Goal: Task Accomplishment & Management: Manage account settings

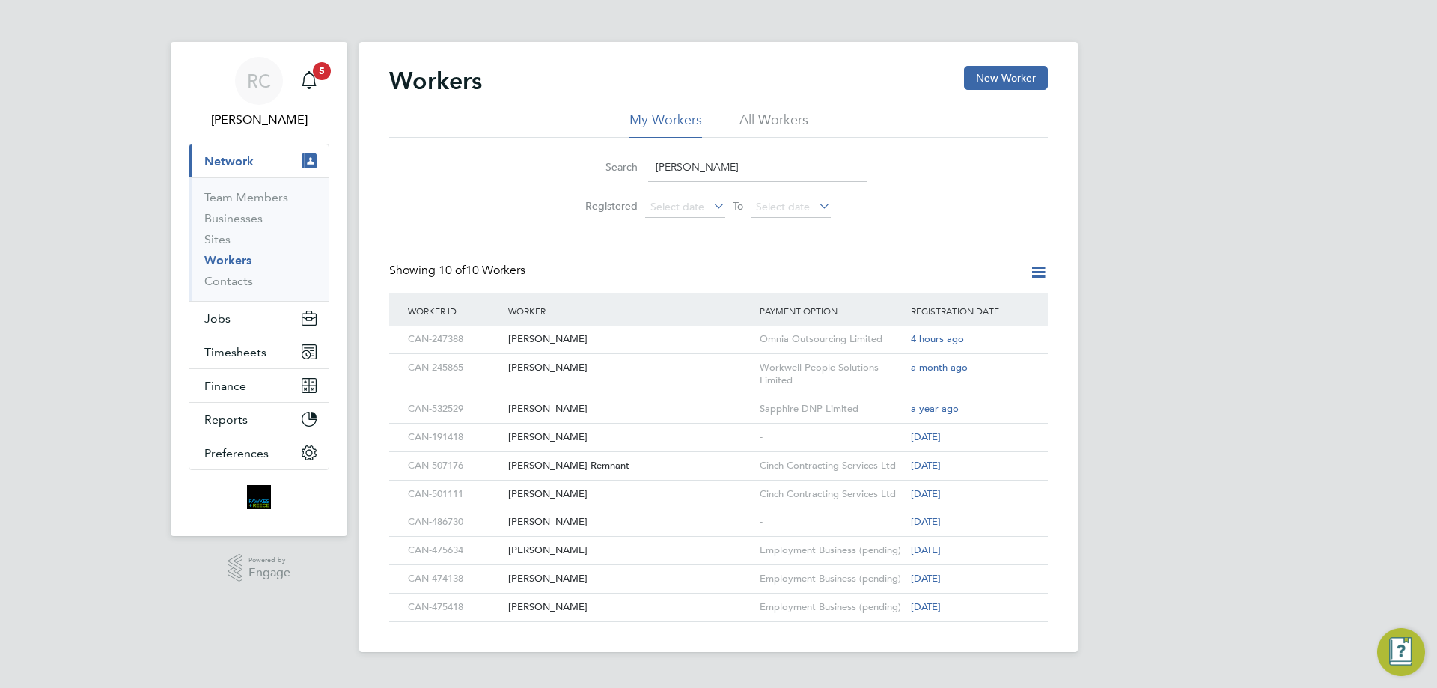
drag, startPoint x: 659, startPoint y: 162, endPoint x: 587, endPoint y: 159, distance: 71.9
click at [587, 159] on div "Search dylan" at bounding box center [718, 167] width 296 height 29
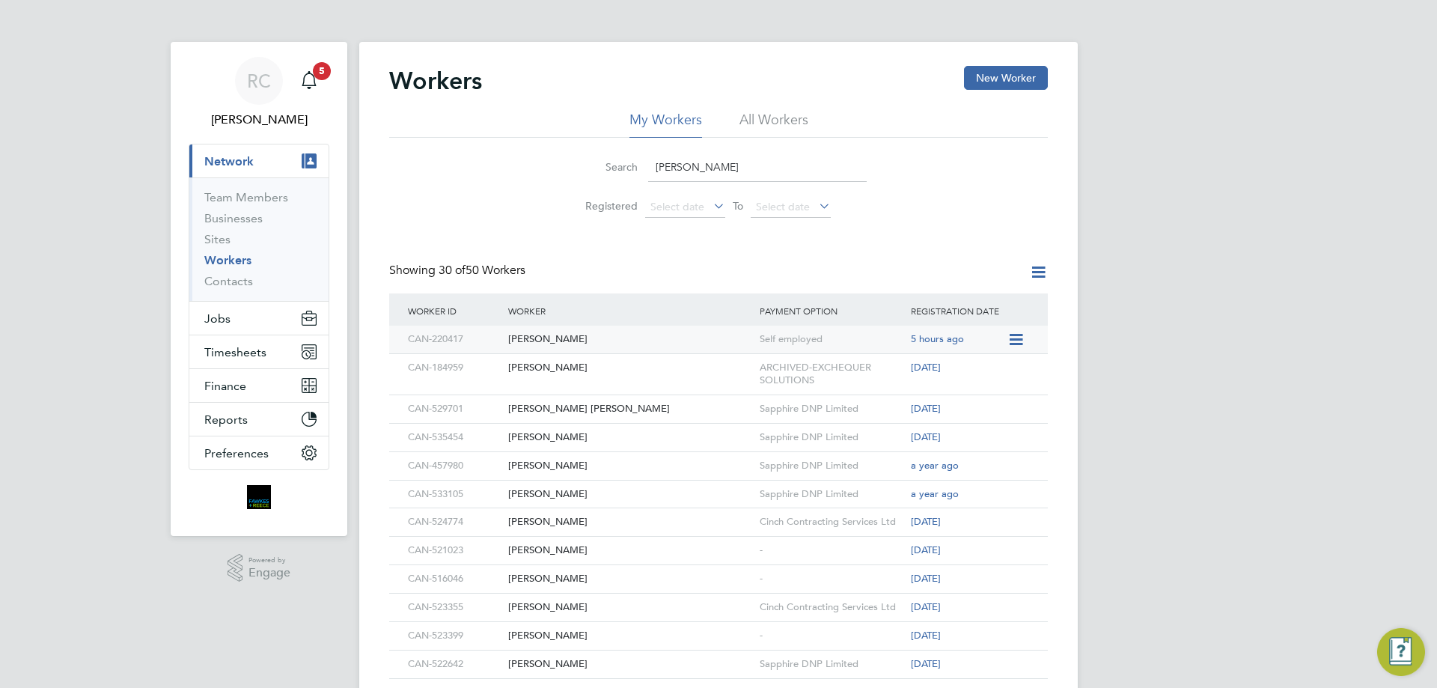
type input "tom"
click at [796, 337] on div "Self employed" at bounding box center [831, 339] width 151 height 28
drag, startPoint x: 715, startPoint y: 165, endPoint x: 547, endPoint y: 147, distance: 168.6
click at [547, 147] on div "Search tom Registered Select date To Select date" at bounding box center [718, 182] width 658 height 88
click at [762, 170] on input "tom" at bounding box center [757, 167] width 218 height 29
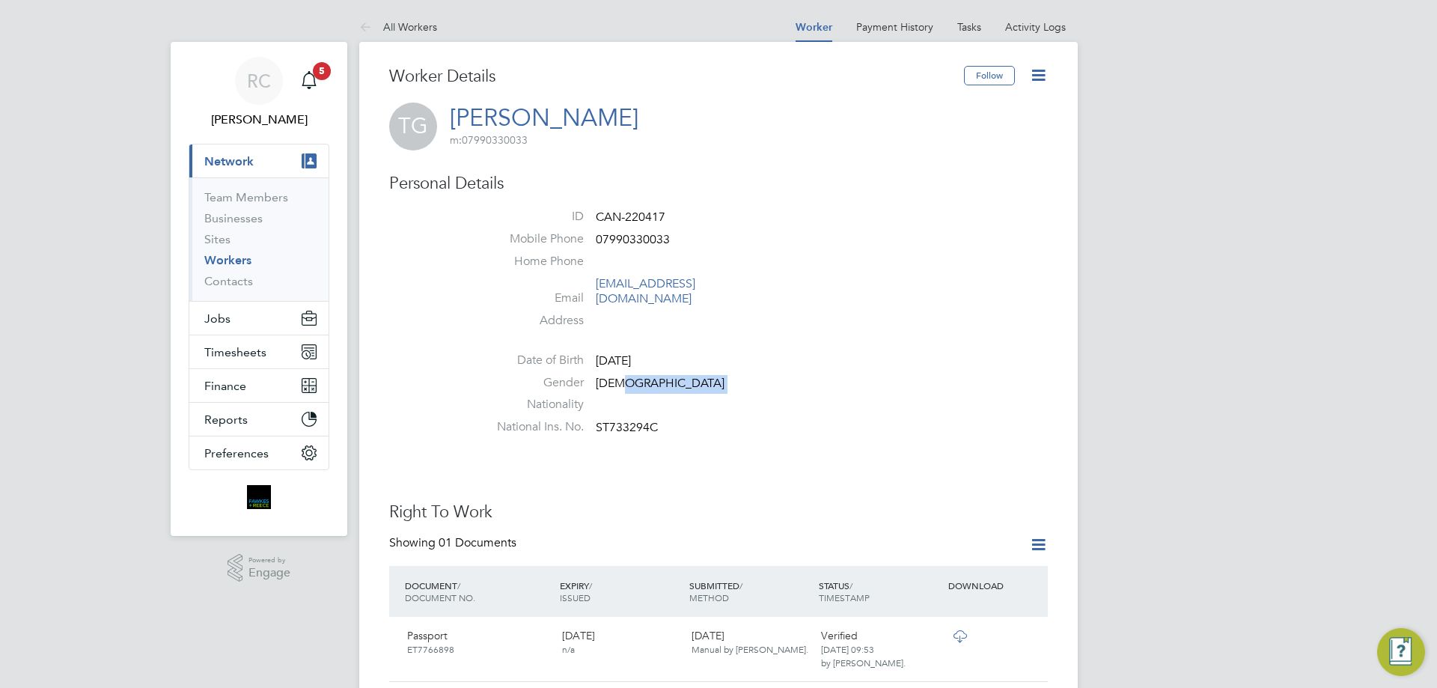
drag, startPoint x: 705, startPoint y: 391, endPoint x: 626, endPoint y: 375, distance: 80.3
click at [626, 375] on ul "ID CAN-220417 Mobile Phone [PHONE_NUMBER] Home Phone Email [EMAIL_ADDRESS][DOMA…" at bounding box center [763, 325] width 569 height 233
drag, startPoint x: 1036, startPoint y: 78, endPoint x: 1018, endPoint y: 88, distance: 19.8
click at [1036, 78] on icon at bounding box center [1038, 75] width 19 height 19
click at [923, 174] on li "Edit Personal Details e" at bounding box center [953, 174] width 187 height 21
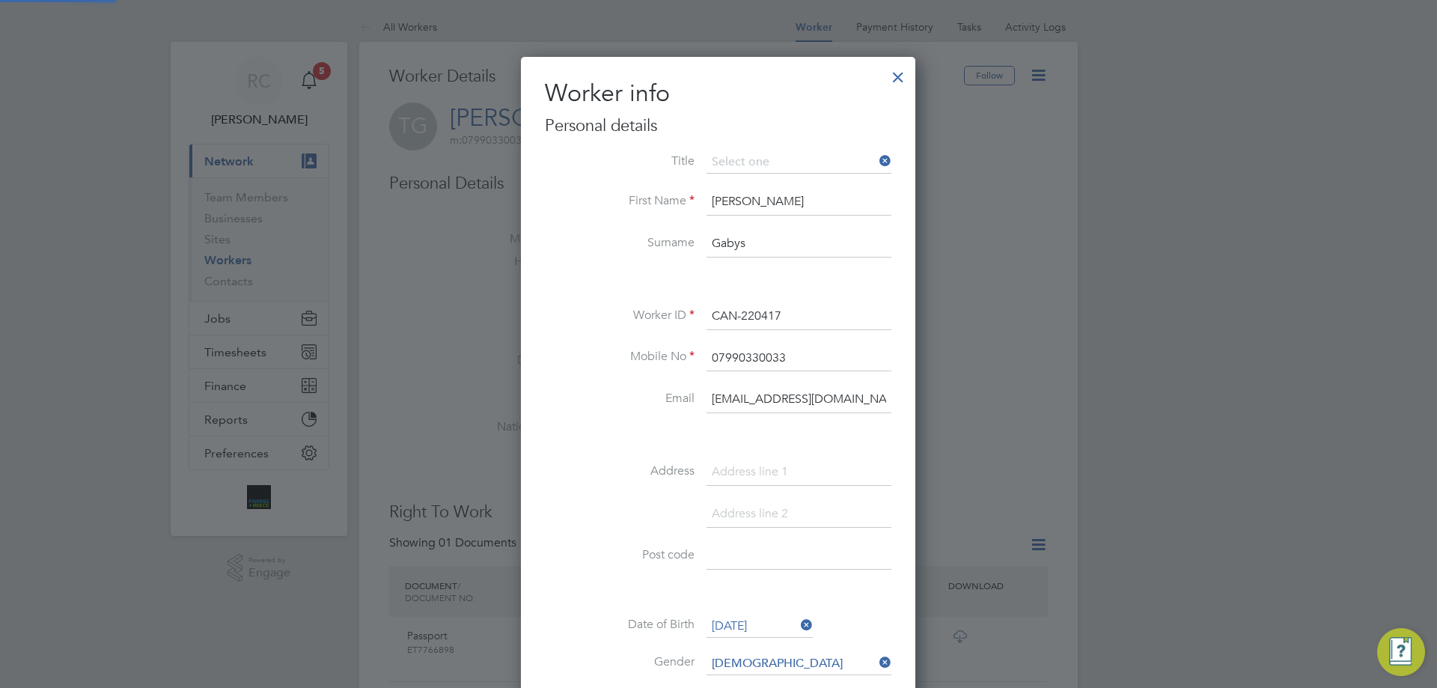
scroll to position [848, 396]
drag, startPoint x: 838, startPoint y: 470, endPoint x: 964, endPoint y: 447, distance: 128.4
click at [838, 470] on input at bounding box center [798, 472] width 185 height 27
drag, startPoint x: 745, startPoint y: 471, endPoint x: 782, endPoint y: 453, distance: 41.5
click at [745, 471] on input at bounding box center [798, 472] width 185 height 27
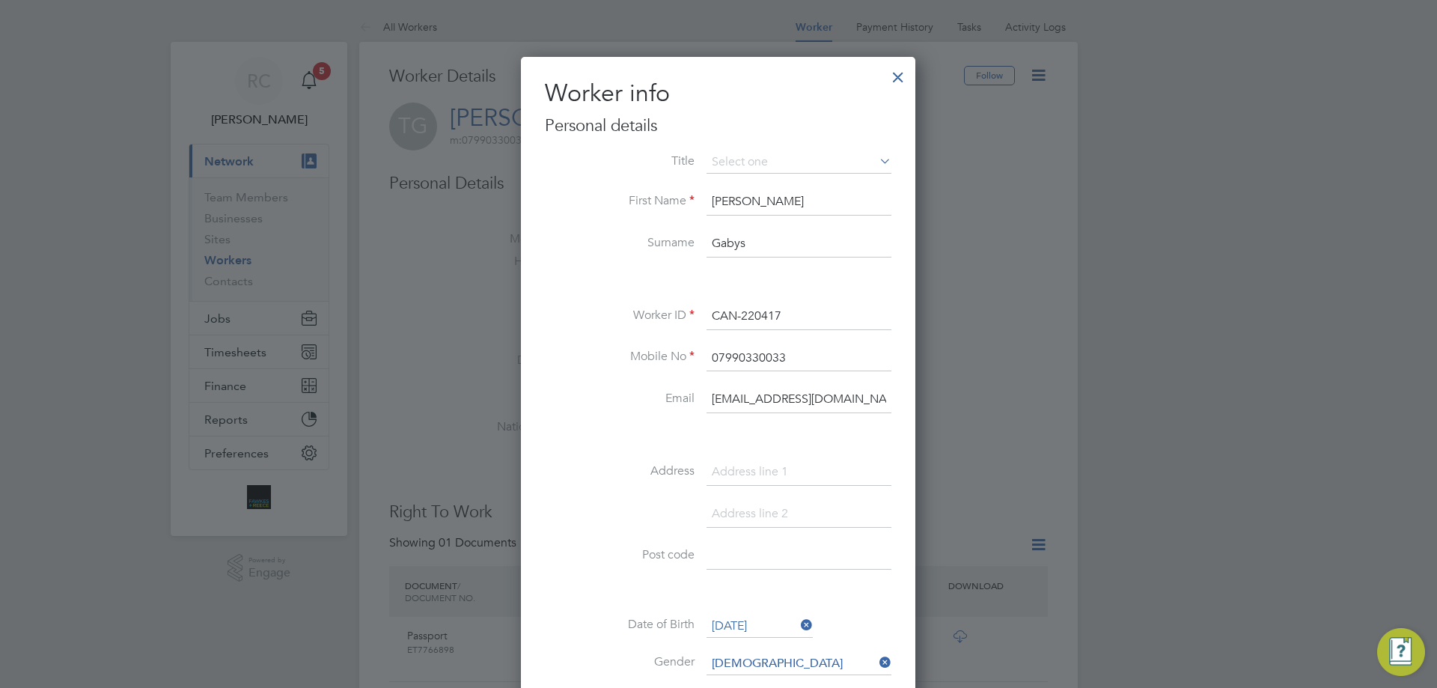
paste input "[GEOGRAPHIC_DATA]"
type input "[GEOGRAPHIC_DATA]"
click at [803, 501] on input at bounding box center [798, 514] width 185 height 27
paste input "[GEOGRAPHIC_DATA]"
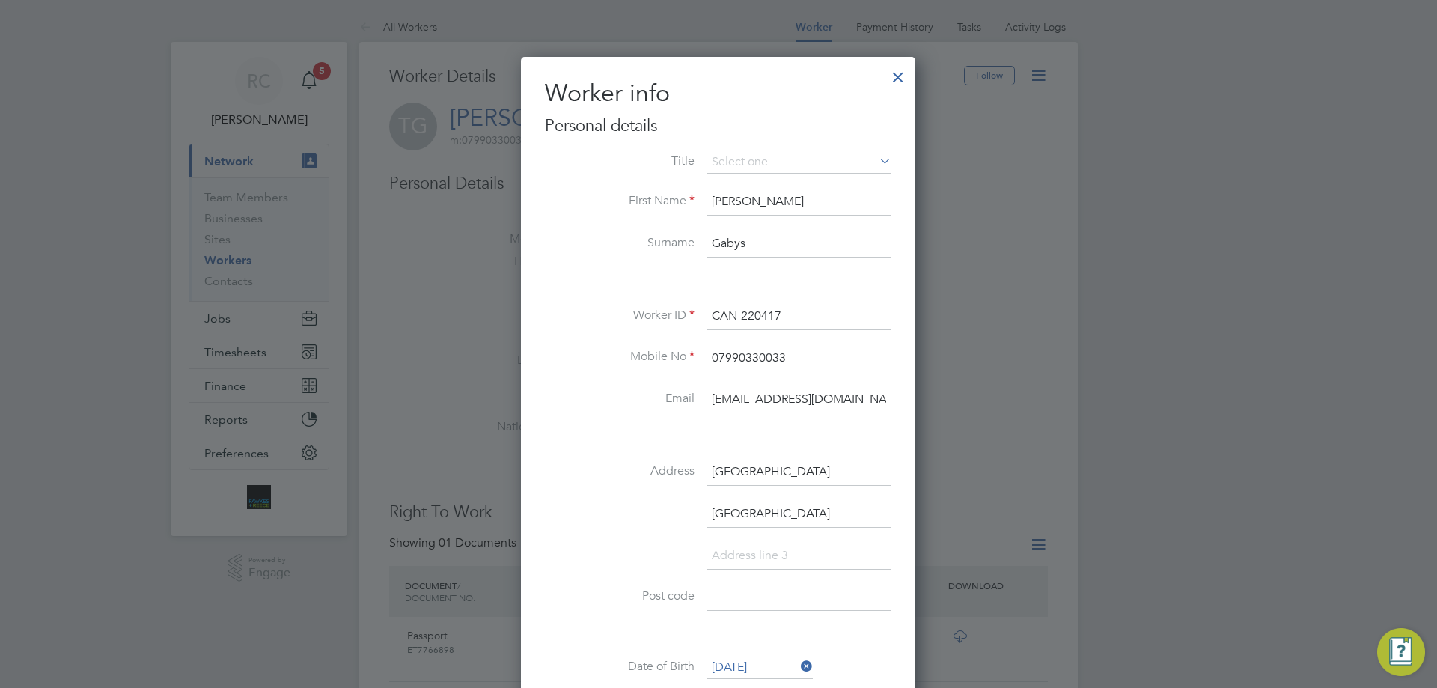
type input "[GEOGRAPHIC_DATA]"
drag, startPoint x: 727, startPoint y: 595, endPoint x: 745, endPoint y: 593, distance: 18.1
click at [727, 595] on input at bounding box center [798, 597] width 185 height 27
paste input "EX2 7QE"
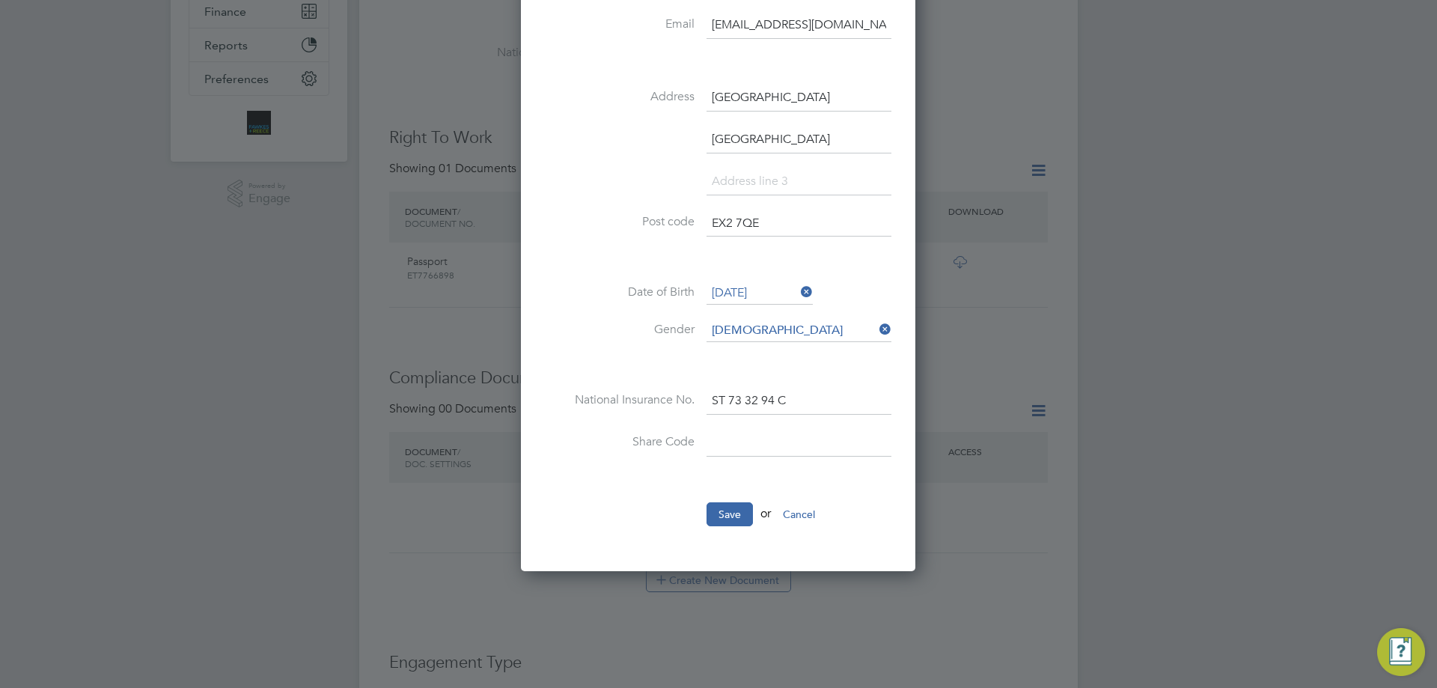
type input "EX2 7QE"
click at [725, 527] on li "Save or Cancel" at bounding box center [718, 521] width 346 height 39
click at [732, 514] on button "Save" at bounding box center [729, 514] width 46 height 24
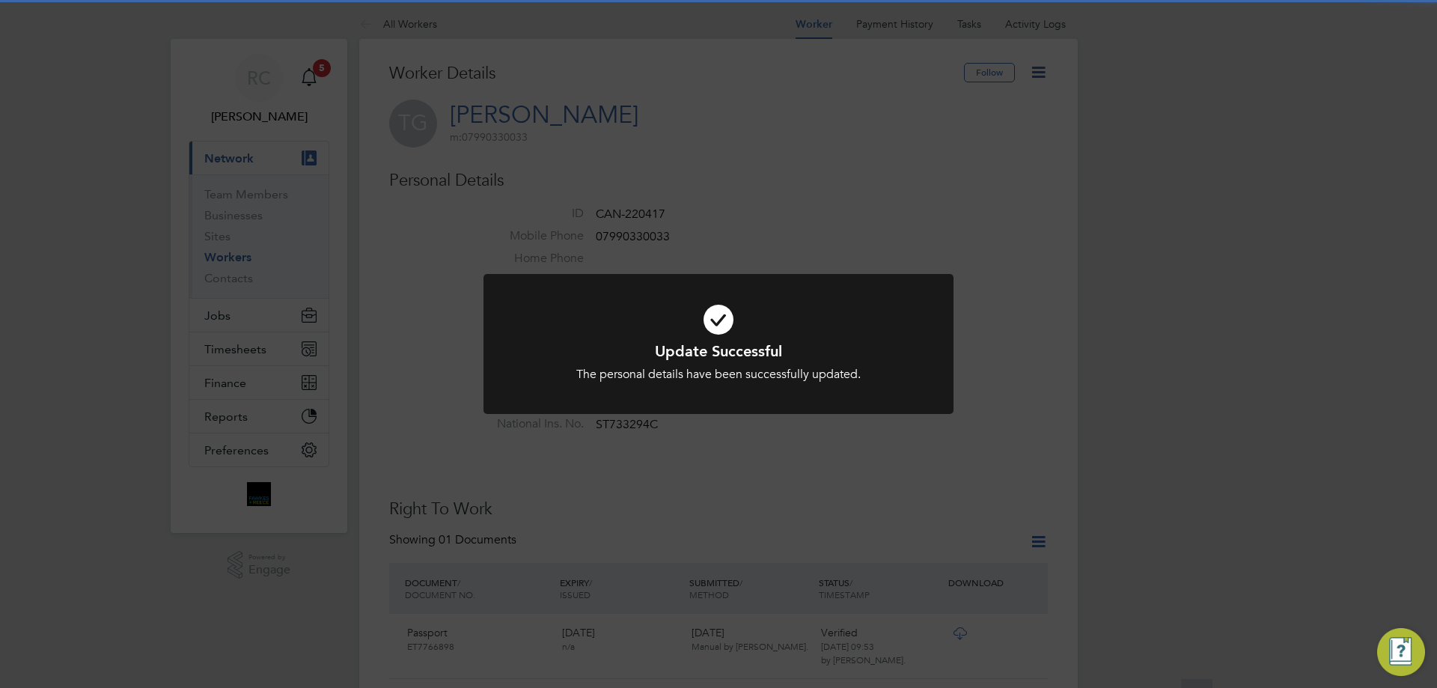
scroll to position [0, 0]
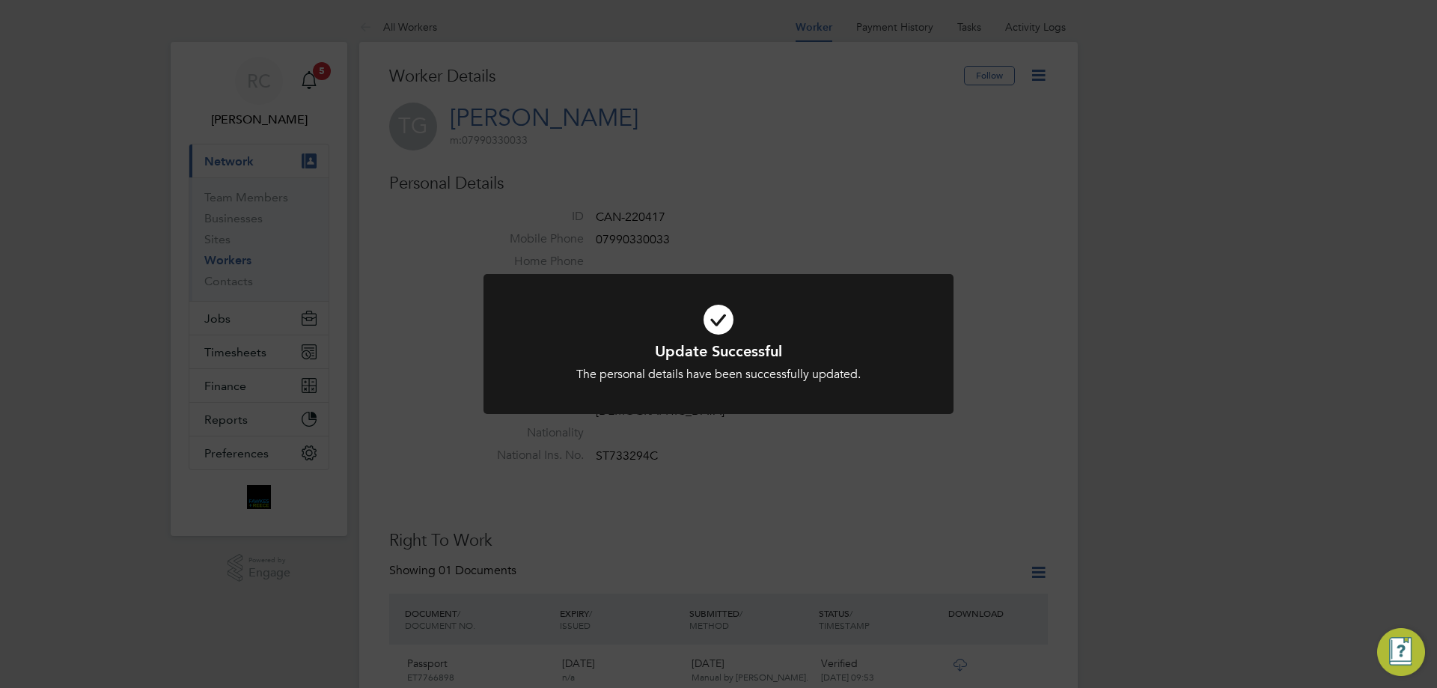
click at [732, 514] on div "Update Successful The personal details have been successfully updated. Cancel O…" at bounding box center [718, 344] width 1437 height 688
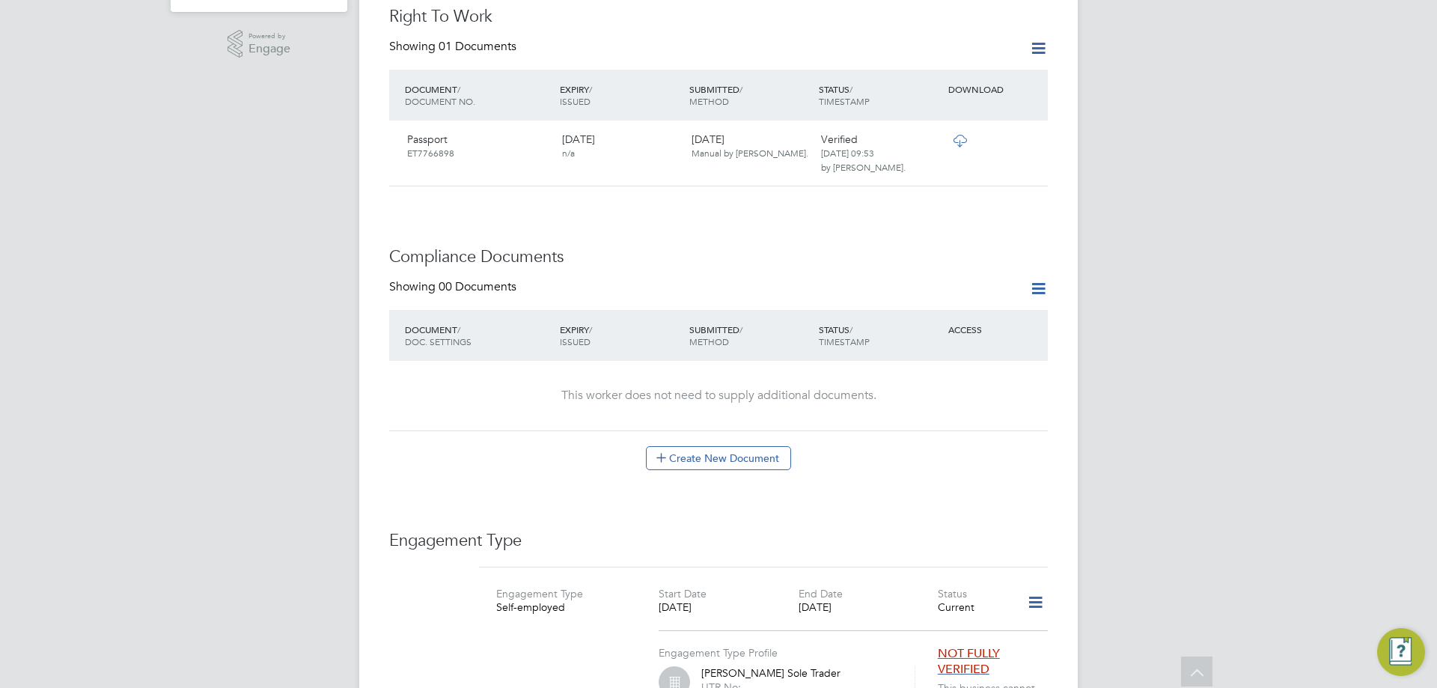
scroll to position [599, 0]
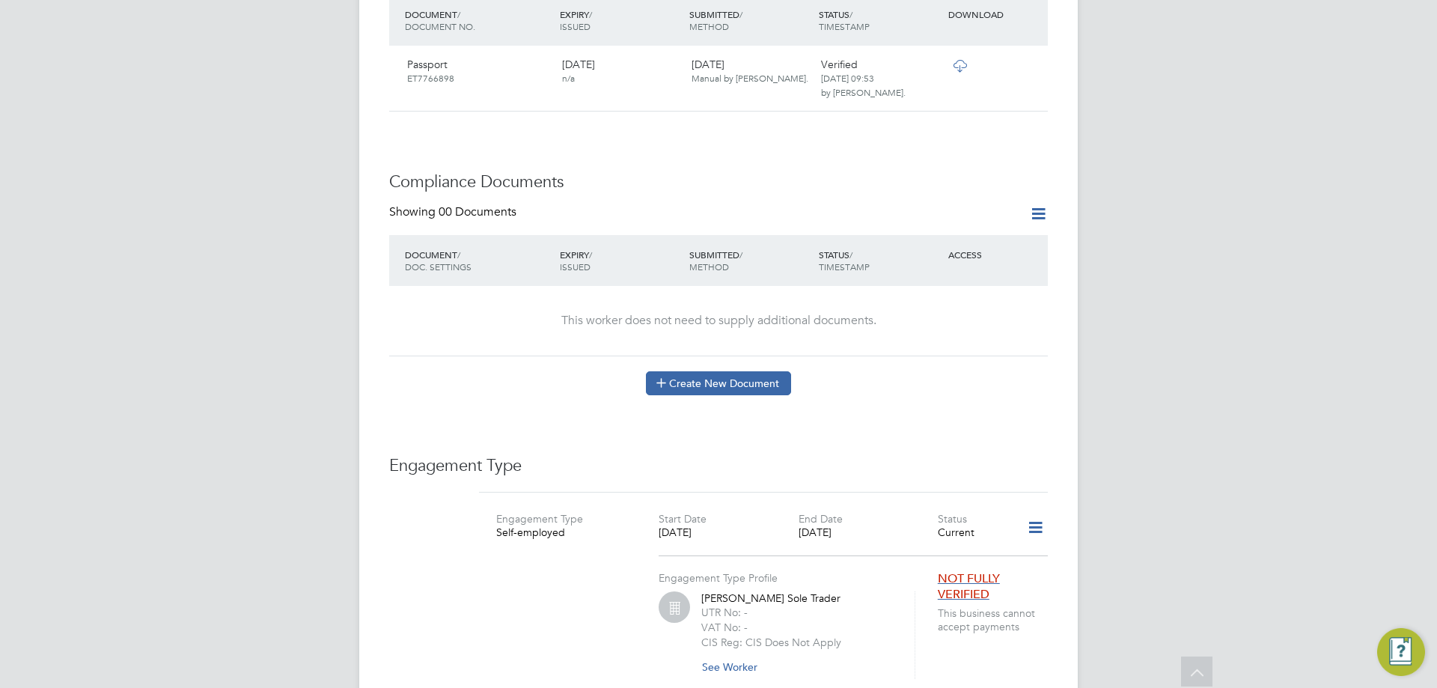
click at [759, 371] on button "Create New Document" at bounding box center [718, 383] width 145 height 24
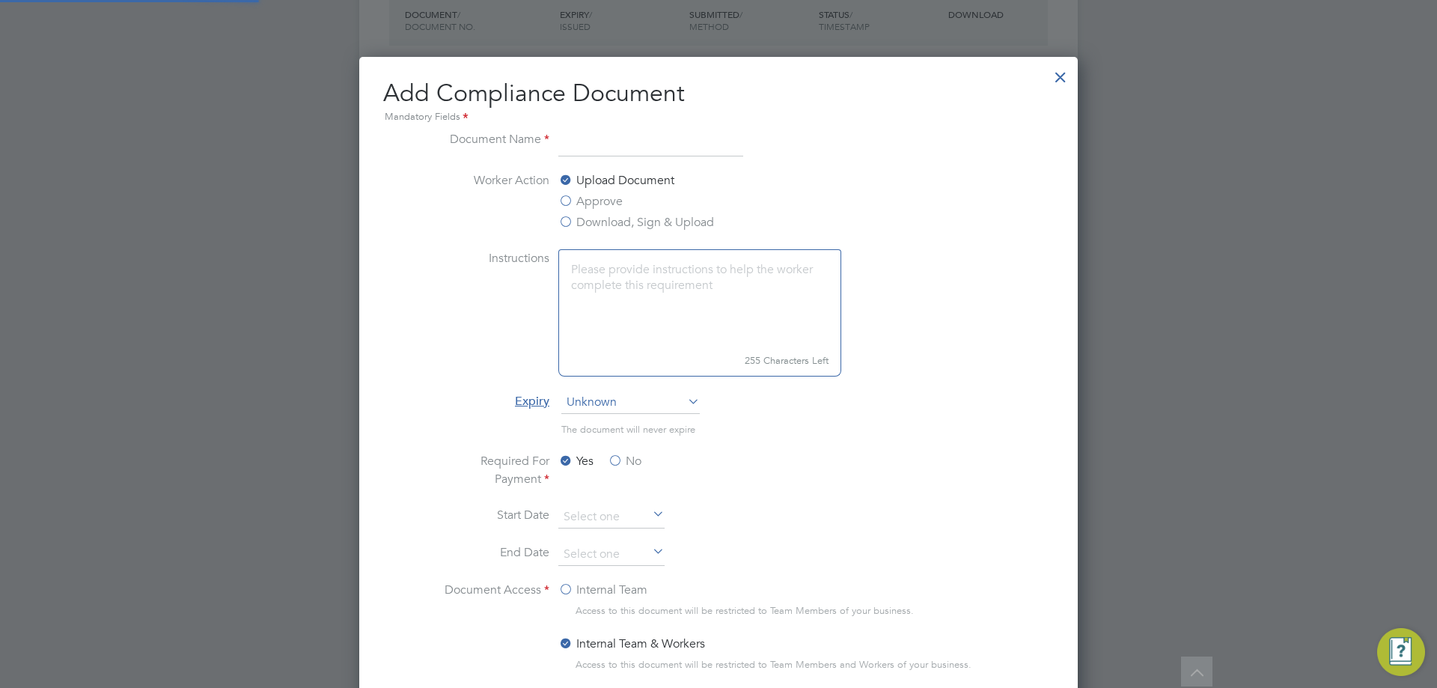
scroll to position [786, 719]
type input "cpcs"
click at [599, 198] on label "Approve" at bounding box center [590, 201] width 64 height 18
click at [0, 0] on input "Approve" at bounding box center [0, 0] width 0 height 0
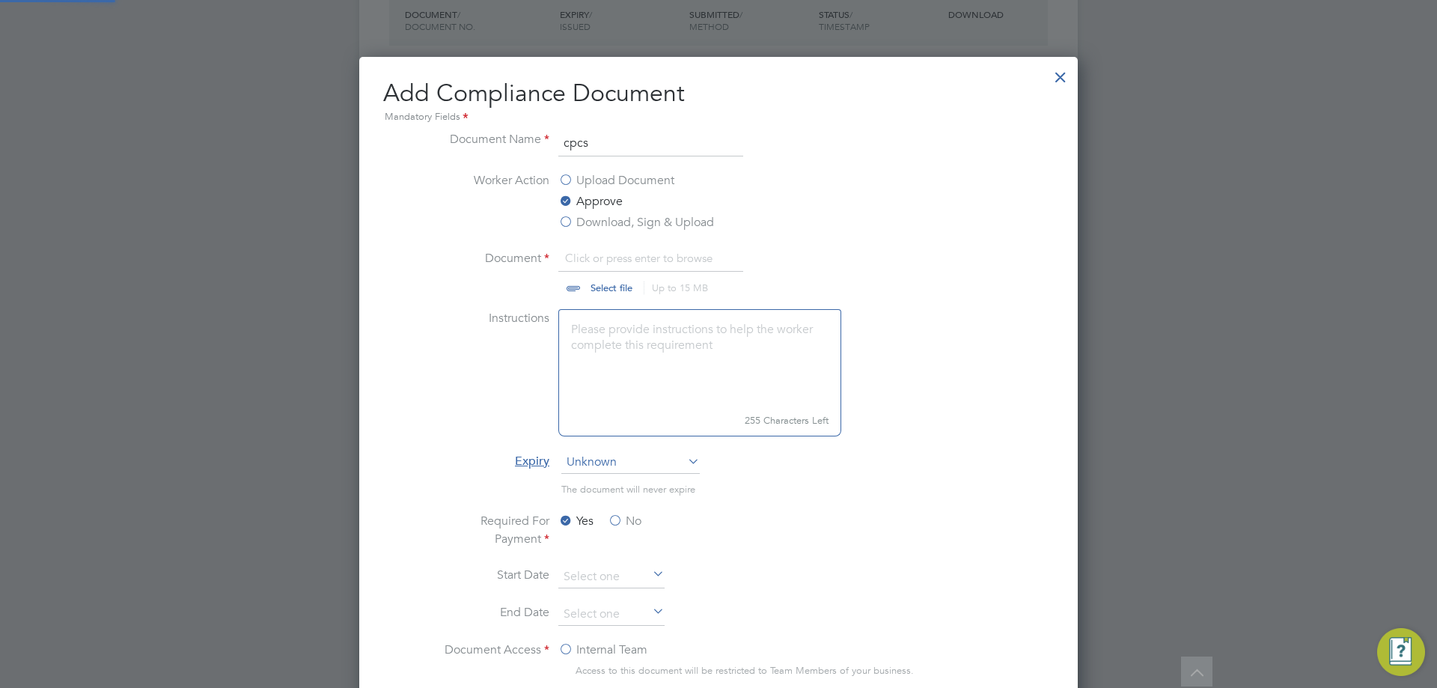
scroll to position [22, 186]
click at [611, 286] on input "file" at bounding box center [625, 271] width 235 height 45
type input "C:\fakepath\CPCS Front.jpg"
click at [617, 519] on label "No" at bounding box center [625, 521] width 34 height 18
click at [0, 0] on input "No" at bounding box center [0, 0] width 0 height 0
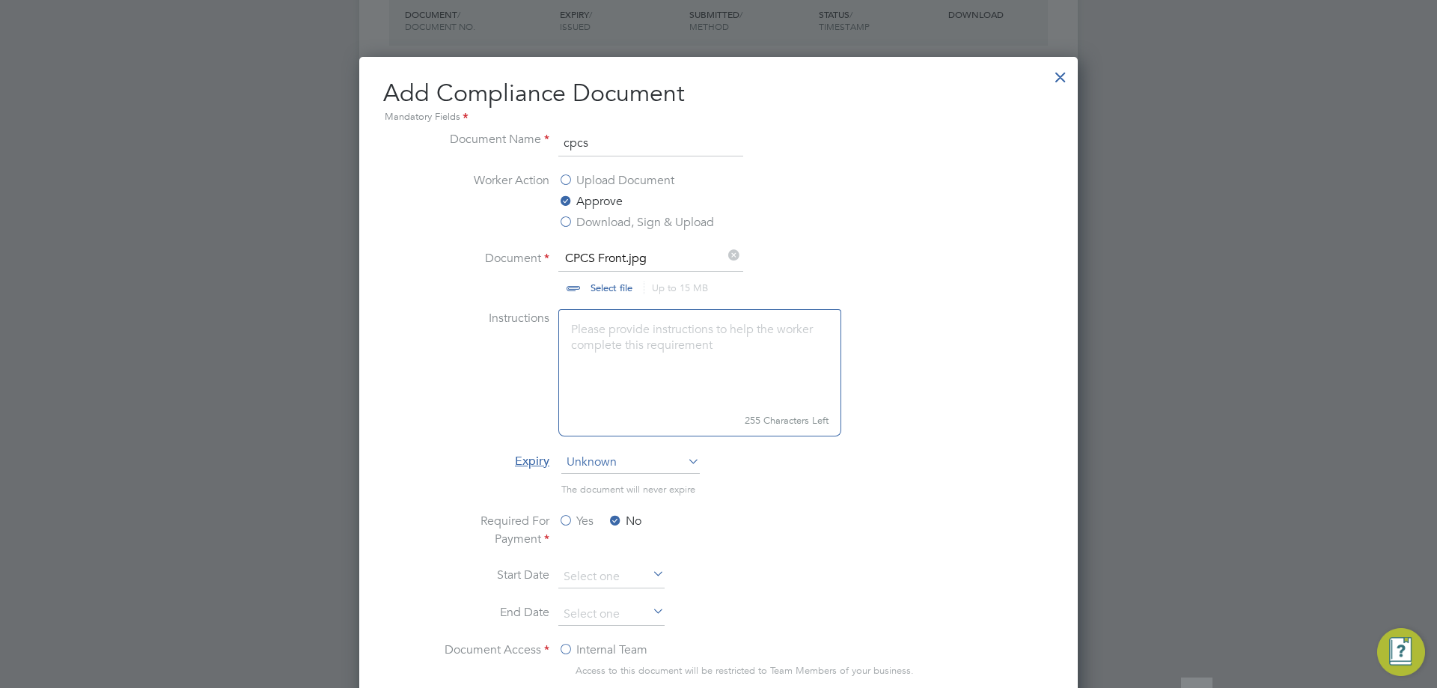
scroll to position [823, 0]
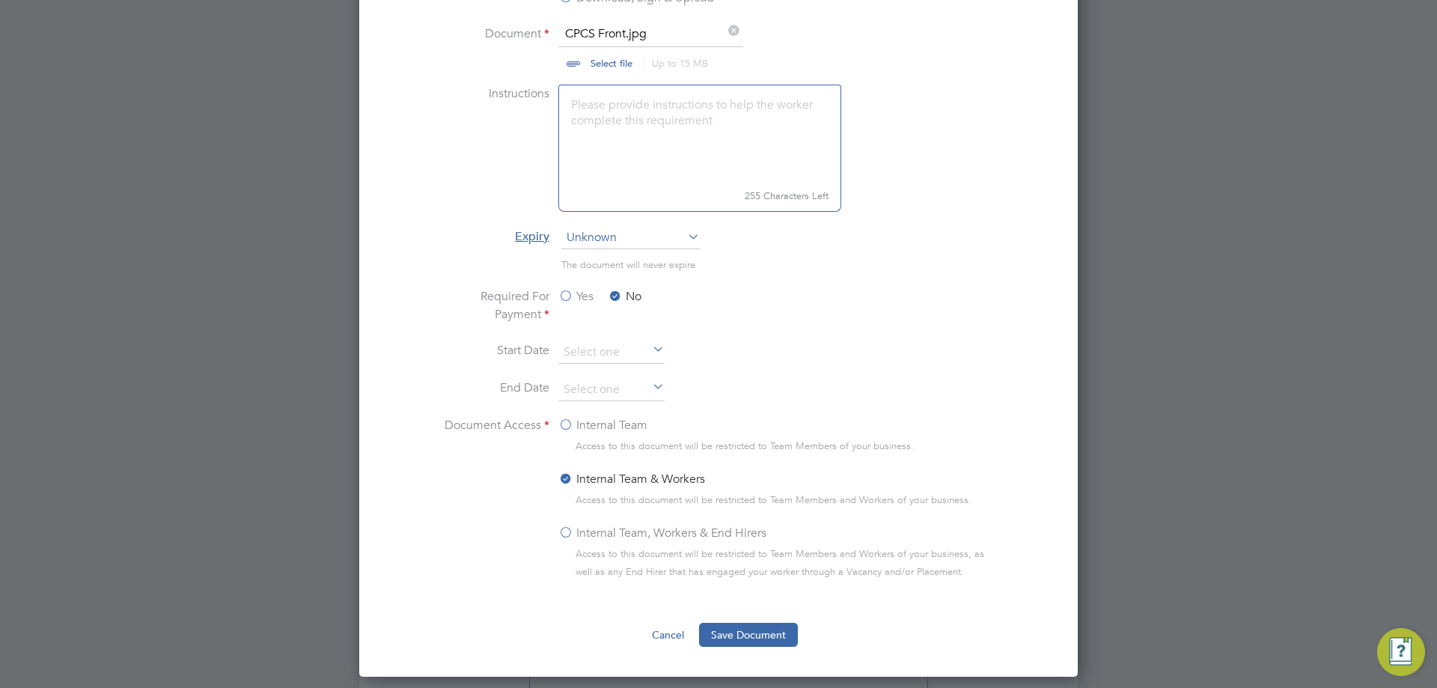
click at [566, 532] on label "Internal Team, Workers & End Hirers" at bounding box center [662, 533] width 208 height 18
click at [0, 0] on input "Internal Team, Workers & End Hirers" at bounding box center [0, 0] width 0 height 0
click at [768, 641] on button "Save Document" at bounding box center [748, 635] width 99 height 24
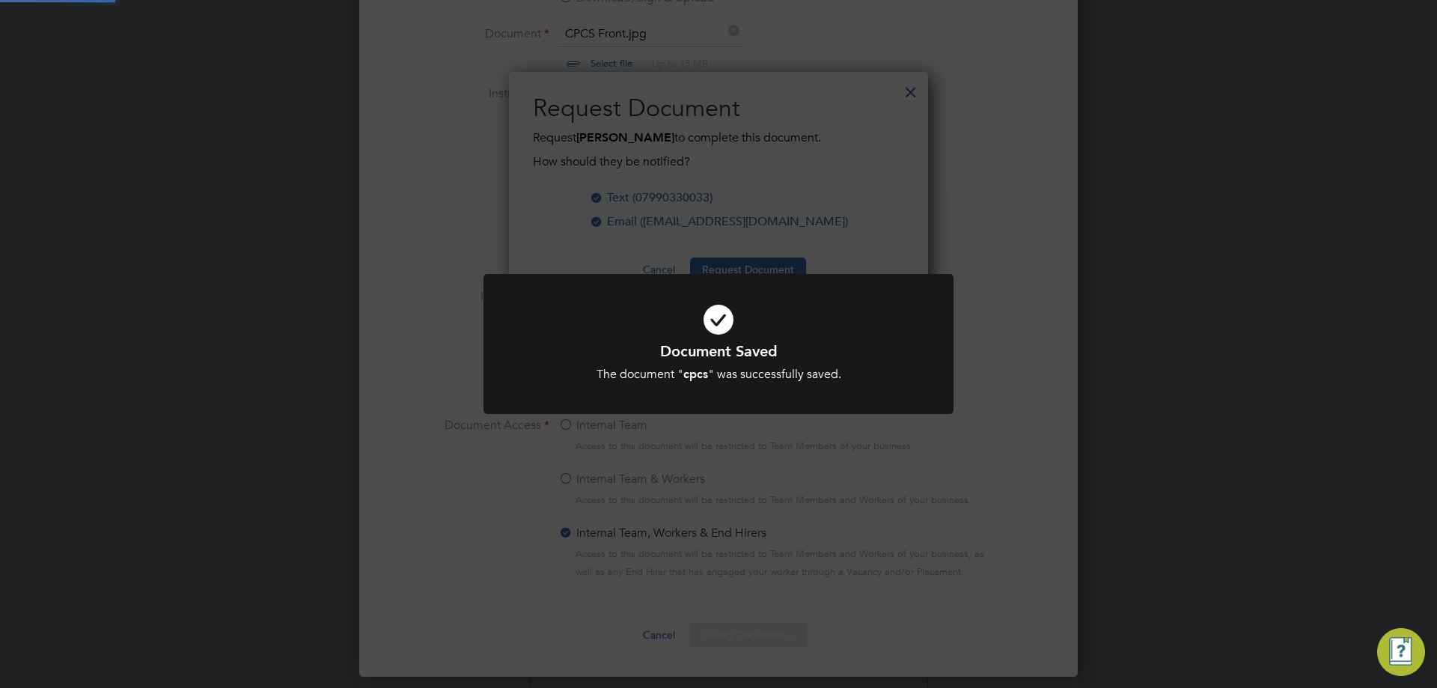
scroll to position [240, 420]
click at [1116, 372] on div "Document Saved The document " cpcs " was successfully saved. Cancel Okay" at bounding box center [718, 344] width 1437 height 688
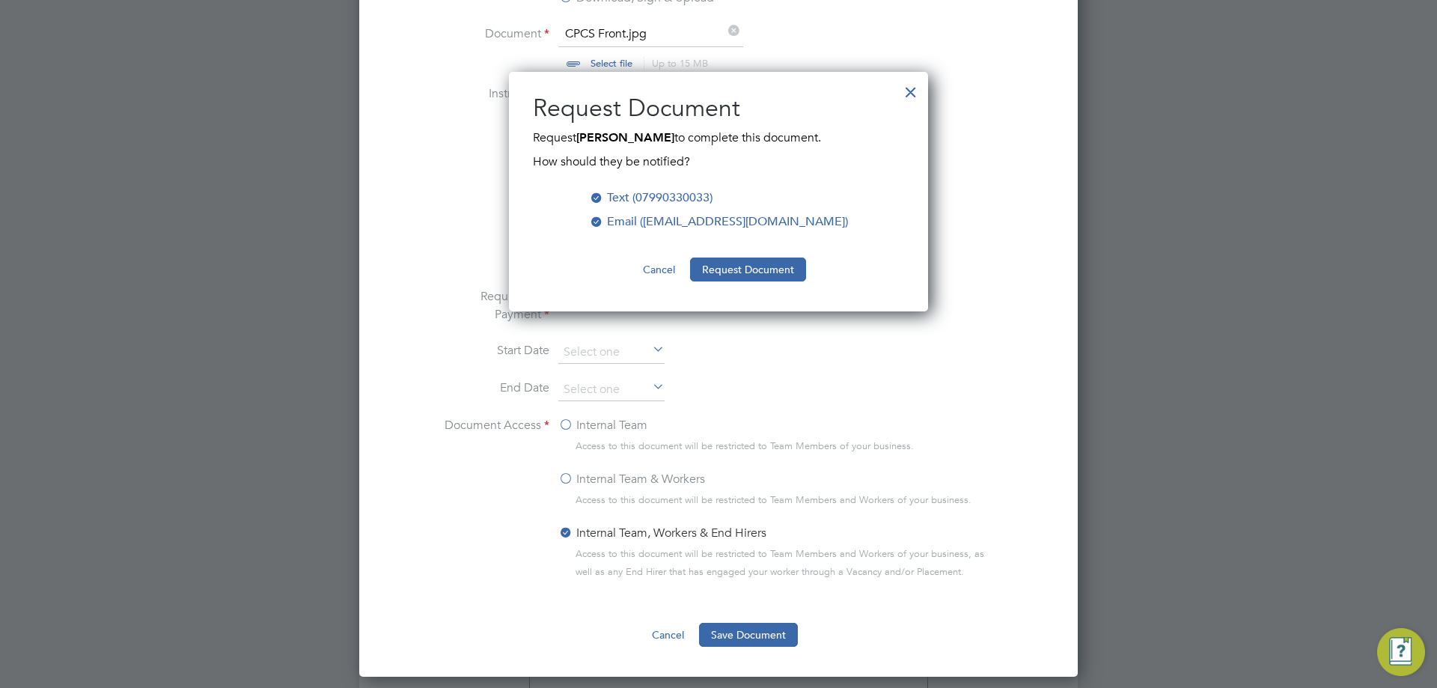
click at [759, 266] on button "Request Document" at bounding box center [748, 269] width 116 height 24
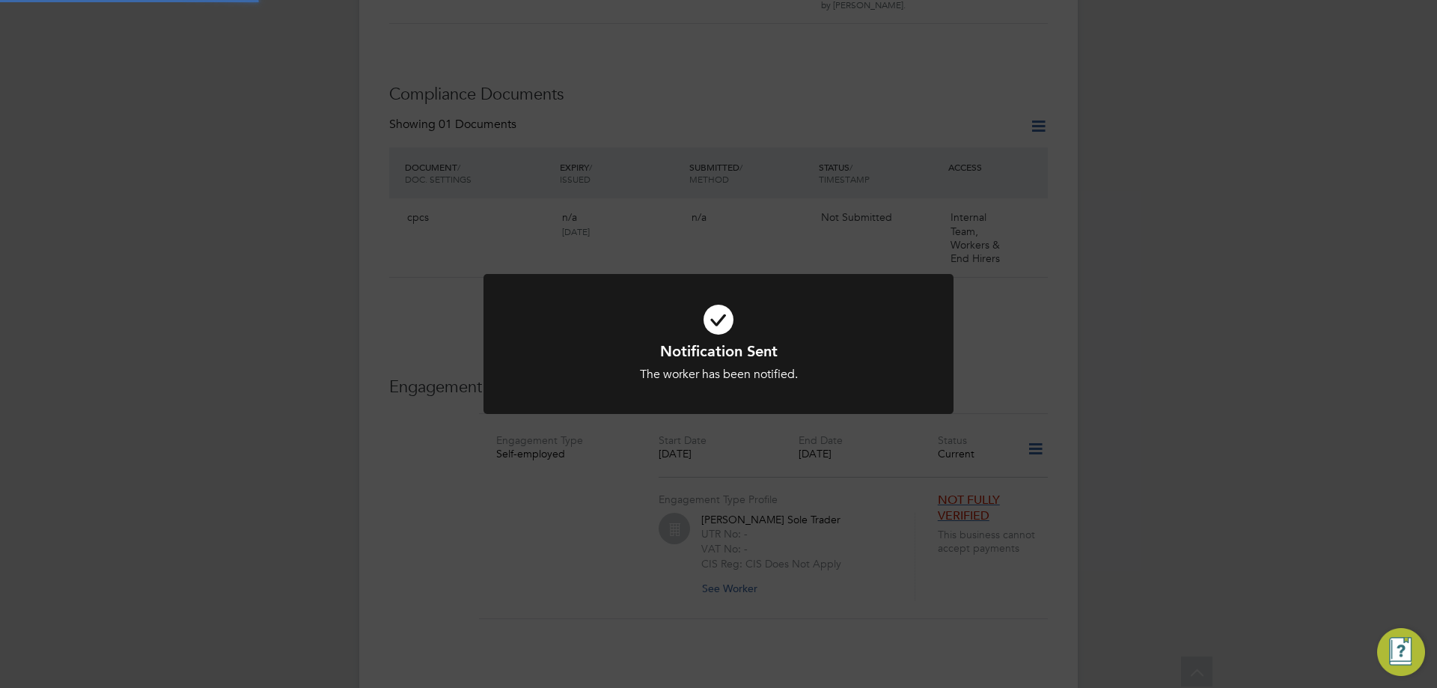
click at [935, 330] on div at bounding box center [718, 344] width 470 height 140
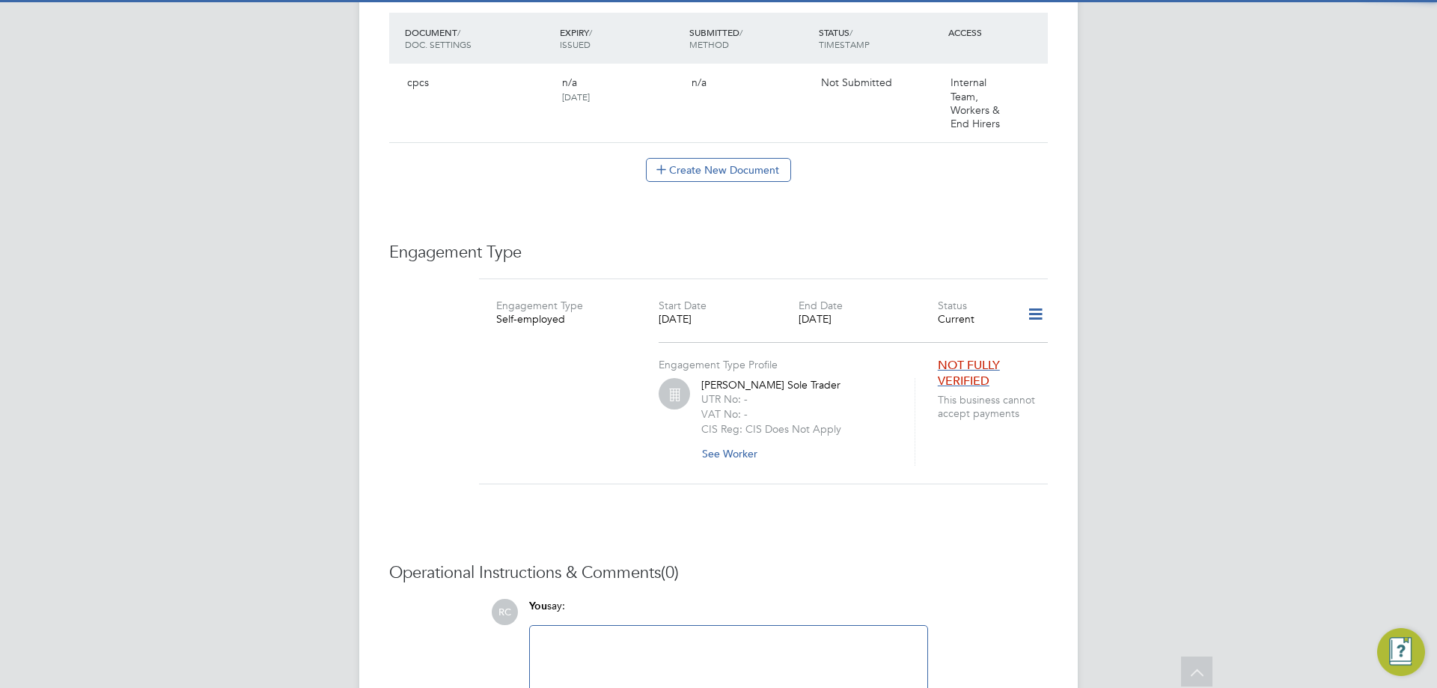
scroll to position [823, 0]
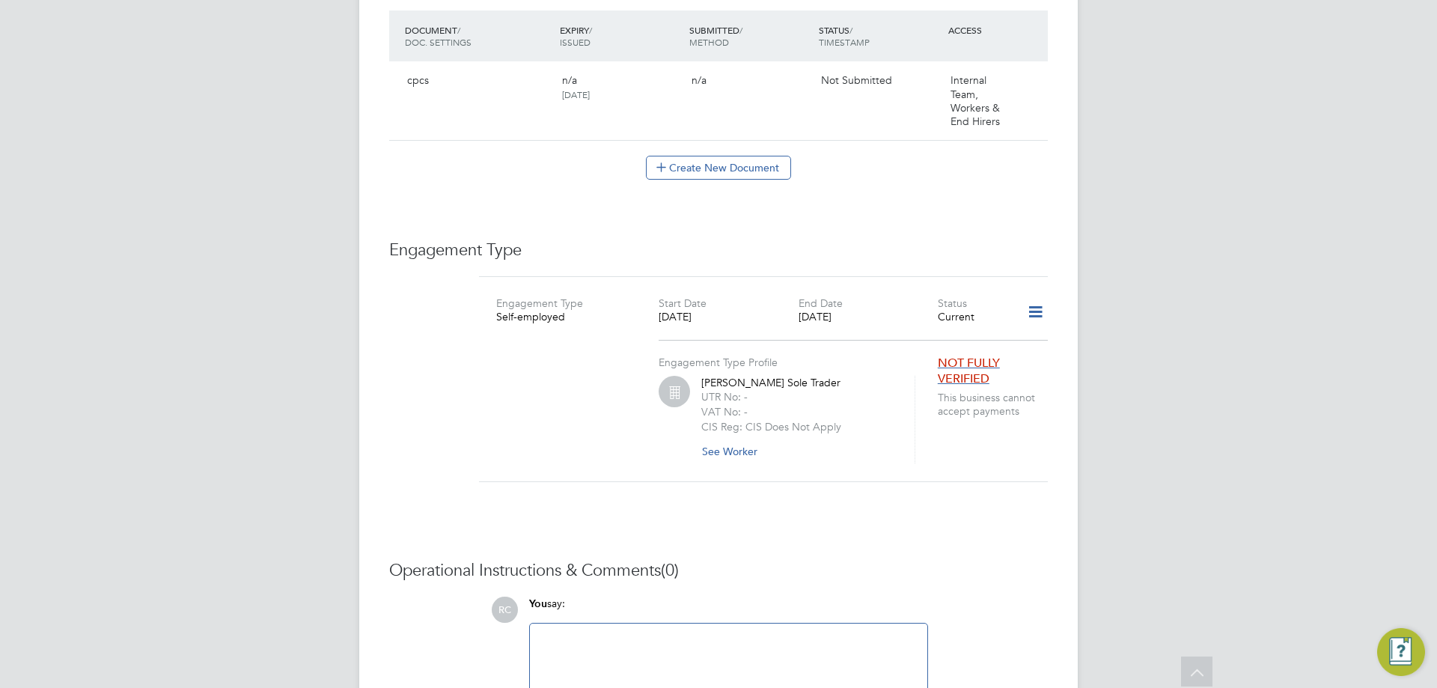
click at [755, 160] on button "Create New Document" at bounding box center [718, 168] width 145 height 24
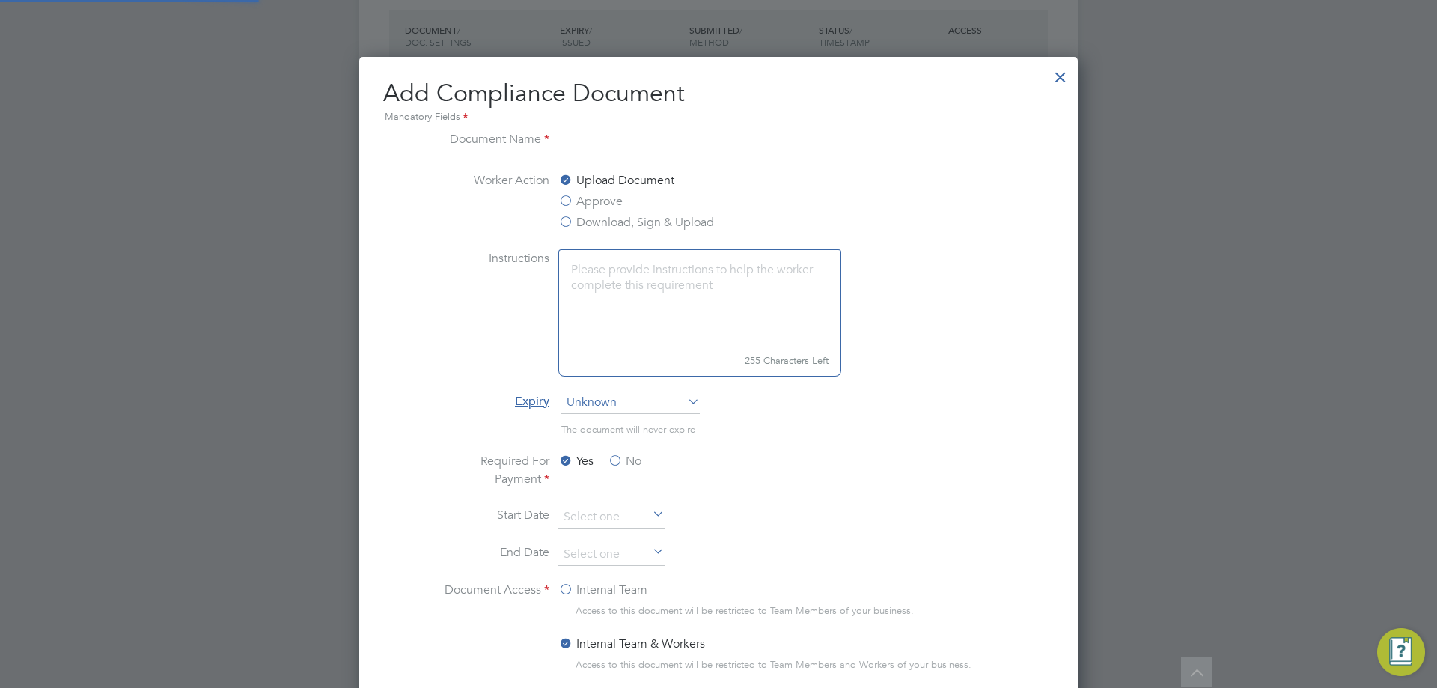
scroll to position [786, 719]
type input "cpcs check"
click at [603, 199] on label "Approve" at bounding box center [590, 201] width 64 height 18
click at [0, 0] on input "Approve" at bounding box center [0, 0] width 0 height 0
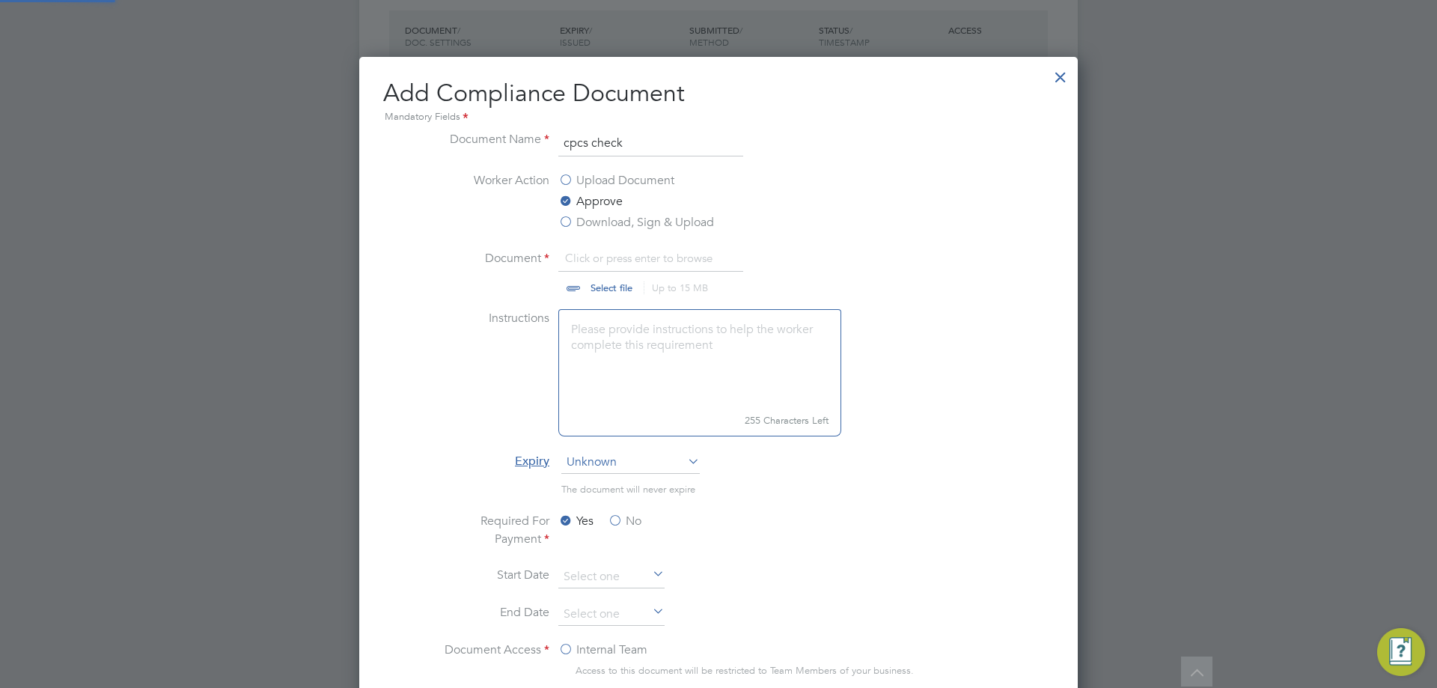
scroll to position [22, 186]
click at [598, 296] on li "Document Click or press enter to browse Select file Up to 15 MB Drop your file …" at bounding box center [718, 279] width 563 height 60
click at [590, 286] on input "file" at bounding box center [625, 271] width 235 height 45
type input "C:\fakepath\cpcs check.JPG"
click at [623, 523] on label "No" at bounding box center [625, 521] width 34 height 18
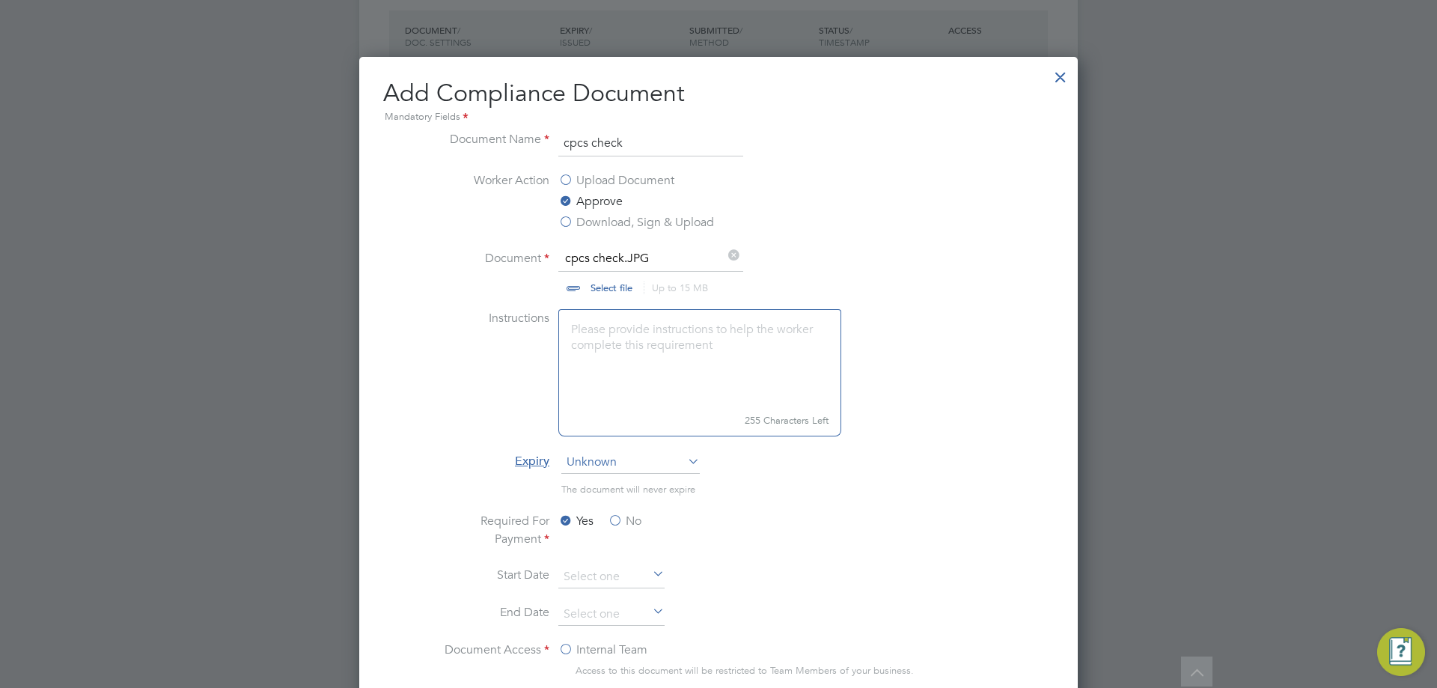
click at [0, 0] on input "No" at bounding box center [0, 0] width 0 height 0
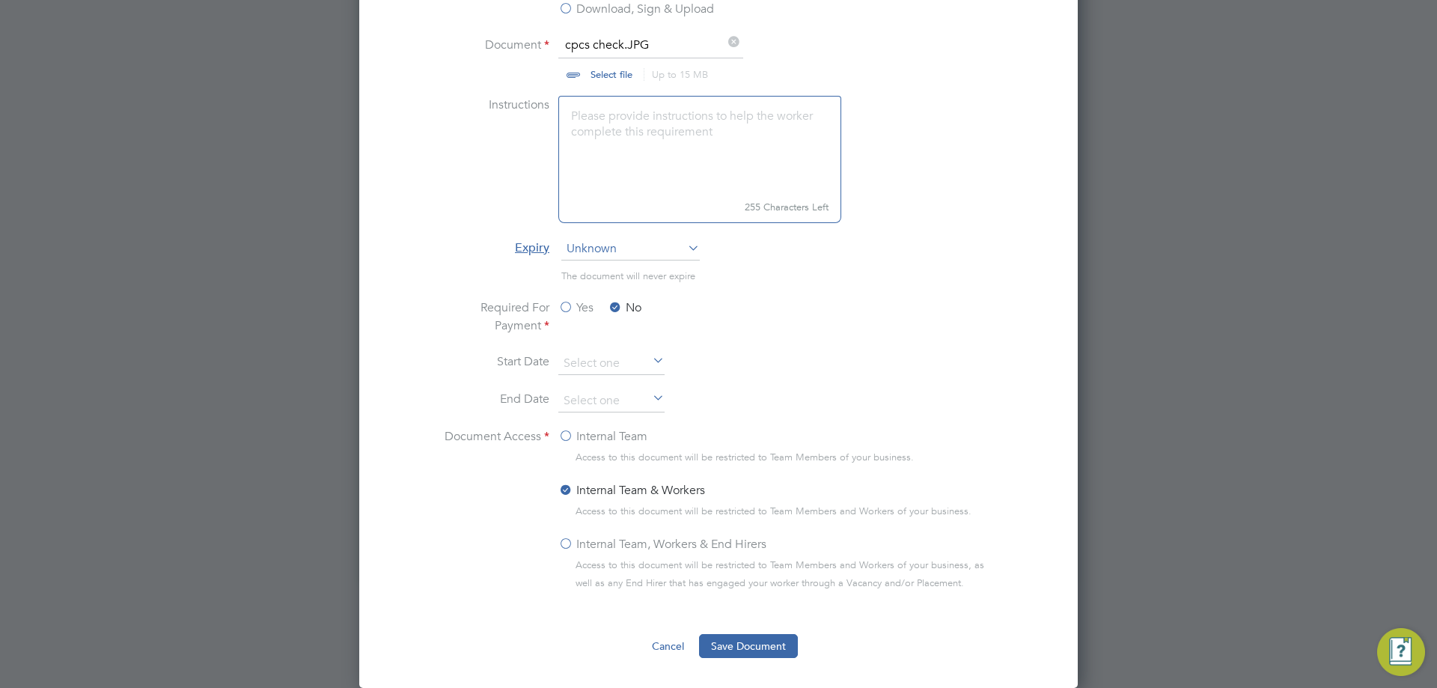
click at [562, 542] on label "Internal Team, Workers & End Hirers" at bounding box center [662, 544] width 208 height 18
click at [0, 0] on input "Internal Team, Workers & End Hirers" at bounding box center [0, 0] width 0 height 0
click at [753, 635] on button "Save Document" at bounding box center [748, 646] width 99 height 24
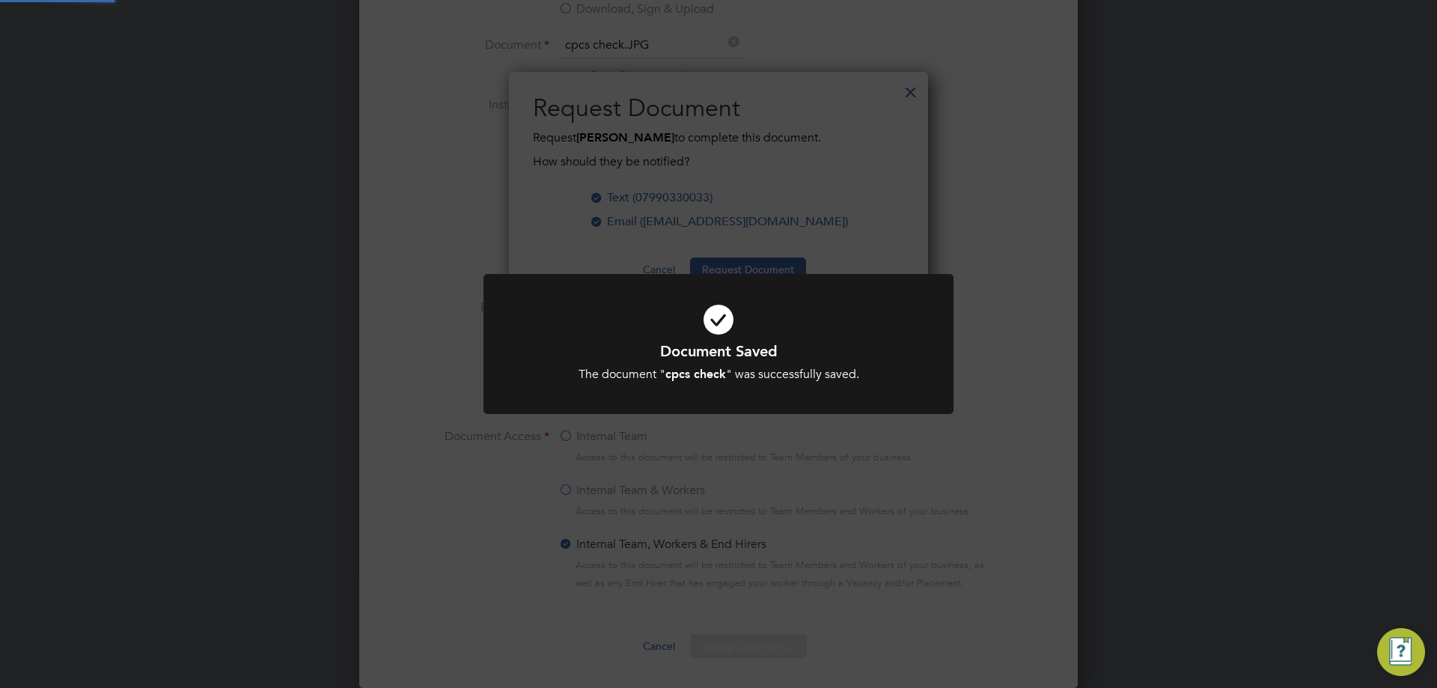
scroll to position [240, 420]
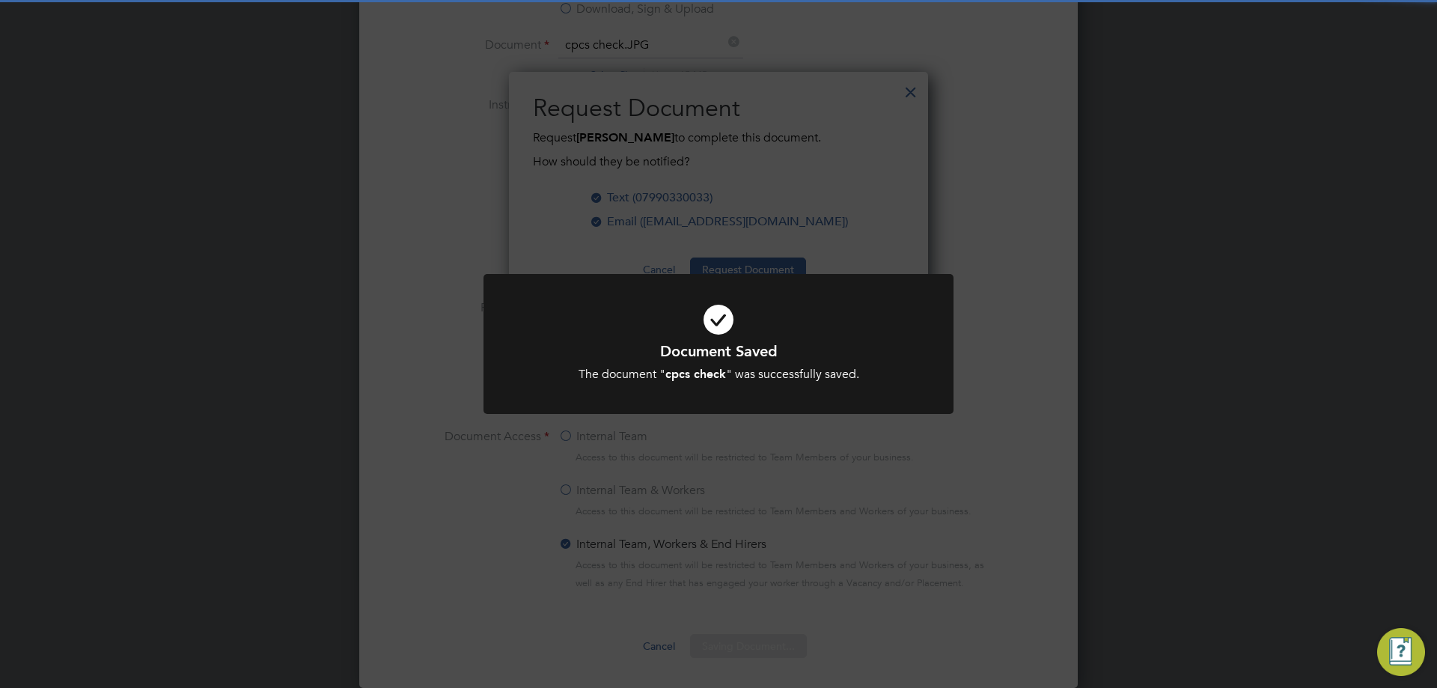
click at [965, 415] on div "Document Saved The document " cpcs check " was successfully saved. Cancel Okay" at bounding box center [718, 344] width 1437 height 688
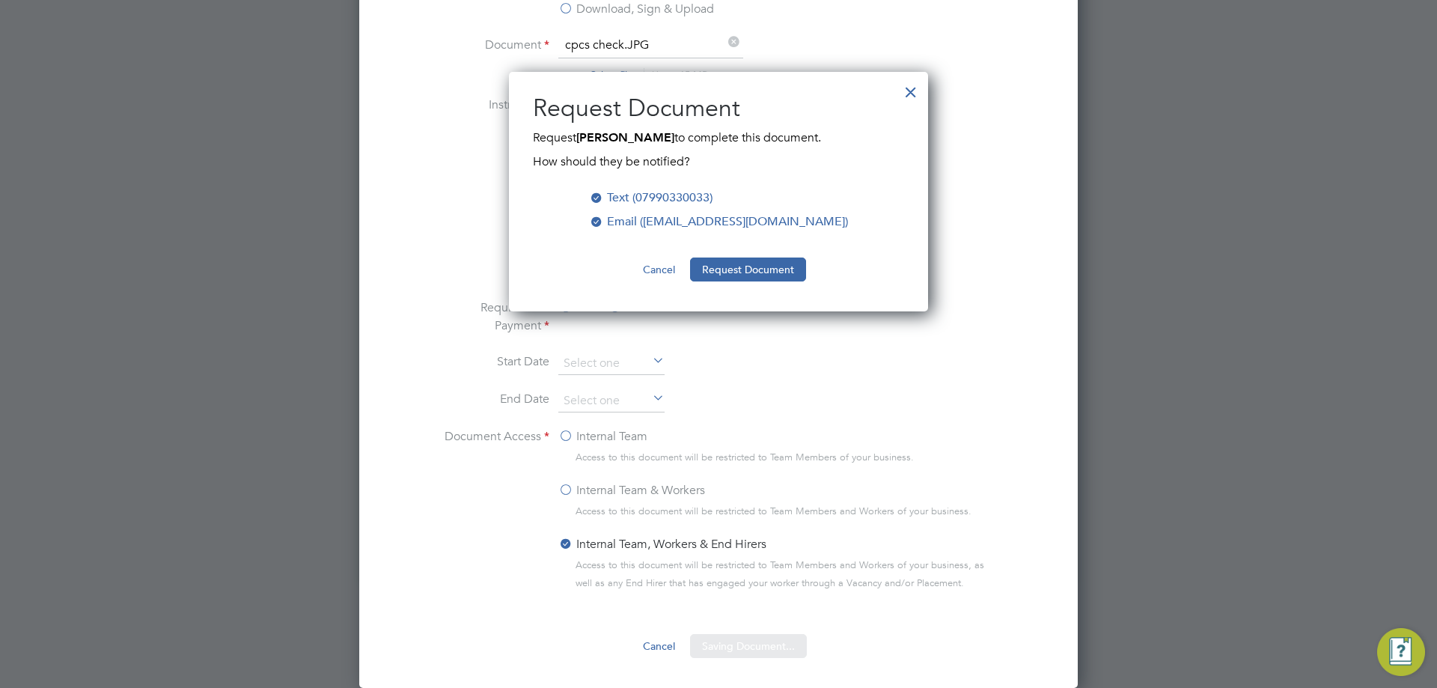
click at [742, 263] on button "Request Document" at bounding box center [748, 269] width 116 height 24
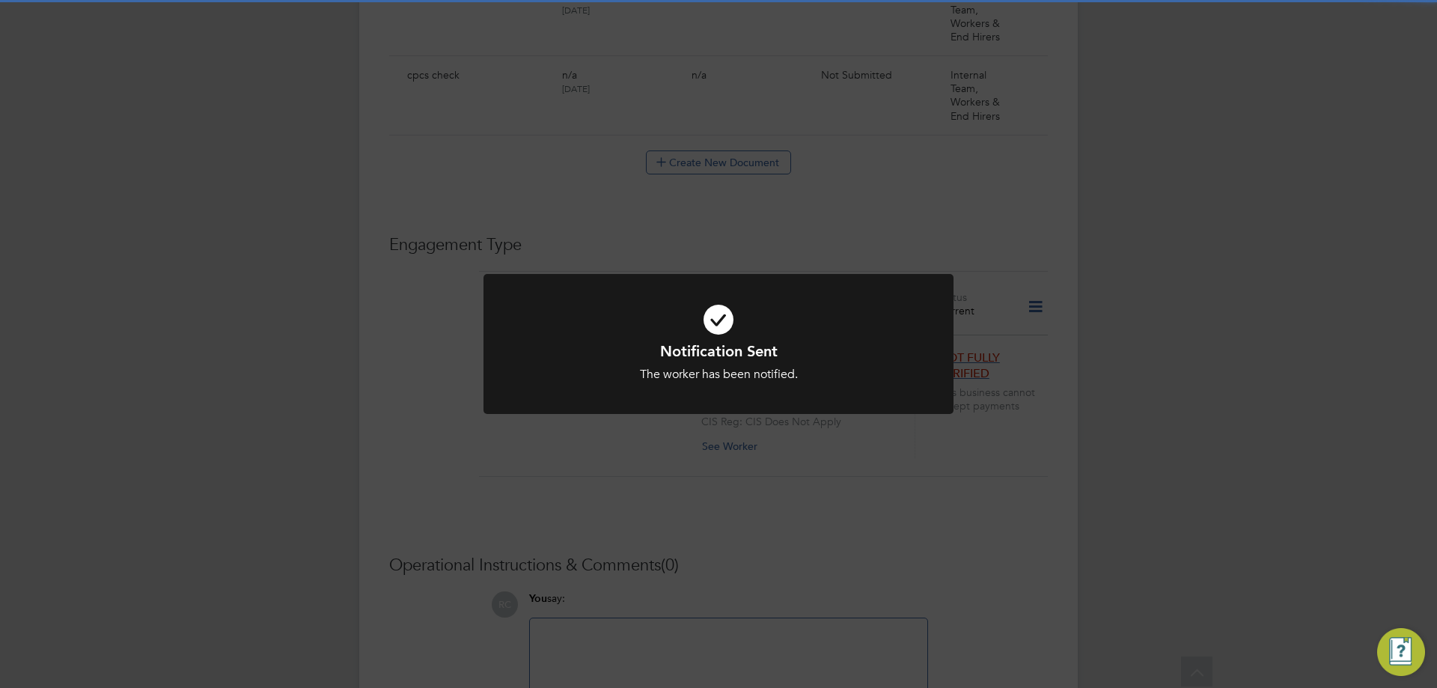
click at [734, 263] on div "Notification Sent The worker has been notified. Cancel Okay" at bounding box center [718, 344] width 1437 height 688
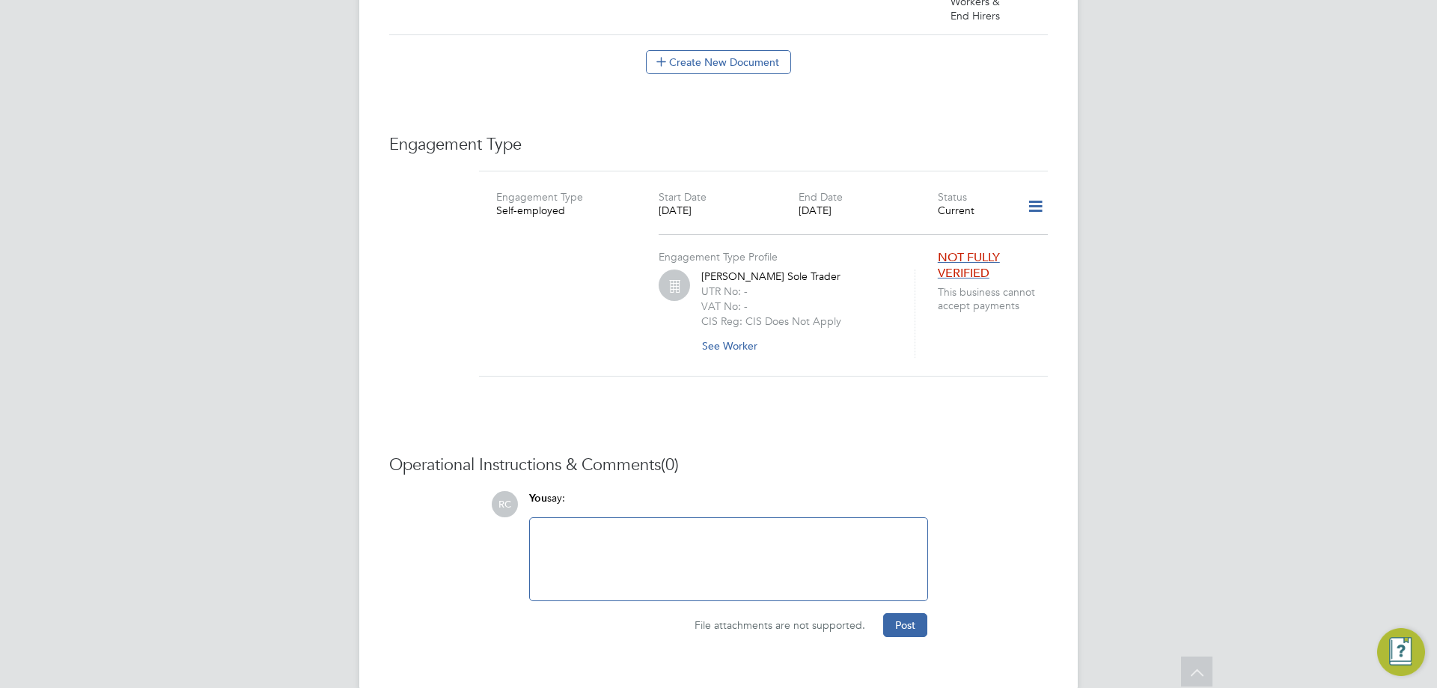
scroll to position [1016, 0]
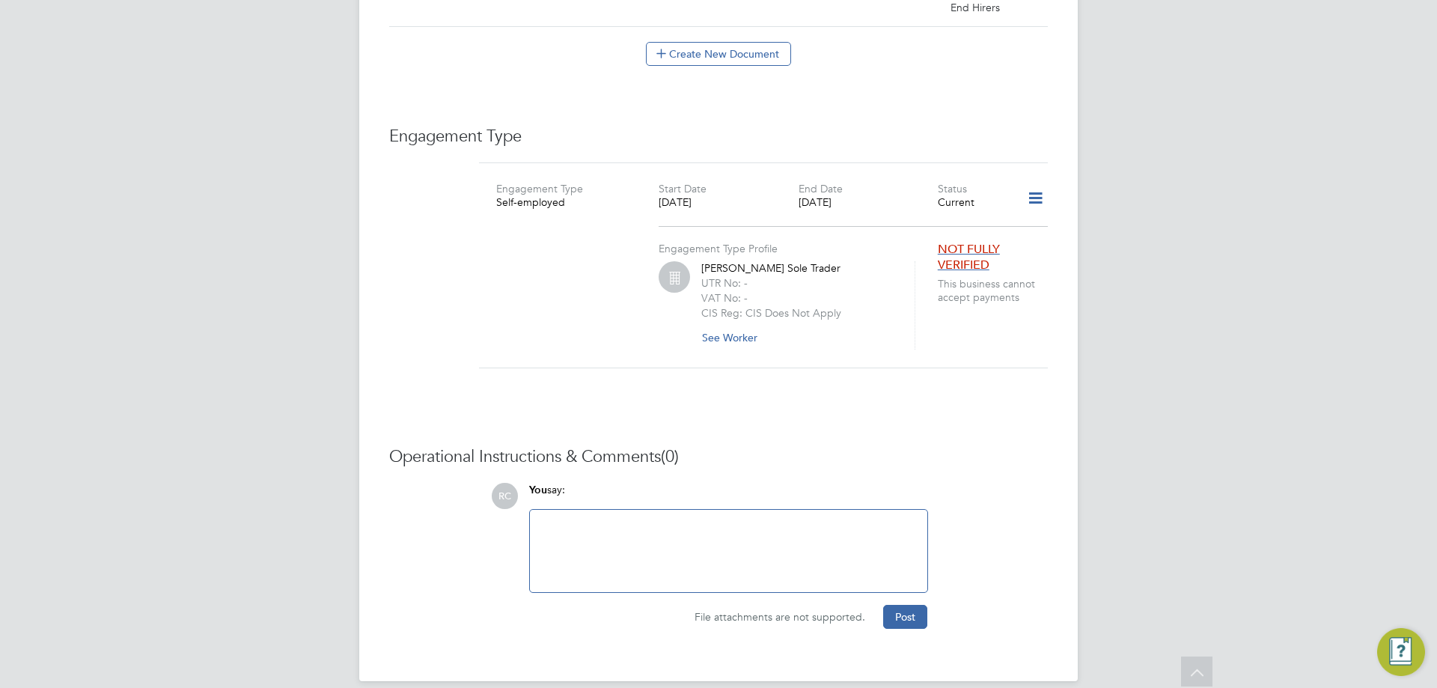
click at [679, 519] on div at bounding box center [728, 551] width 379 height 64
paste div
click at [929, 605] on div "File attachments are not supported. Post" at bounding box center [728, 611] width 414 height 36
drag, startPoint x: 899, startPoint y: 599, endPoint x: 909, endPoint y: 583, distance: 18.5
click at [899, 605] on button "Post" at bounding box center [905, 617] width 44 height 24
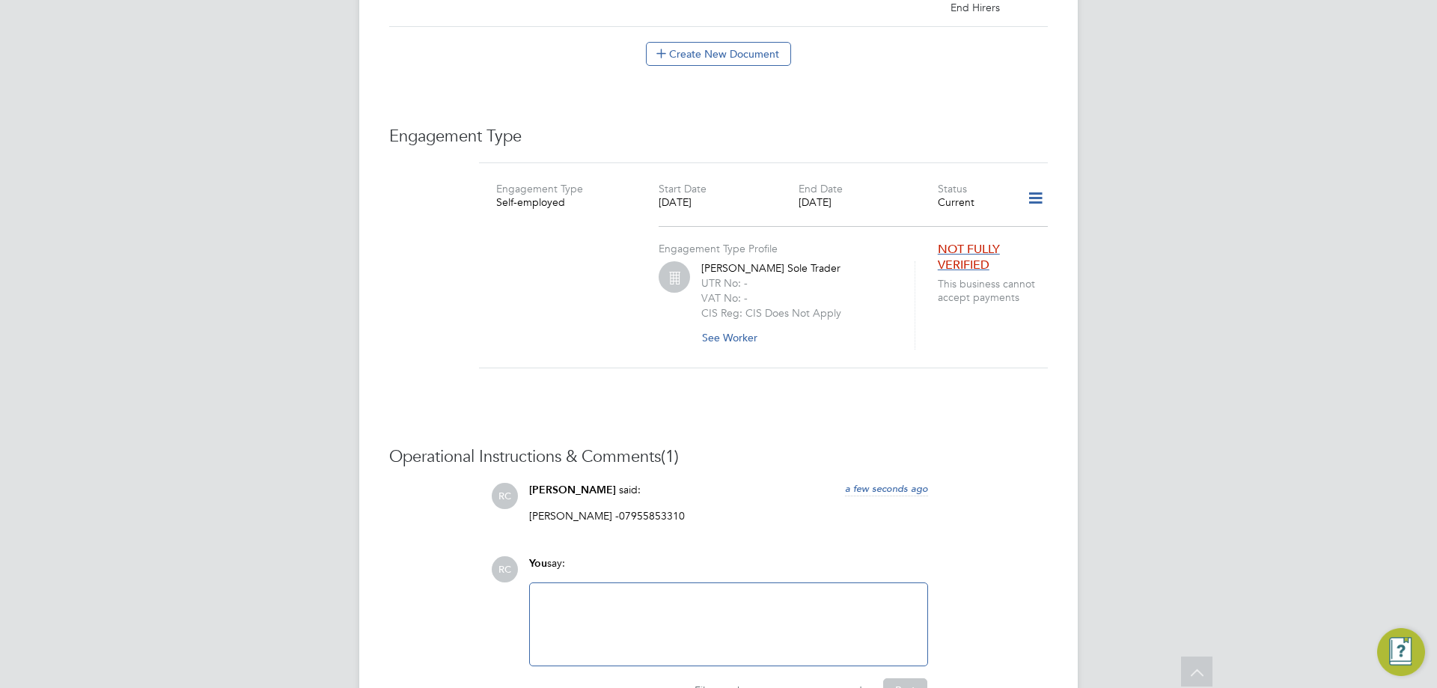
click at [1026, 183] on icon at bounding box center [1035, 198] width 26 height 34
click at [932, 229] on li "Edit Engagement Type" at bounding box center [956, 225] width 171 height 21
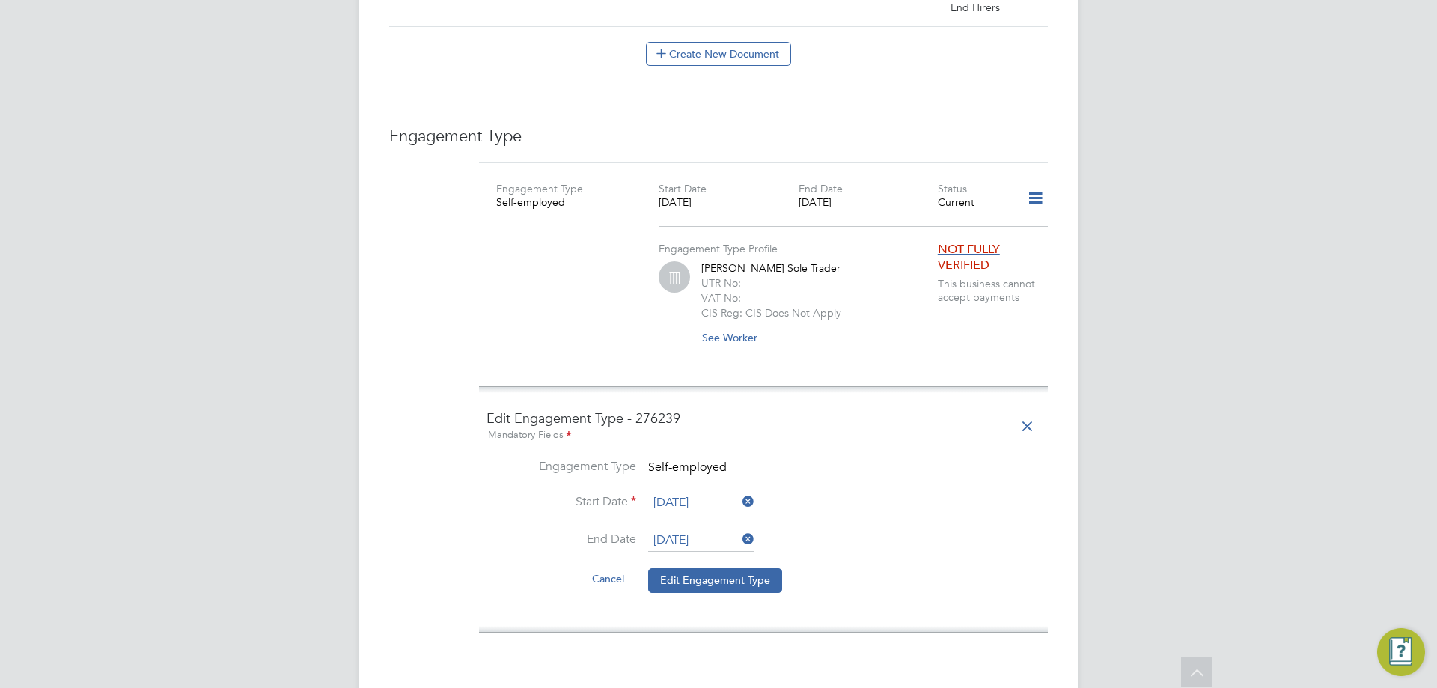
click at [712, 459] on span "Self-employed" at bounding box center [687, 466] width 79 height 15
drag, startPoint x: 739, startPoint y: 447, endPoint x: 705, endPoint y: 512, distance: 72.6
click at [682, 459] on li "Engagement Type Self-employed" at bounding box center [763, 476] width 554 height 34
click at [737, 568] on button "Edit Engagement Type" at bounding box center [715, 580] width 134 height 24
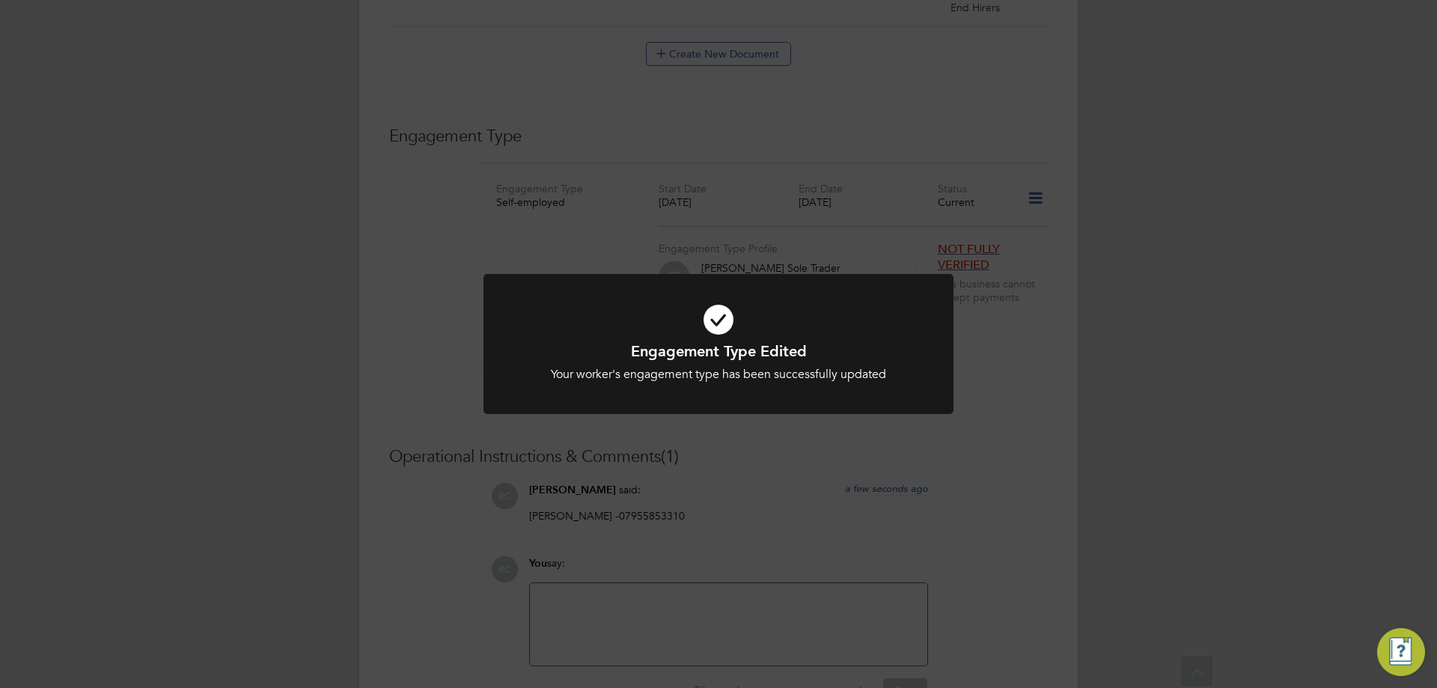
click at [825, 438] on div "Engagement Type Edited Your worker's engagement type has been successfully upda…" at bounding box center [718, 344] width 1437 height 688
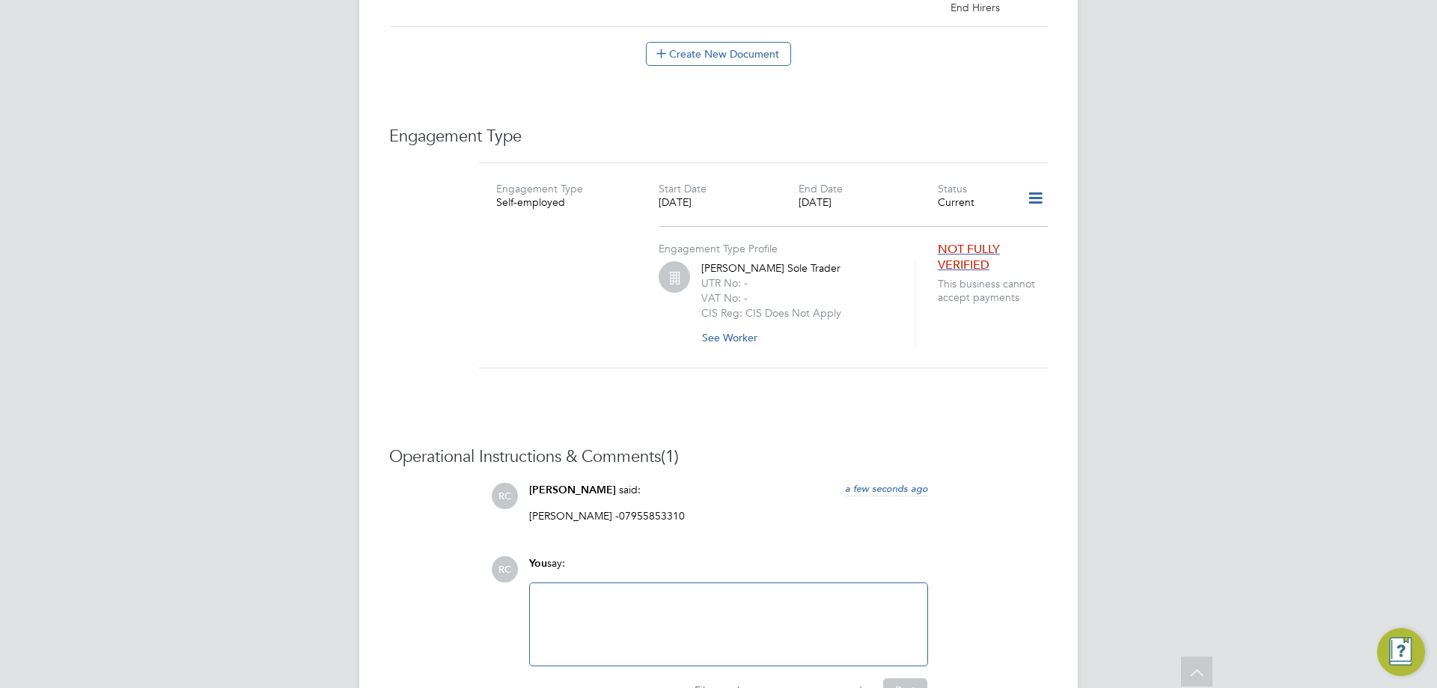
click at [1027, 192] on icon at bounding box center [1035, 198] width 26 height 34
click at [953, 248] on li "Add Engagement Type" at bounding box center [956, 247] width 171 height 21
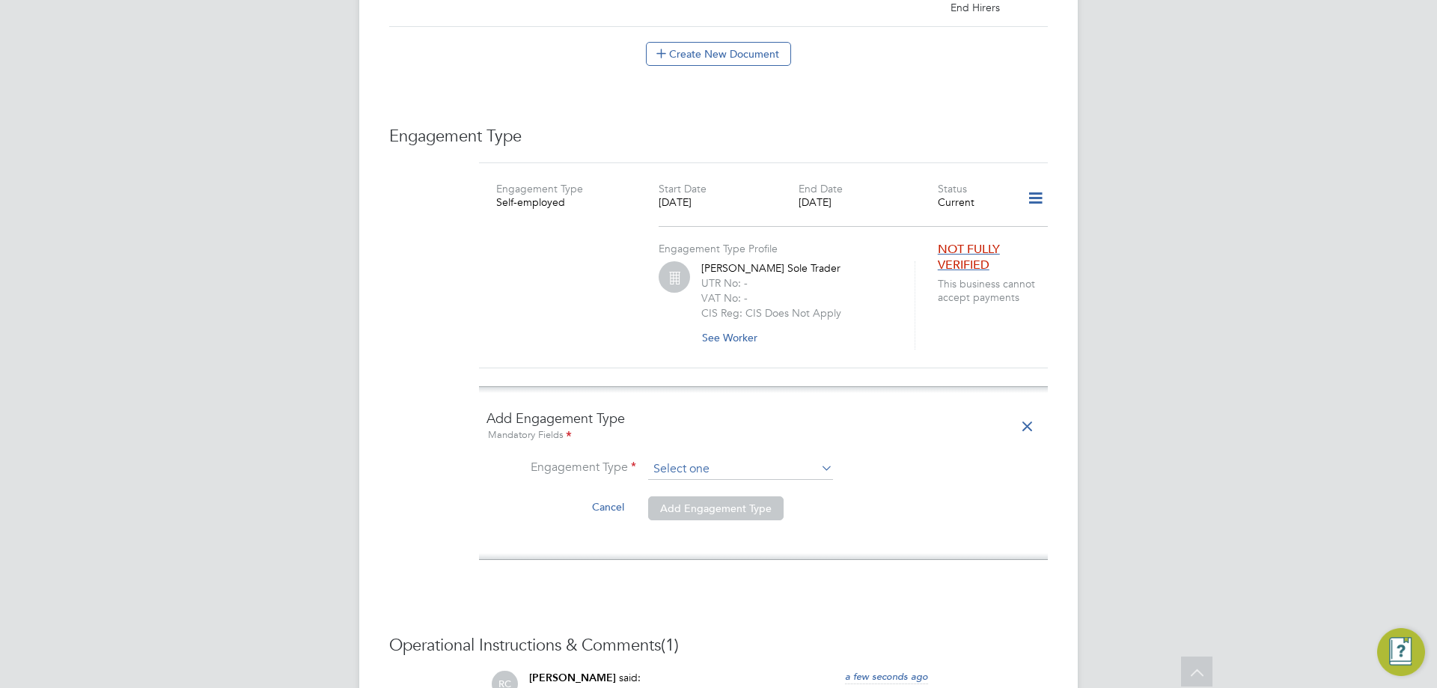
click at [724, 459] on input at bounding box center [740, 469] width 185 height 21
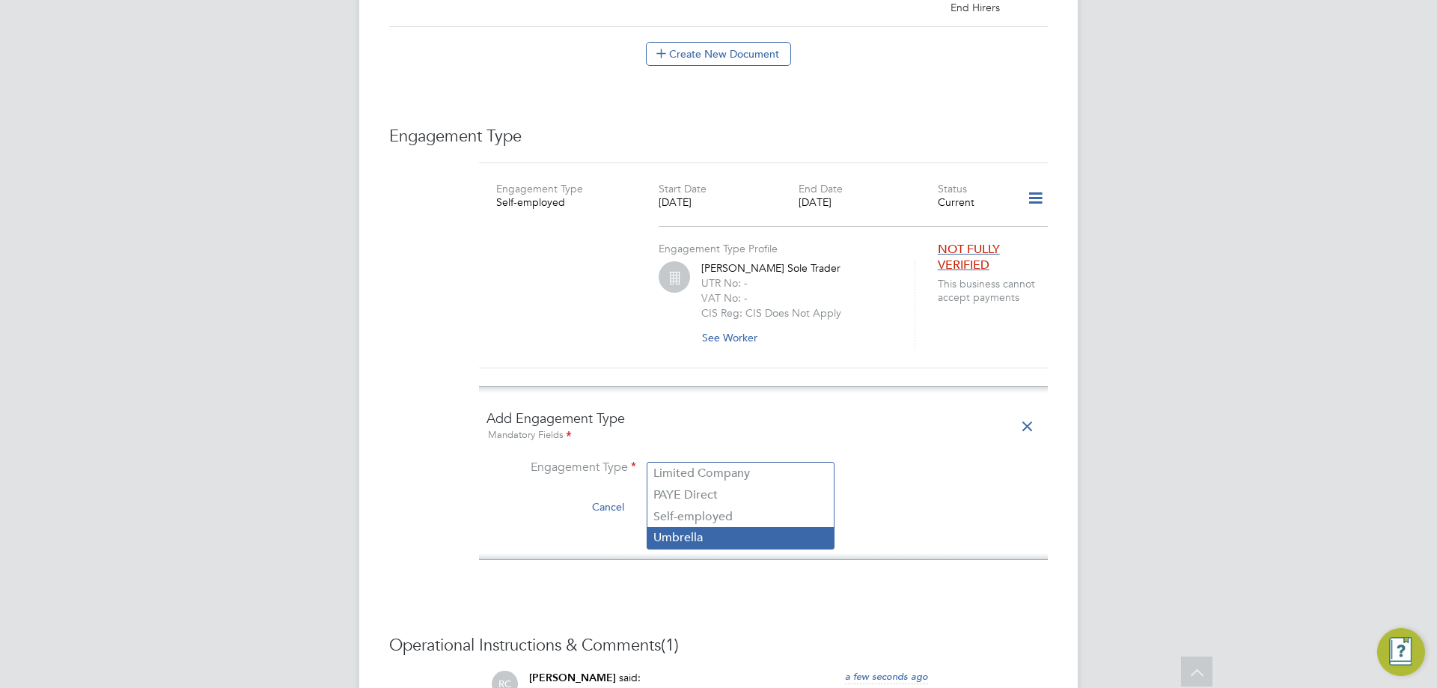
click at [713, 541] on li "Umbrella" at bounding box center [740, 538] width 186 height 22
type input "Umbrella"
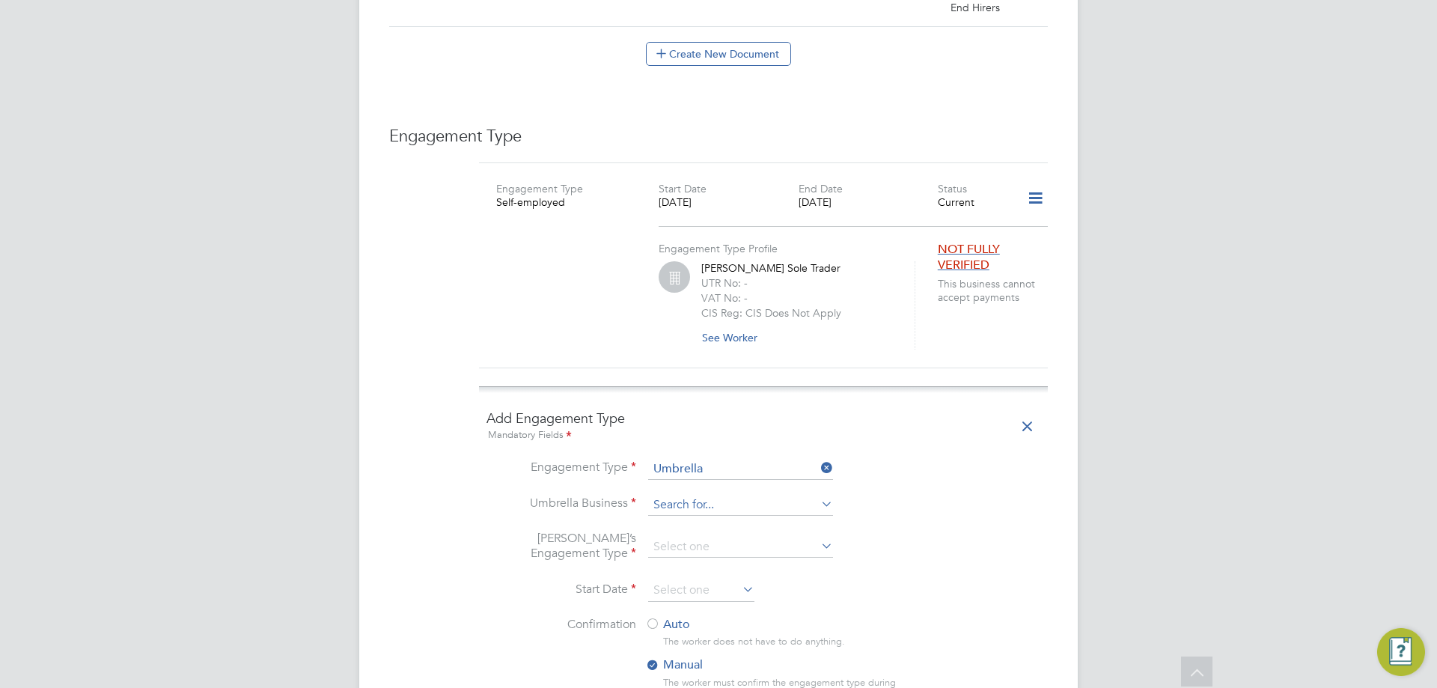
click at [700, 495] on input at bounding box center [740, 505] width 185 height 21
click at [782, 534] on li "Sa pphire DNP Limited" at bounding box center [740, 531] width 186 height 22
type input "Sapphire DNP Limited"
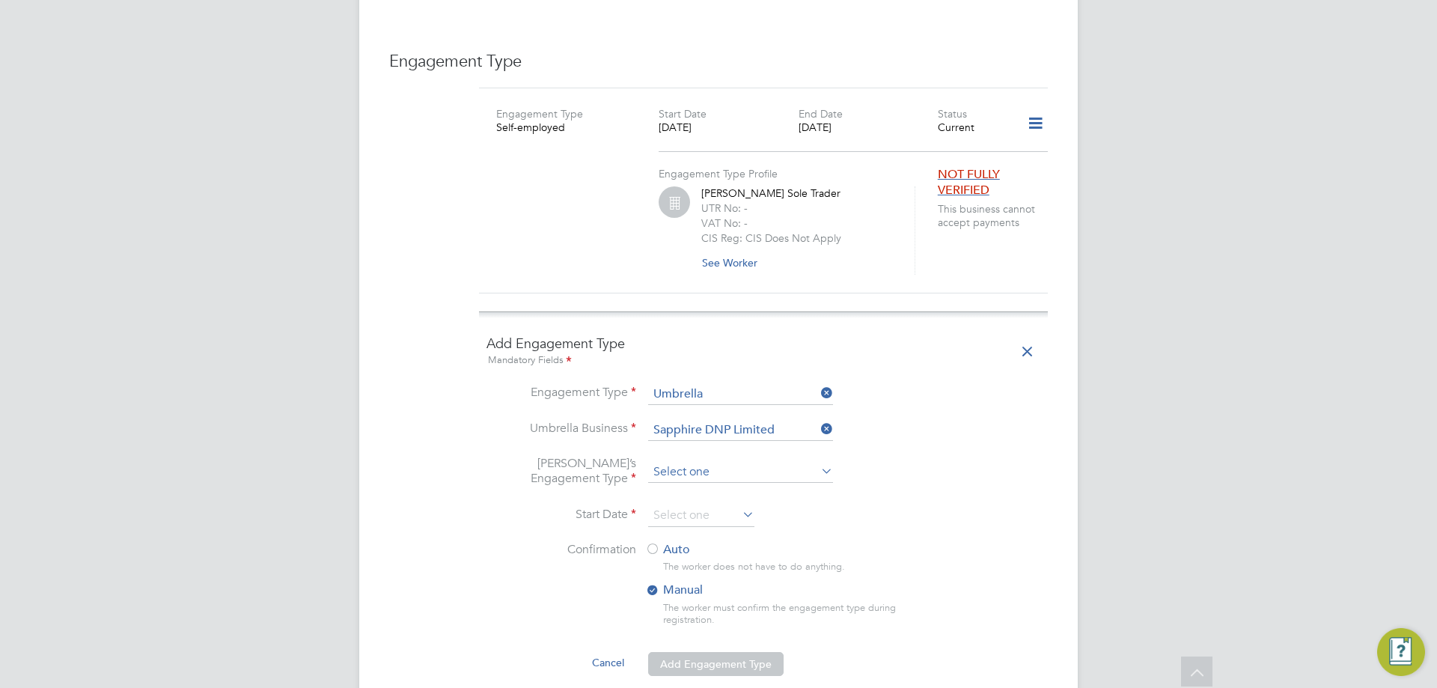
click at [709, 462] on input at bounding box center [740, 472] width 185 height 21
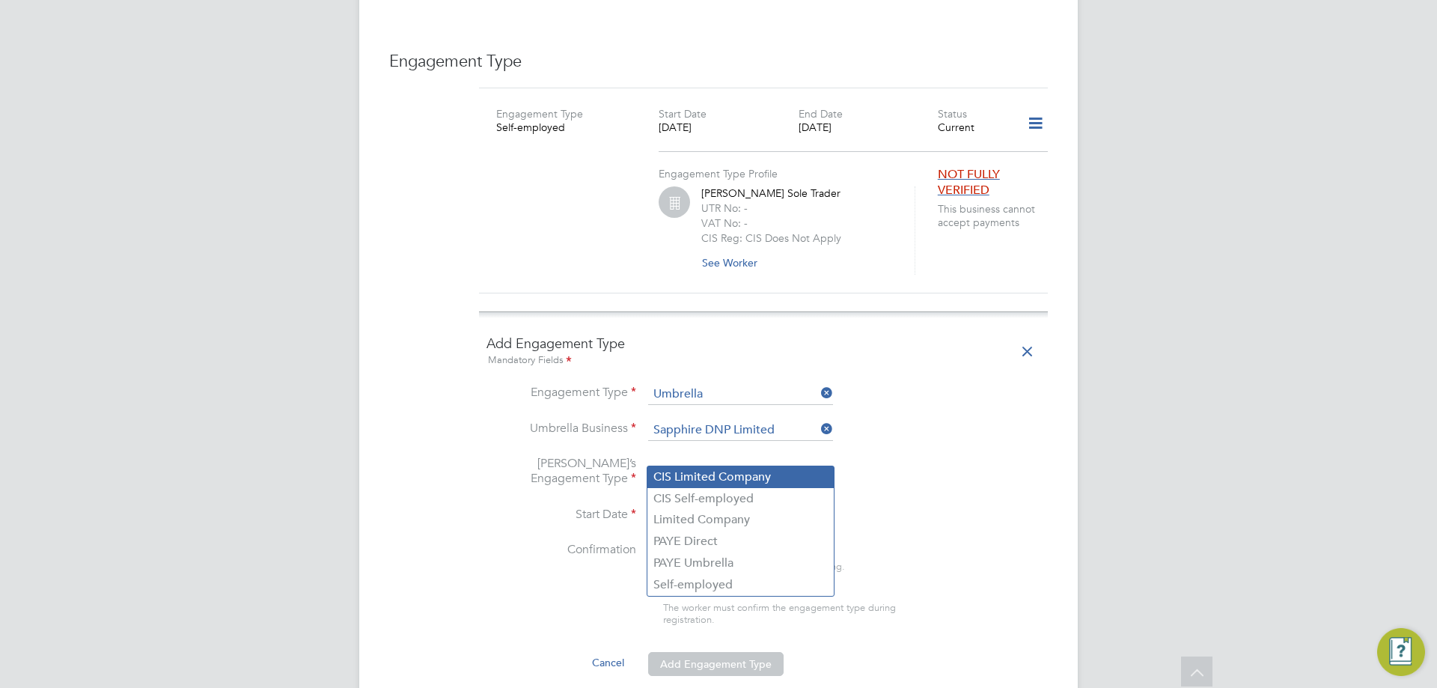
click at [739, 481] on li "CIS Limited Company" at bounding box center [740, 477] width 186 height 22
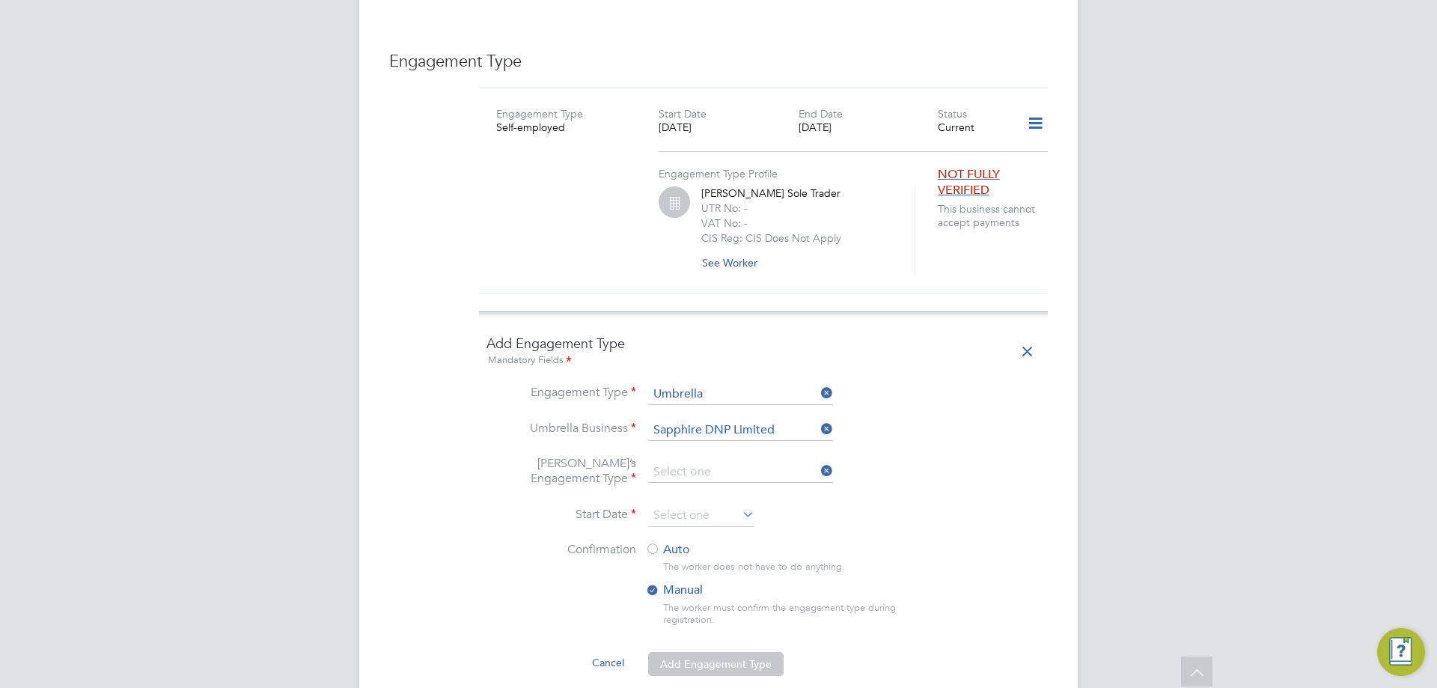
type input "CIS Limited Company"
click at [736, 462] on input at bounding box center [740, 472] width 185 height 21
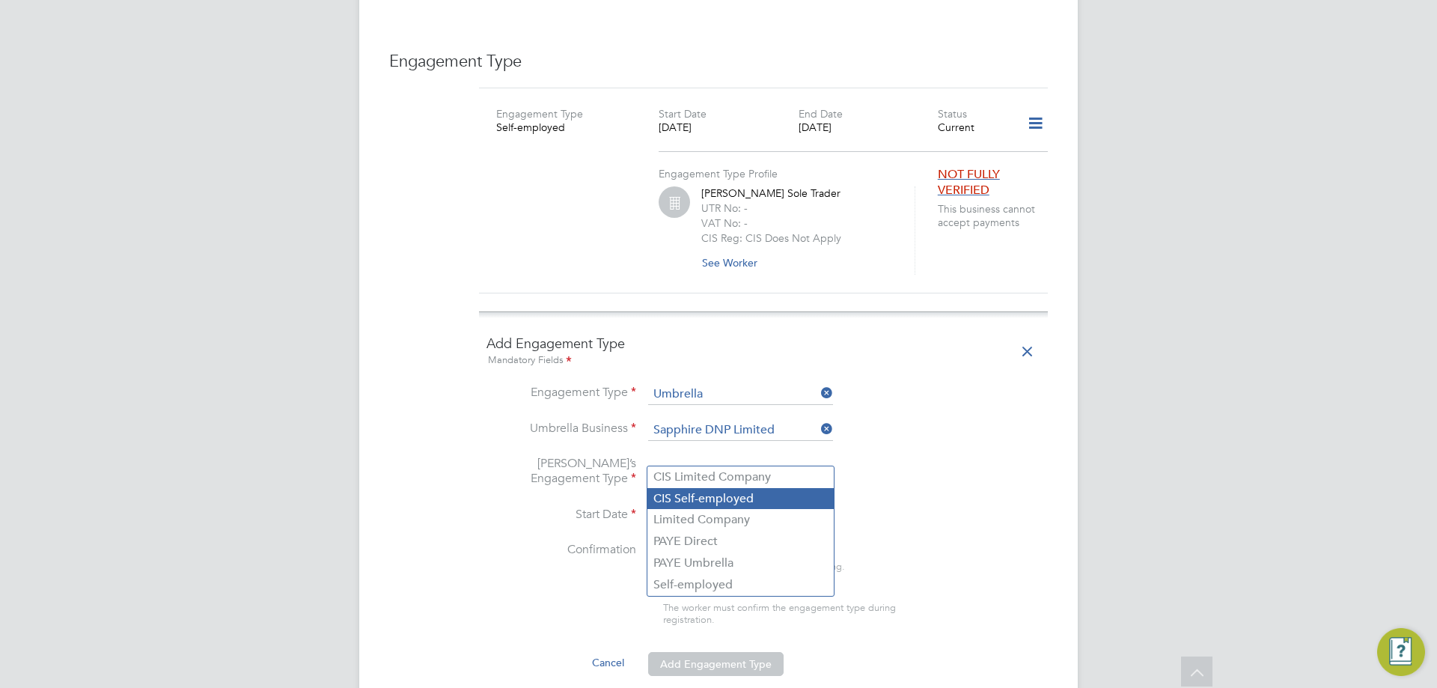
click at [730, 503] on li "CIS Self-employed" at bounding box center [740, 499] width 186 height 22
type input "CIS Self-employed"
click at [705, 504] on input at bounding box center [701, 515] width 106 height 22
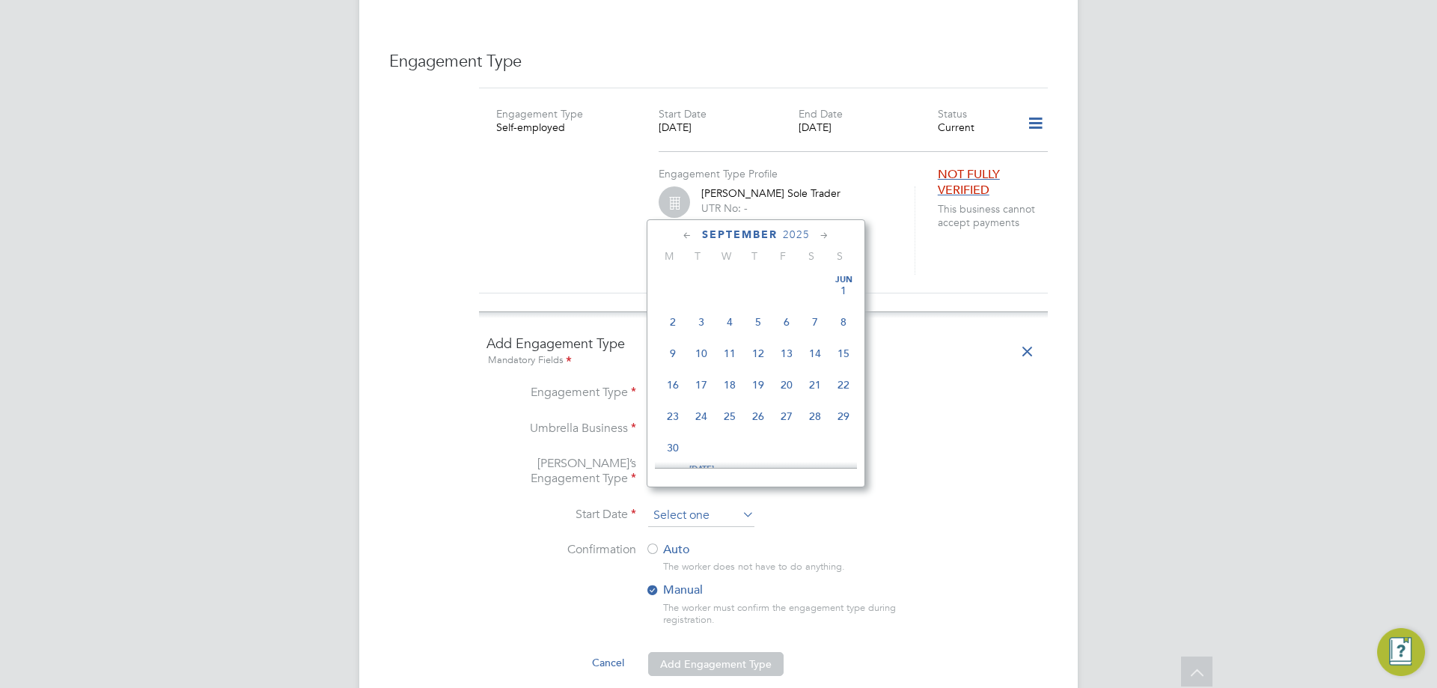
scroll to position [453, 0]
click at [670, 349] on span "[DATE]" at bounding box center [672, 342] width 28 height 28
type input "[DATE]"
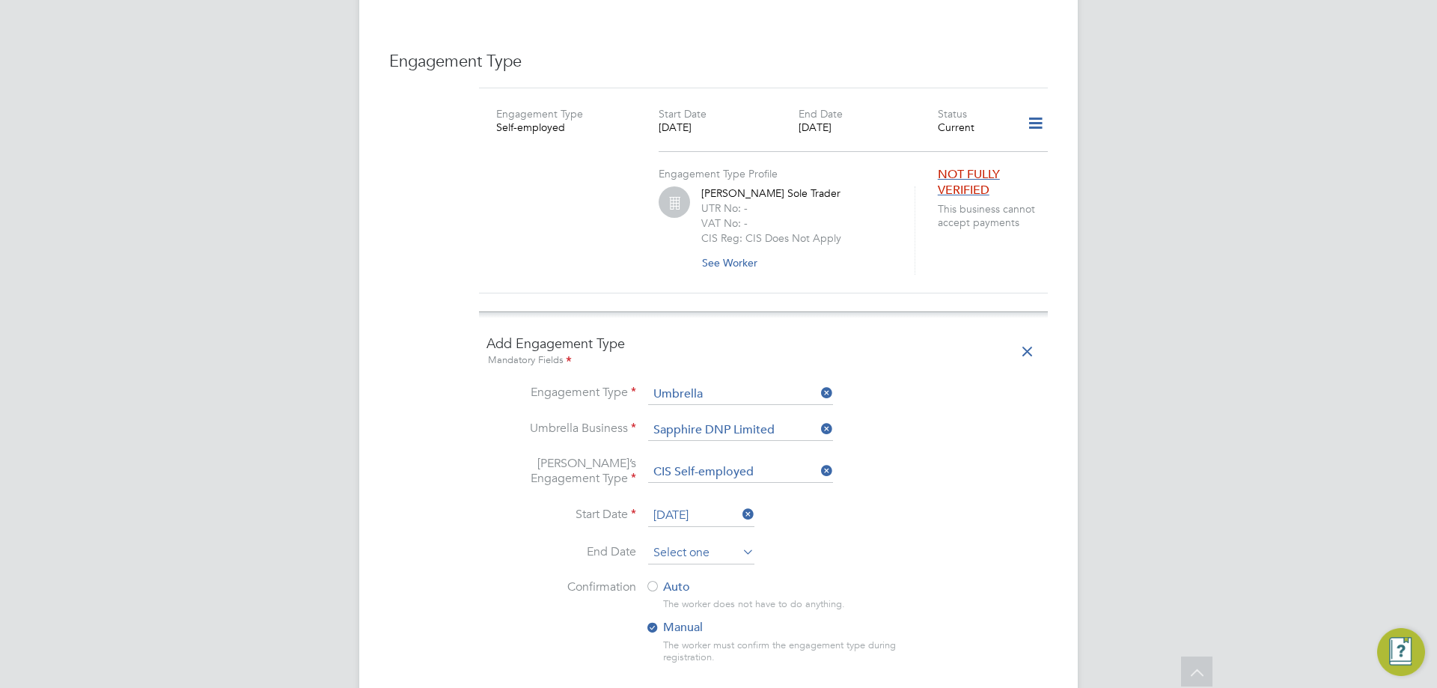
click at [679, 543] on input at bounding box center [701, 553] width 106 height 22
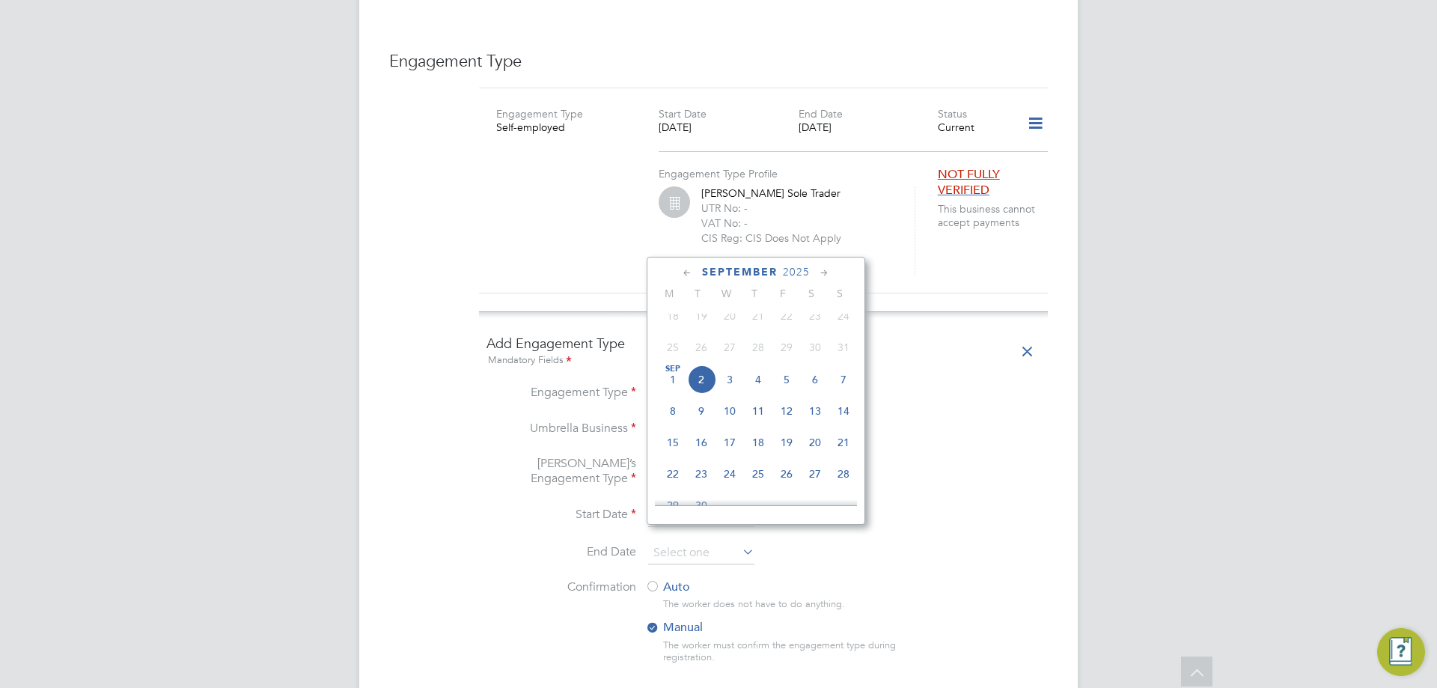
click at [789, 276] on span "2025" at bounding box center [796, 272] width 27 height 13
click at [737, 410] on span "2027" at bounding box center [729, 404] width 28 height 28
click at [783, 316] on span "[DATE]" at bounding box center [786, 304] width 28 height 28
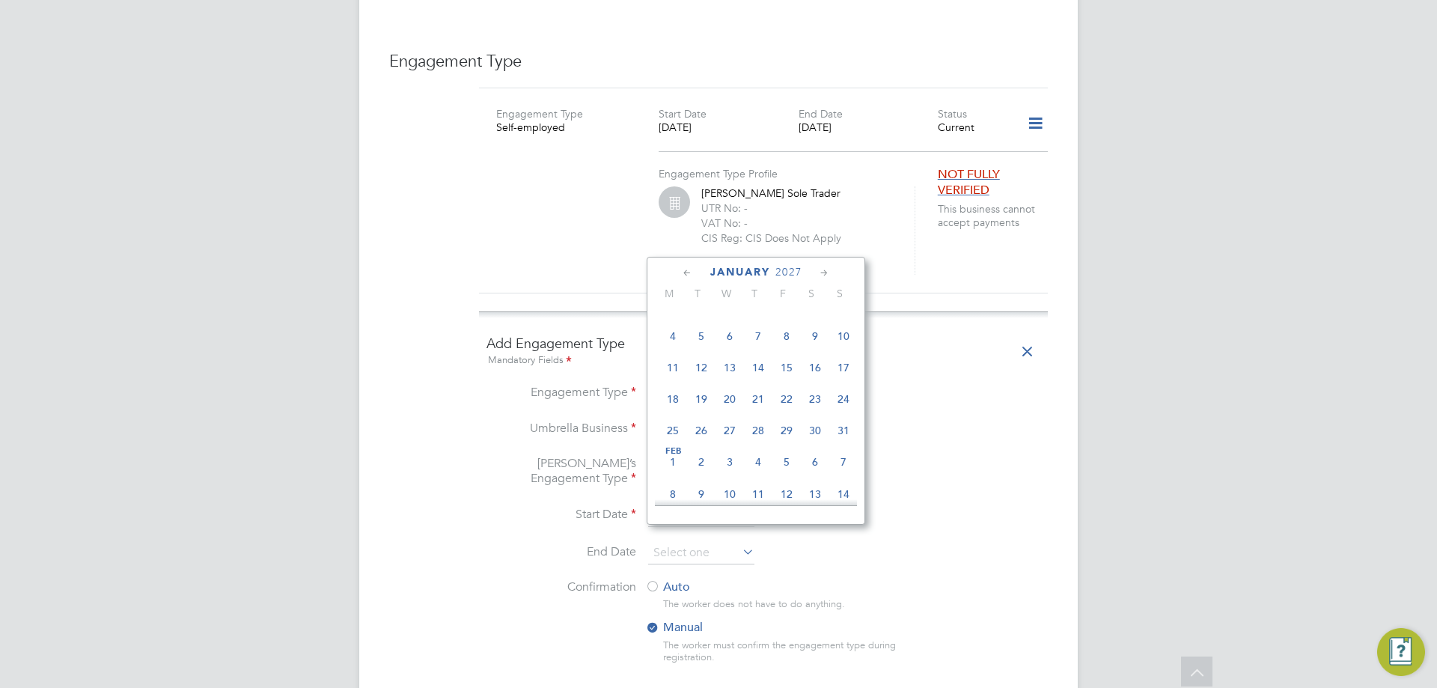
type input "[DATE]"
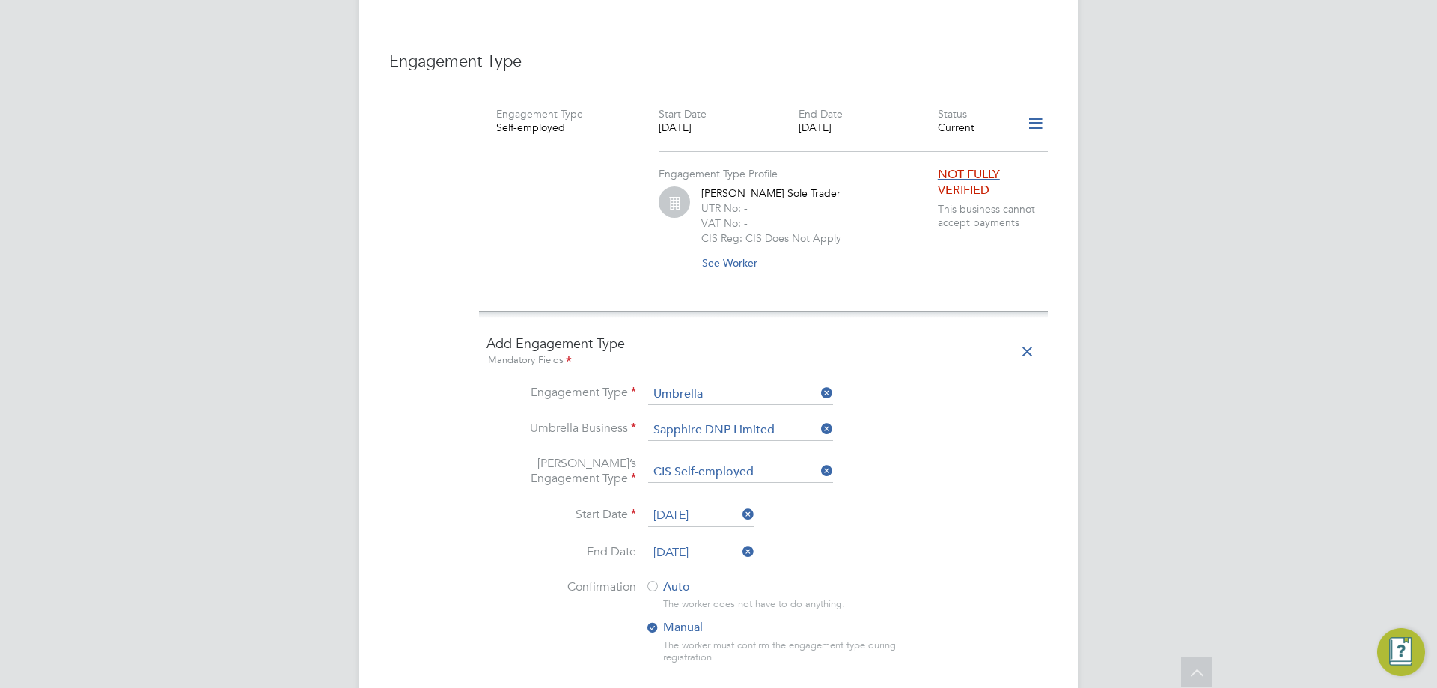
scroll to position [1241, 0]
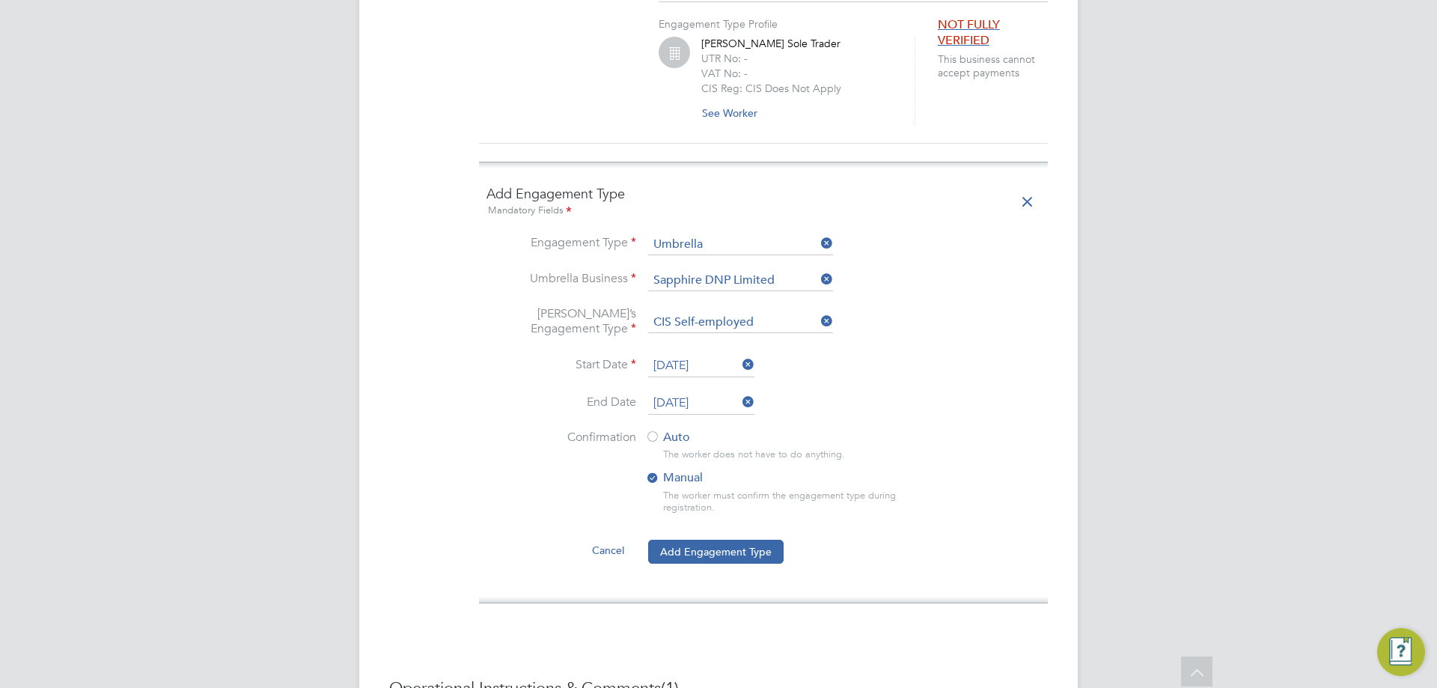
click at [653, 430] on div at bounding box center [652, 437] width 15 height 15
click at [711, 545] on button "Add Engagement Type" at bounding box center [715, 551] width 135 height 24
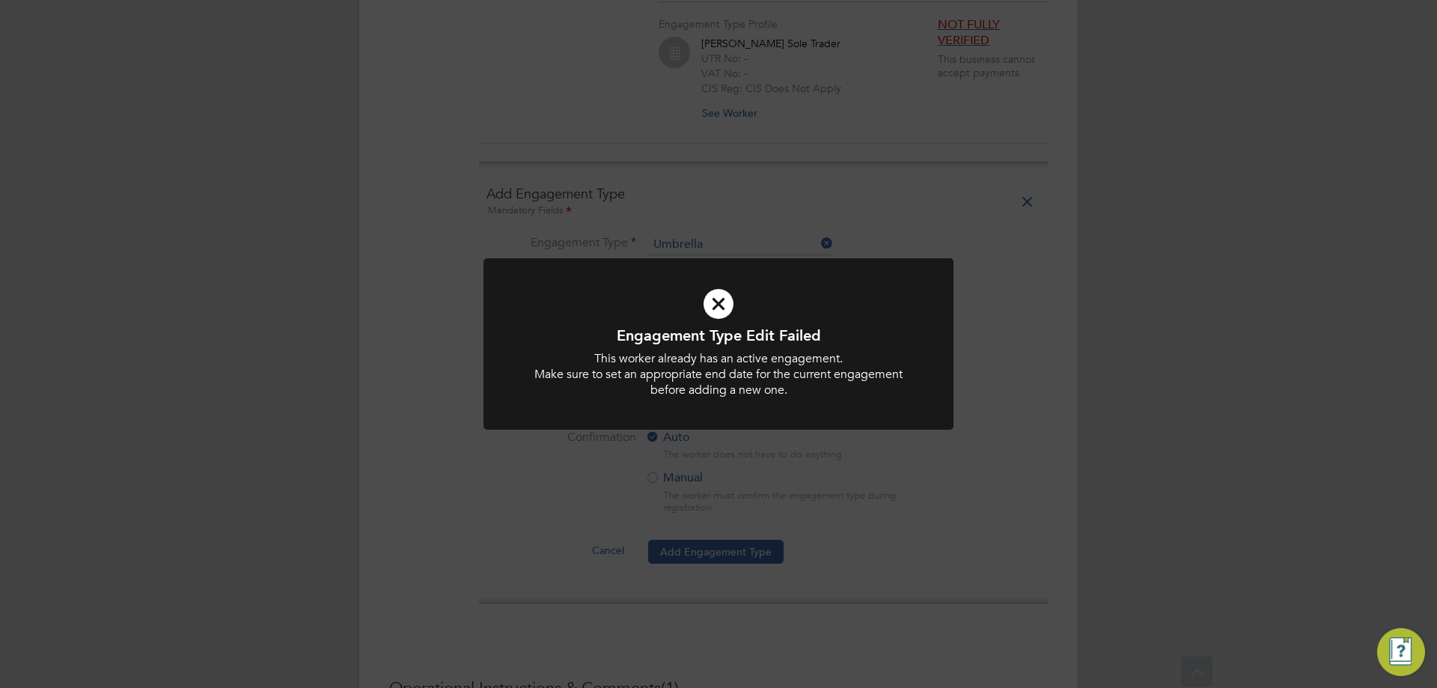
click at [1077, 400] on div "Engagement Type Edit Failed This worker already has an active engagement. Make …" at bounding box center [718, 344] width 1437 height 688
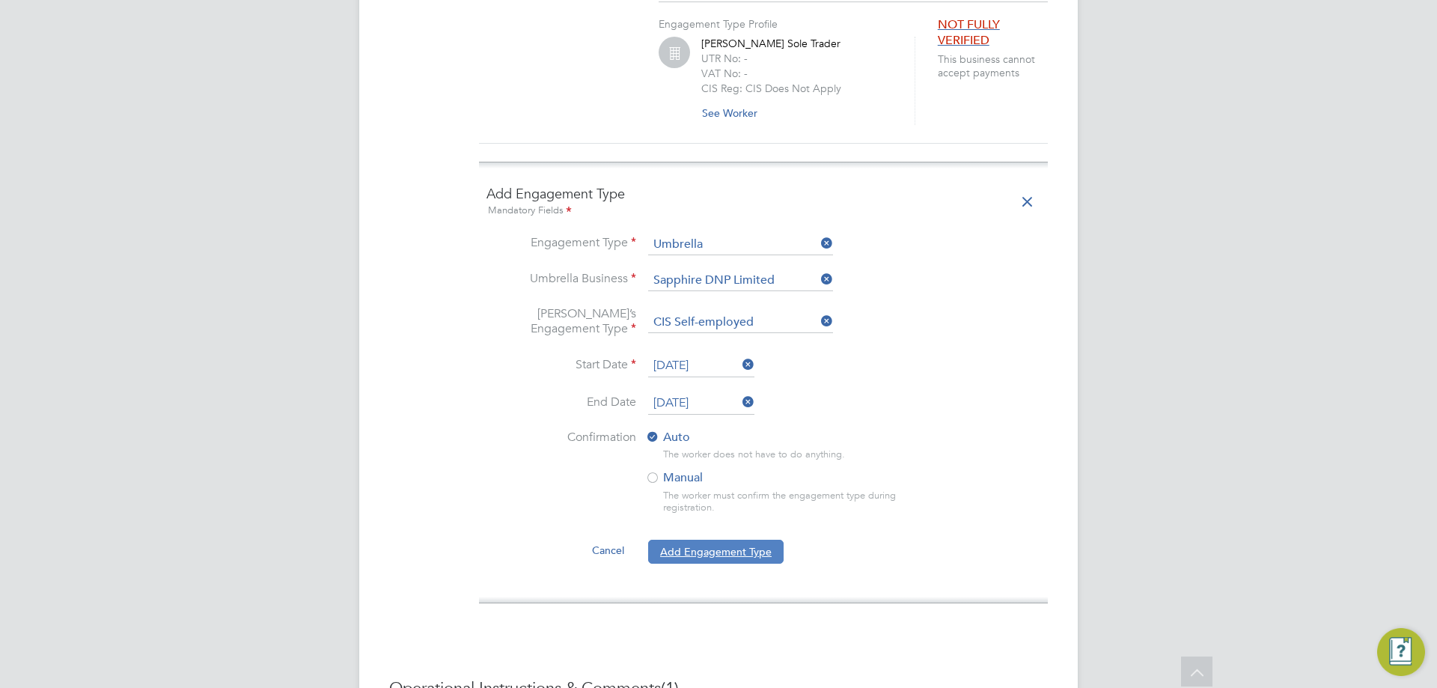
click at [741, 539] on button "Add Engagement Type" at bounding box center [715, 551] width 135 height 24
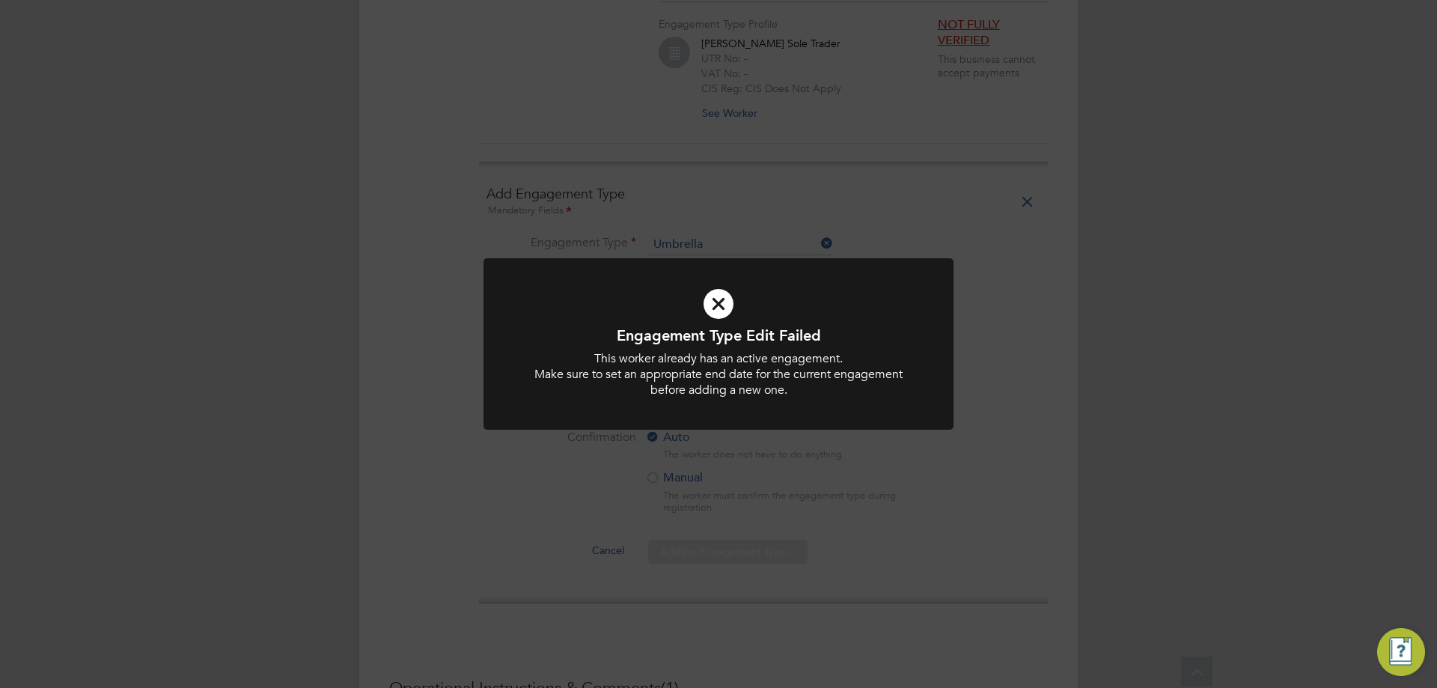
click at [948, 332] on div at bounding box center [718, 343] width 470 height 171
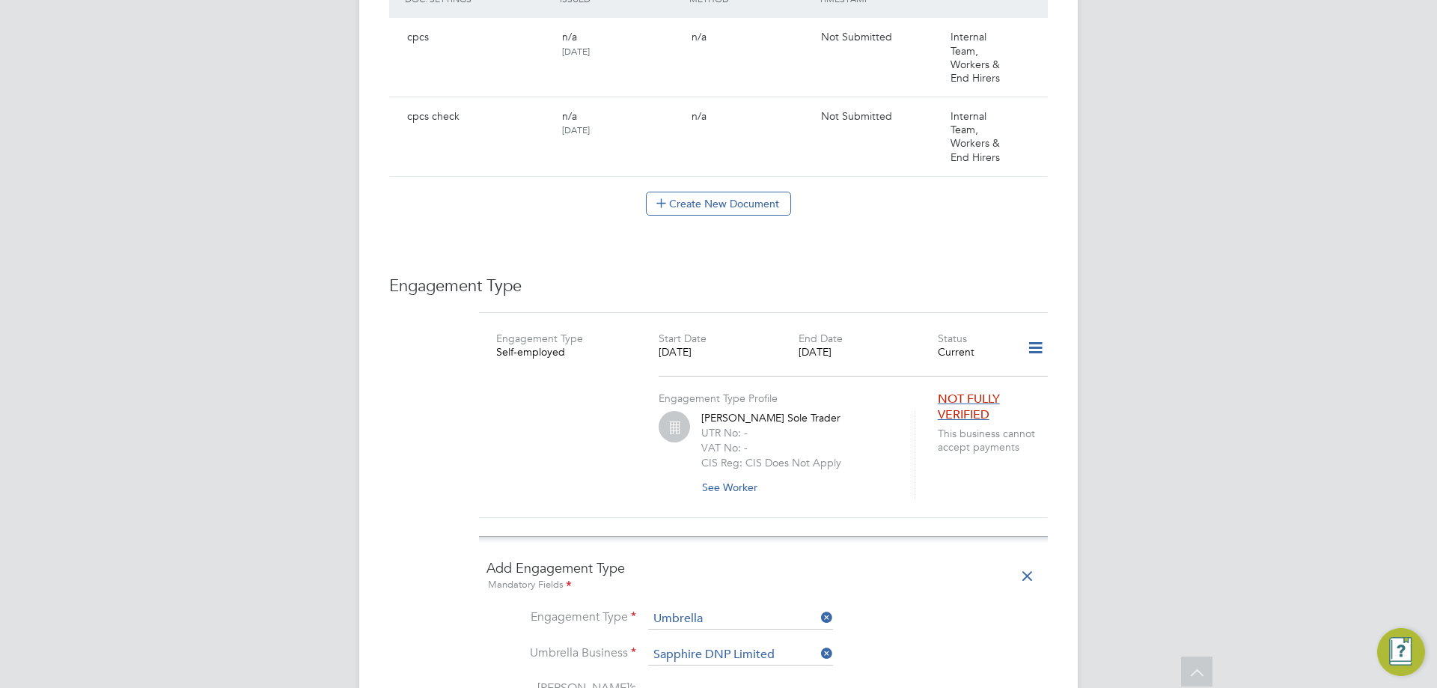
scroll to position [792, 0]
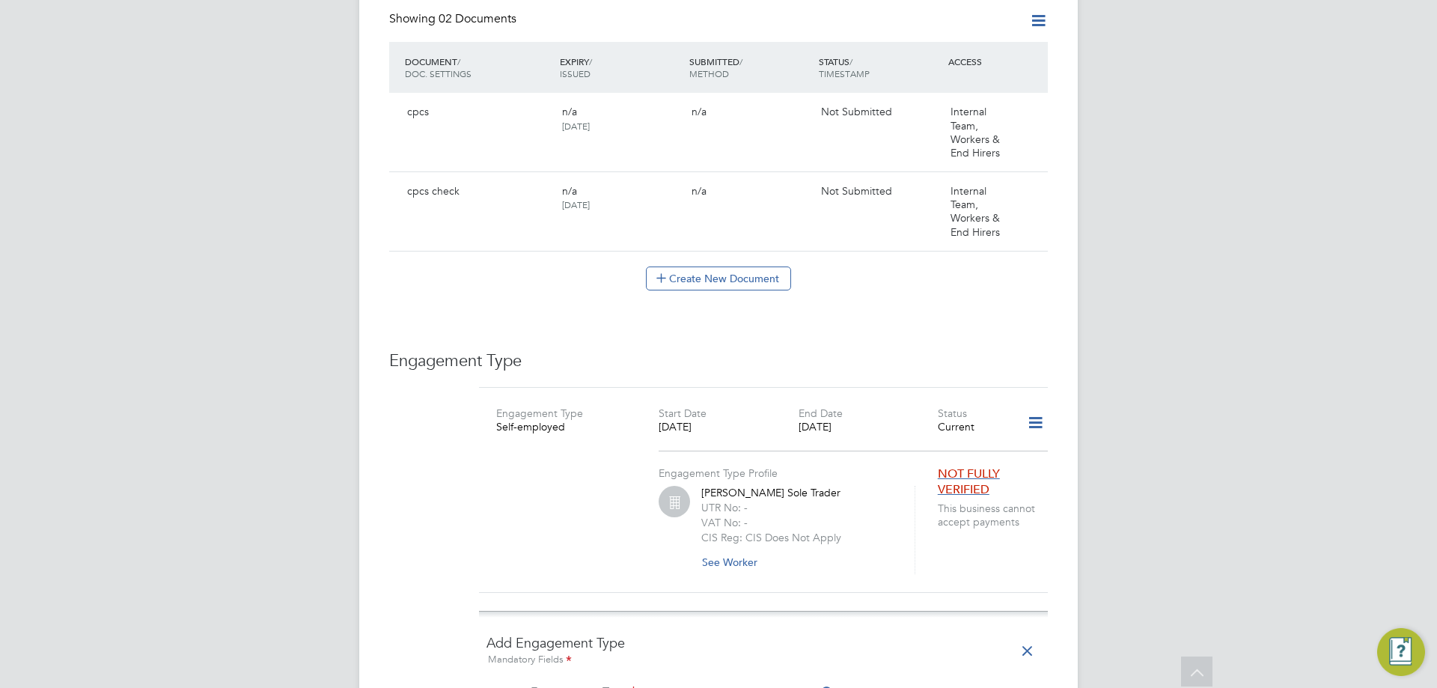
click at [1024, 421] on icon at bounding box center [1035, 423] width 26 height 34
click at [973, 489] on li "Show Engagement Type History" at bounding box center [958, 493] width 170 height 21
click at [1016, 387] on div "Engagement Type Self-employed Start Date [DATE] End Date [DATE] Status Current …" at bounding box center [763, 490] width 569 height 207
click at [1026, 634] on icon at bounding box center [1027, 651] width 26 height 34
click at [1034, 413] on icon at bounding box center [1035, 423] width 26 height 34
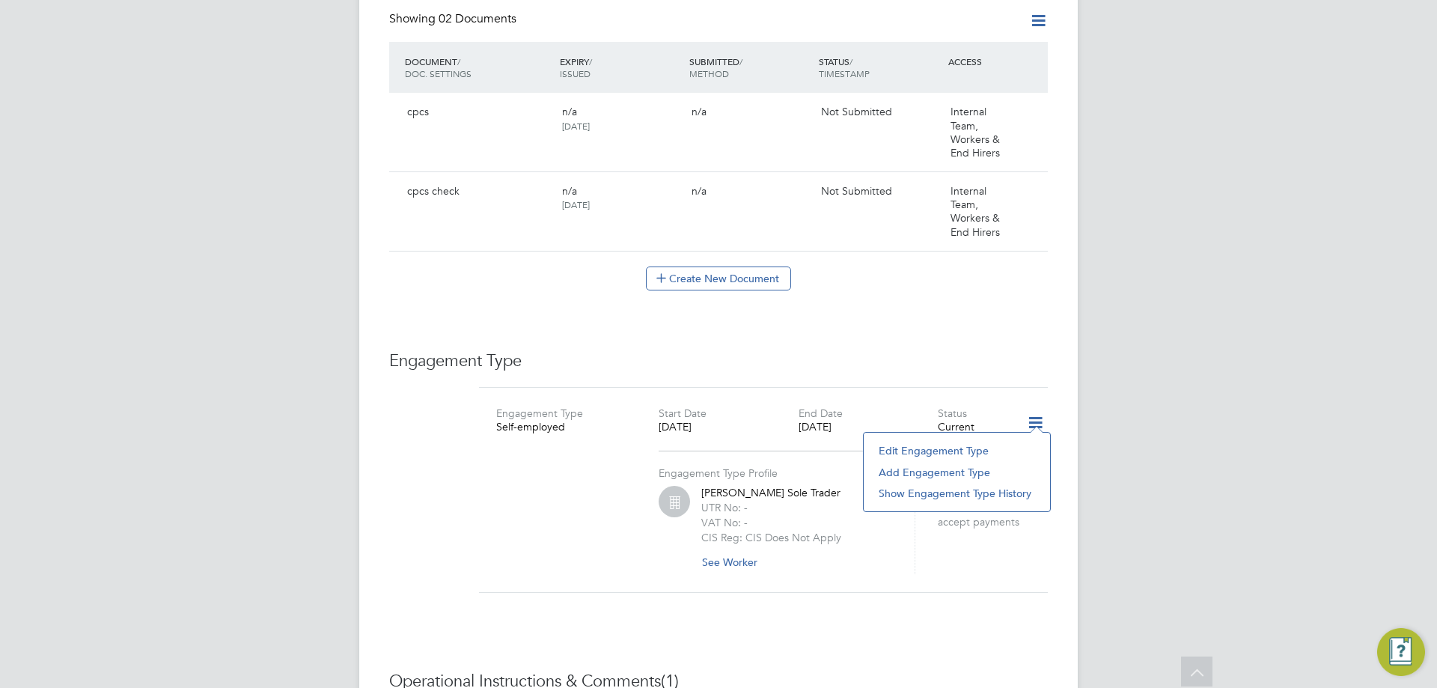
click at [953, 448] on li "Edit Engagement Type" at bounding box center [956, 450] width 171 height 21
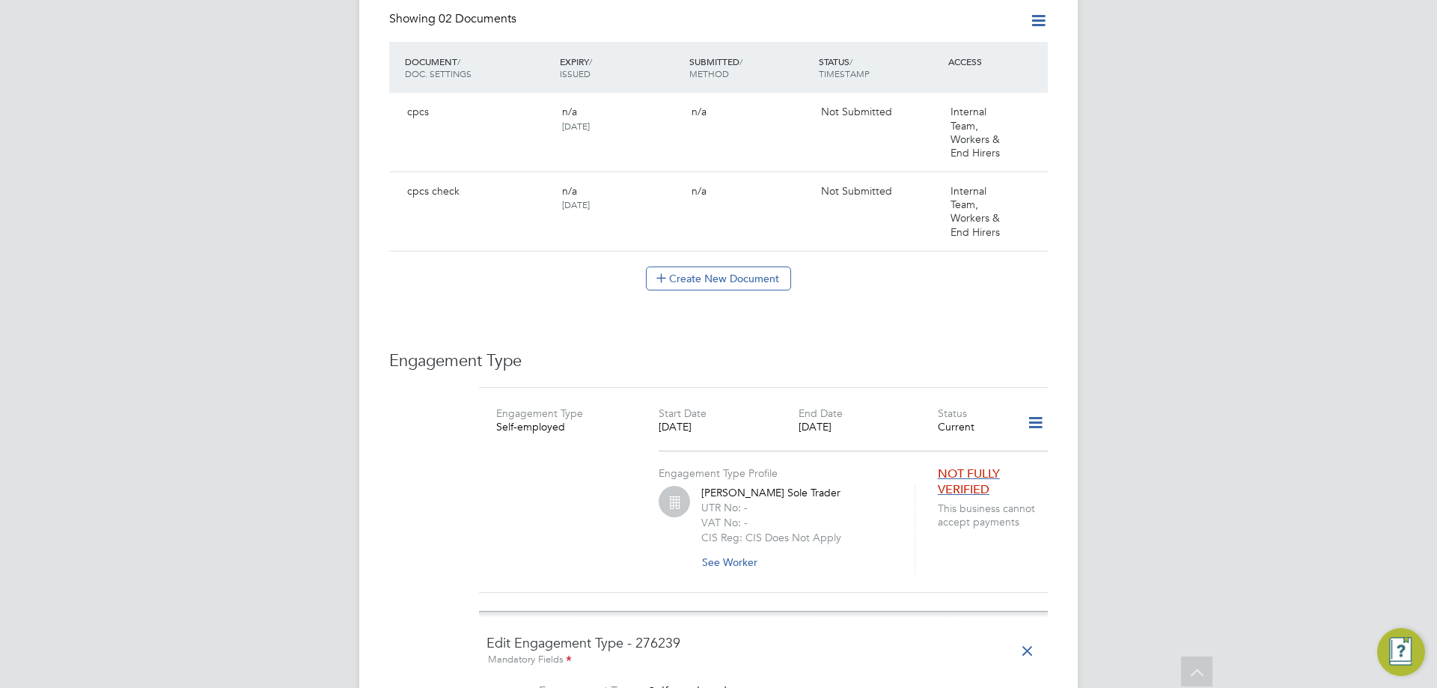
scroll to position [1315, 0]
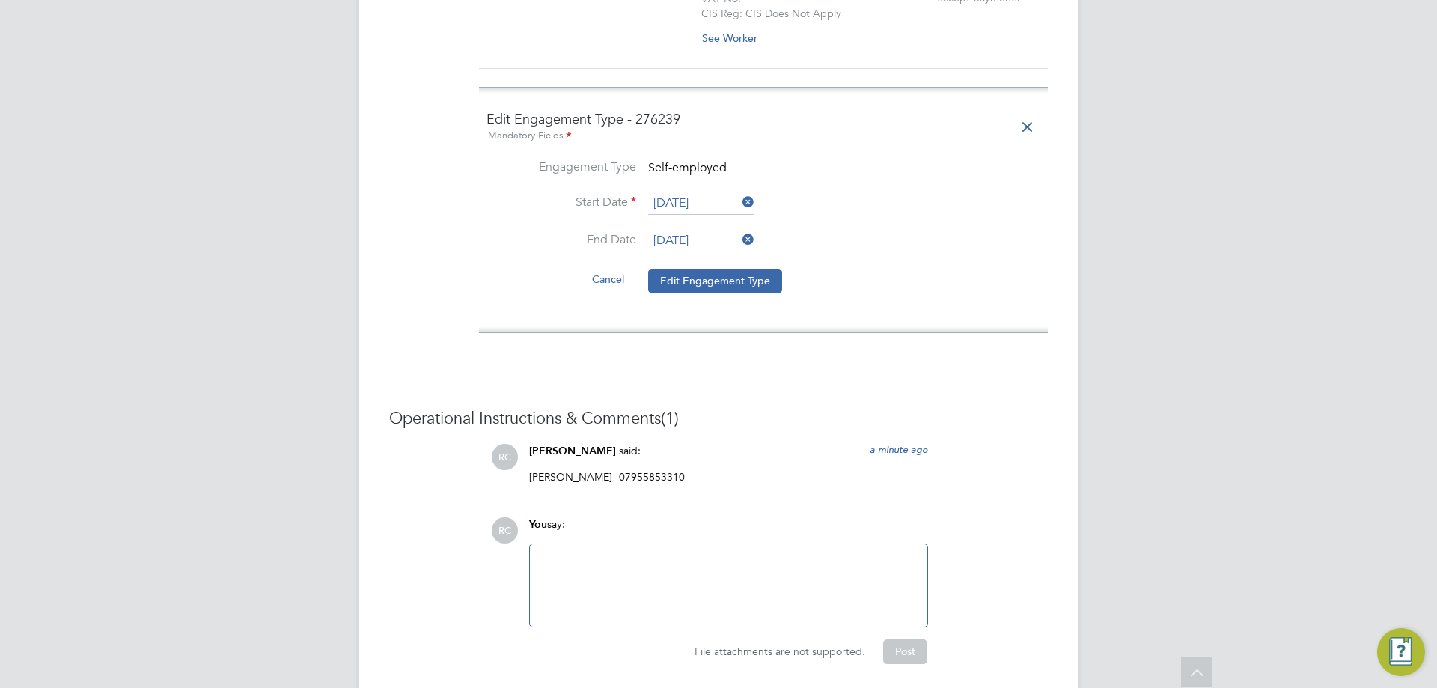
click at [739, 229] on icon at bounding box center [739, 239] width 0 height 21
click at [739, 192] on icon at bounding box center [739, 202] width 0 height 21
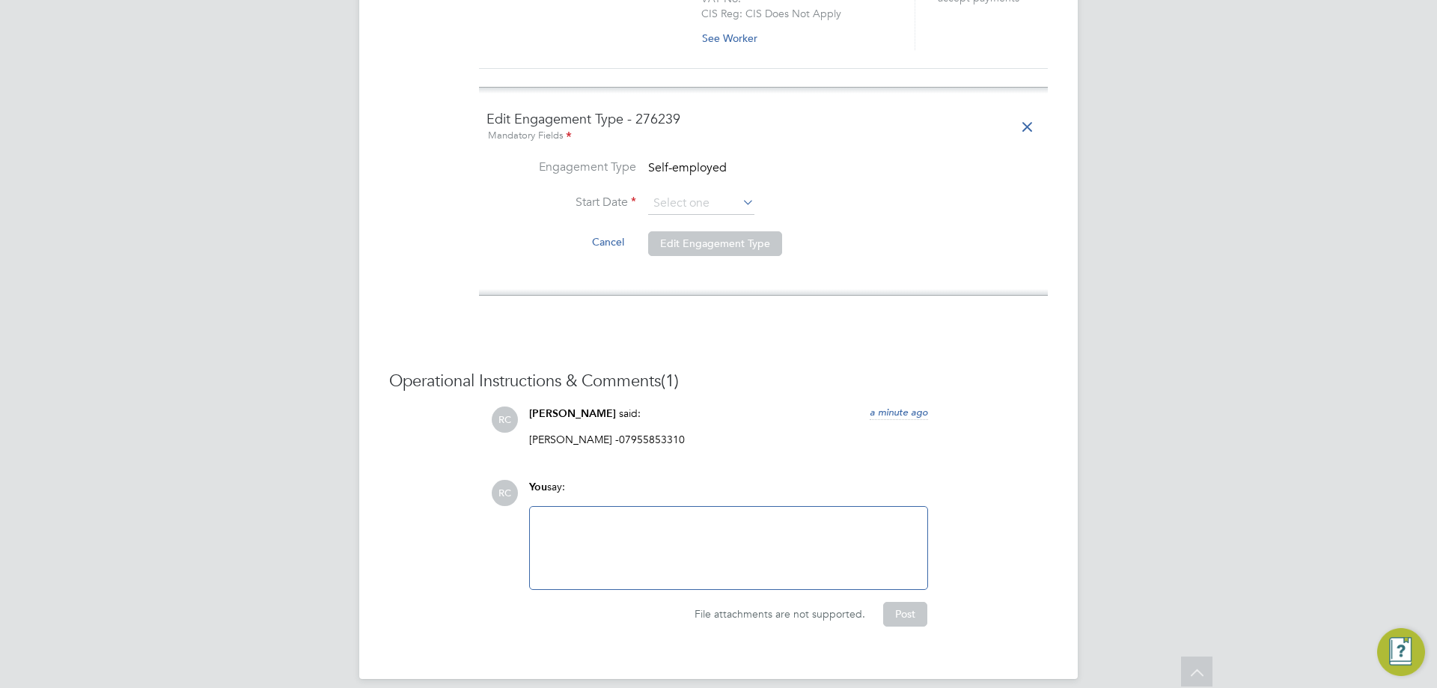
scroll to position [1313, 0]
click at [714, 162] on span "Self-employed" at bounding box center [687, 169] width 79 height 15
click at [1022, 112] on icon at bounding box center [1027, 129] width 26 height 34
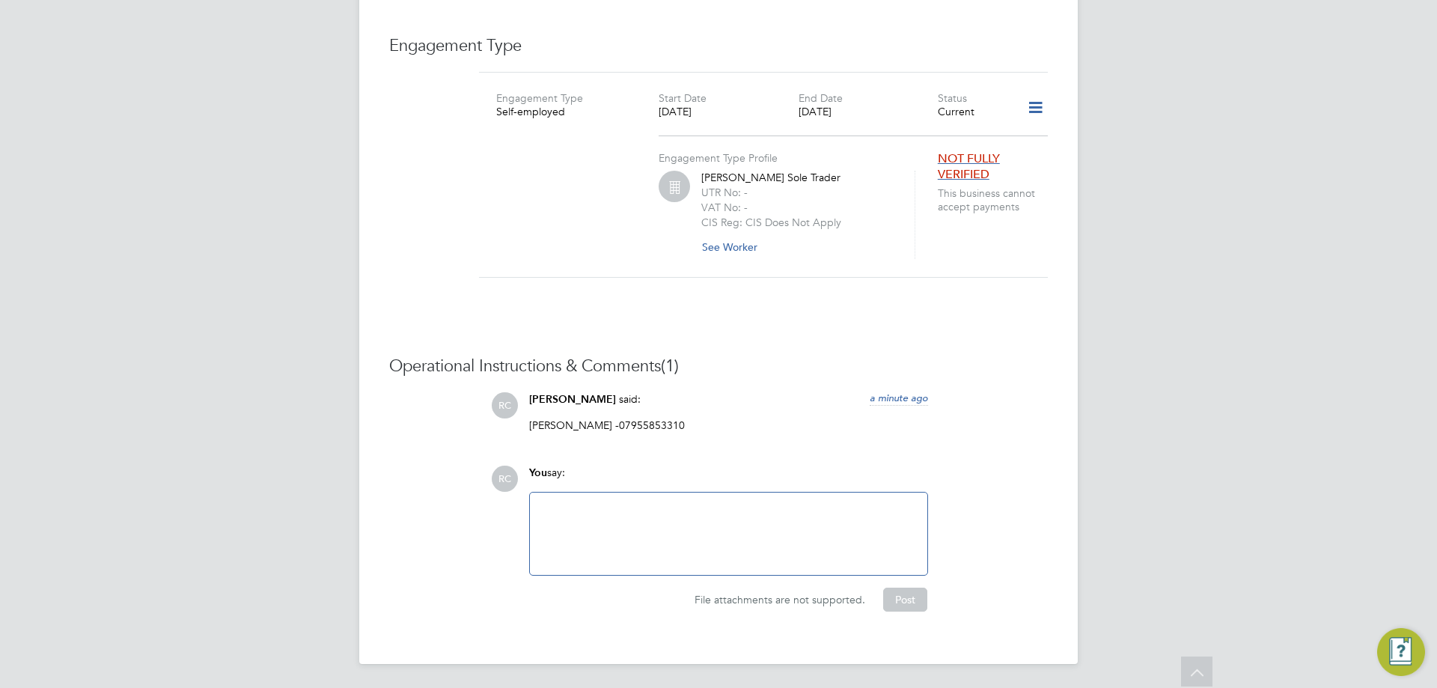
scroll to position [1089, 0]
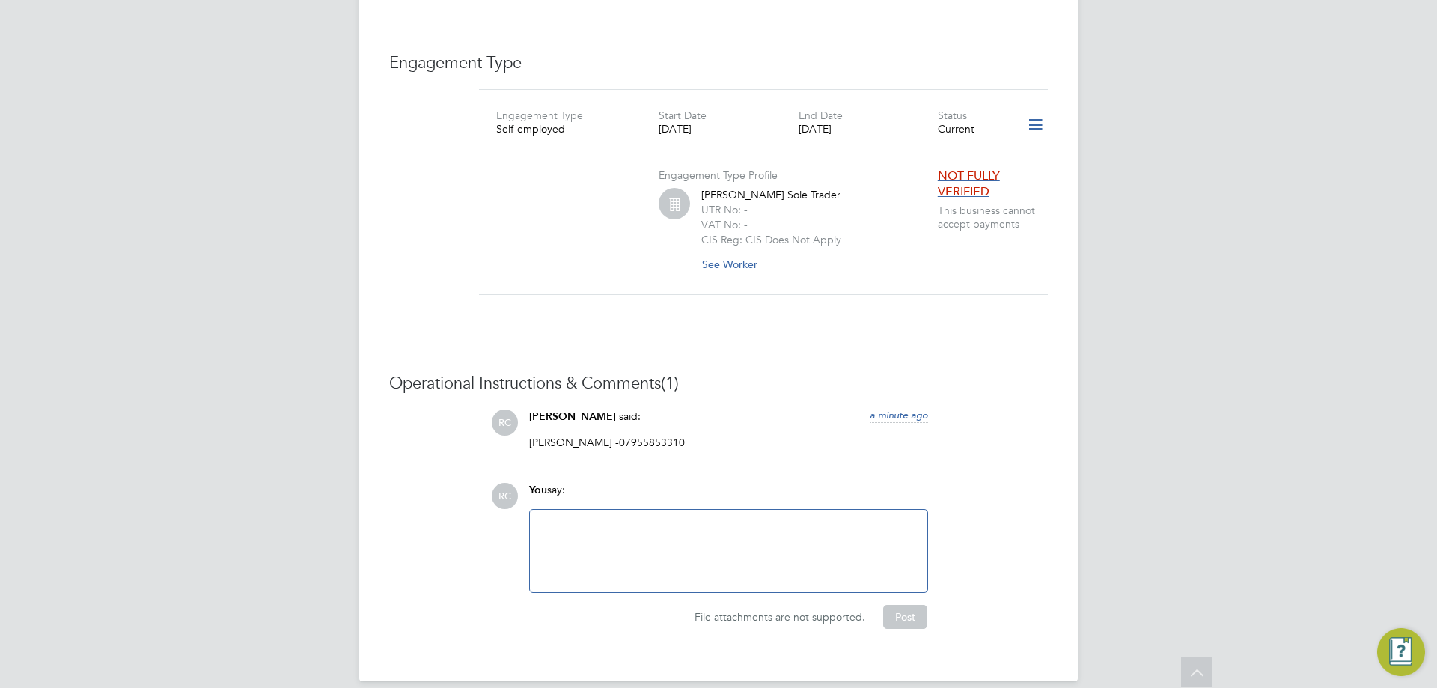
click at [1033, 108] on icon at bounding box center [1035, 125] width 26 height 34
click at [946, 155] on li "Edit Engagement Type" at bounding box center [956, 152] width 171 height 21
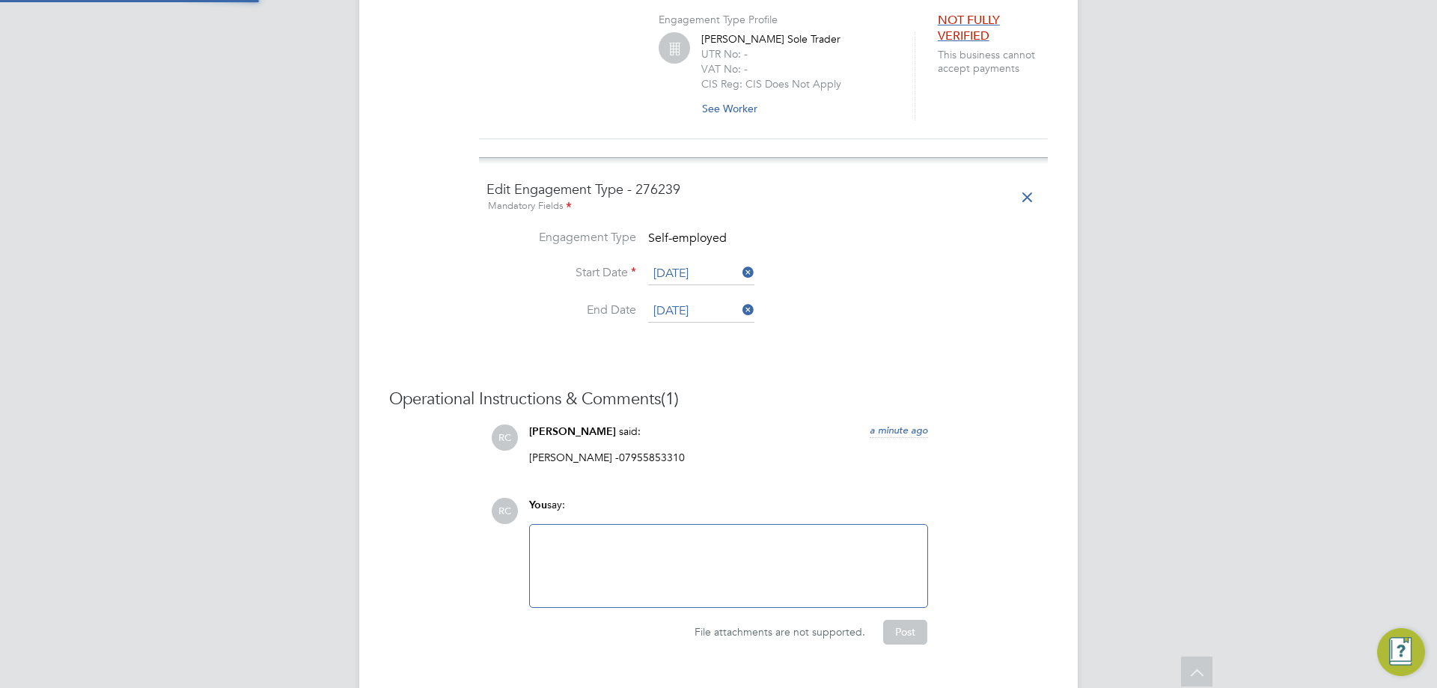
scroll to position [1315, 0]
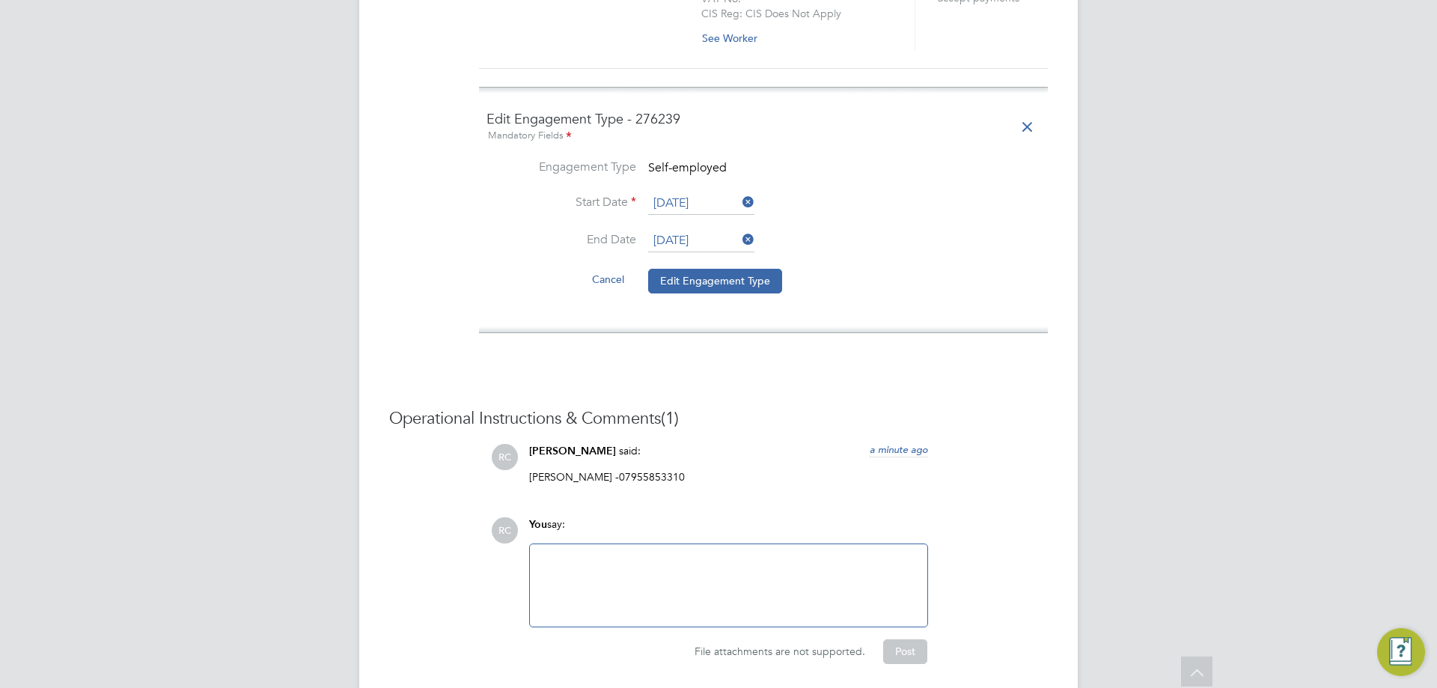
drag, startPoint x: 751, startPoint y: 227, endPoint x: 745, endPoint y: 215, distance: 13.7
click at [739, 229] on icon at bounding box center [739, 239] width 0 height 21
click at [740, 161] on li "Engagement Type Self-employed" at bounding box center [763, 176] width 554 height 34
click at [739, 192] on icon at bounding box center [739, 202] width 0 height 21
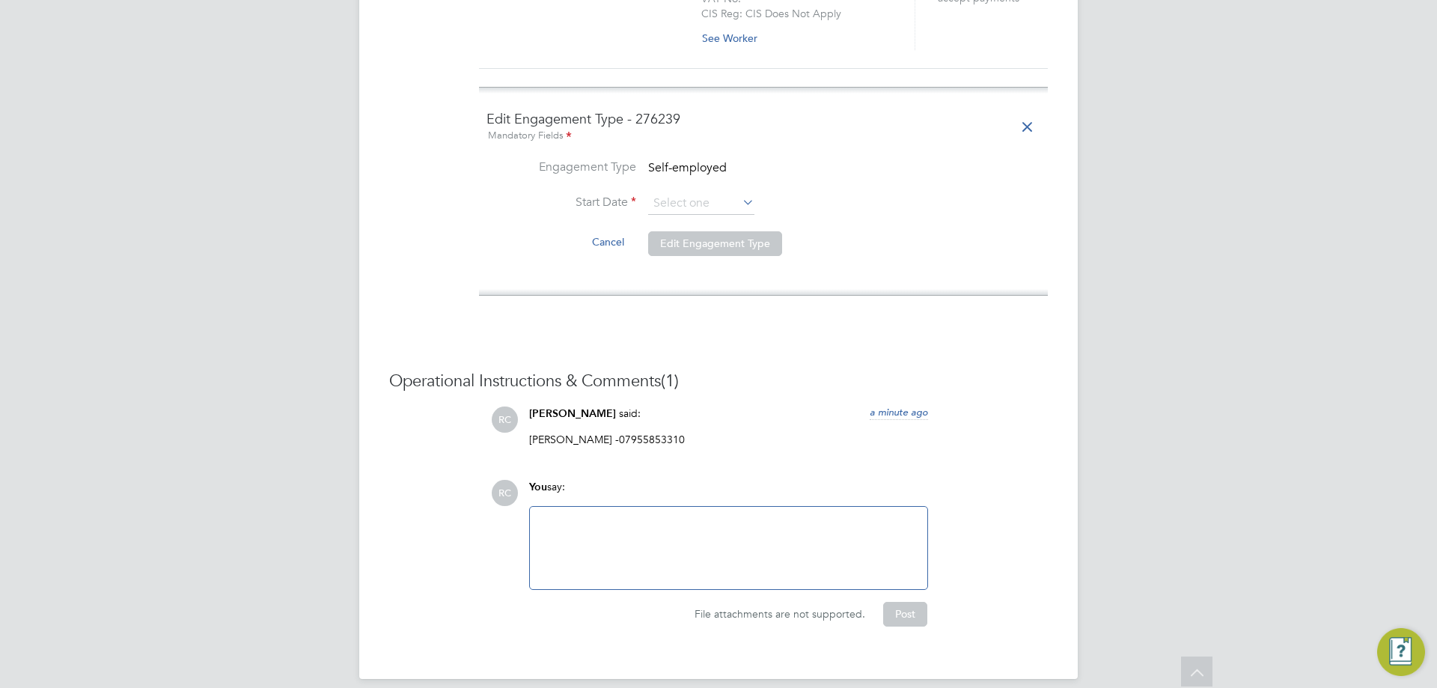
scroll to position [1313, 0]
click at [730, 233] on button "Edit Engagement Type" at bounding box center [715, 245] width 134 height 24
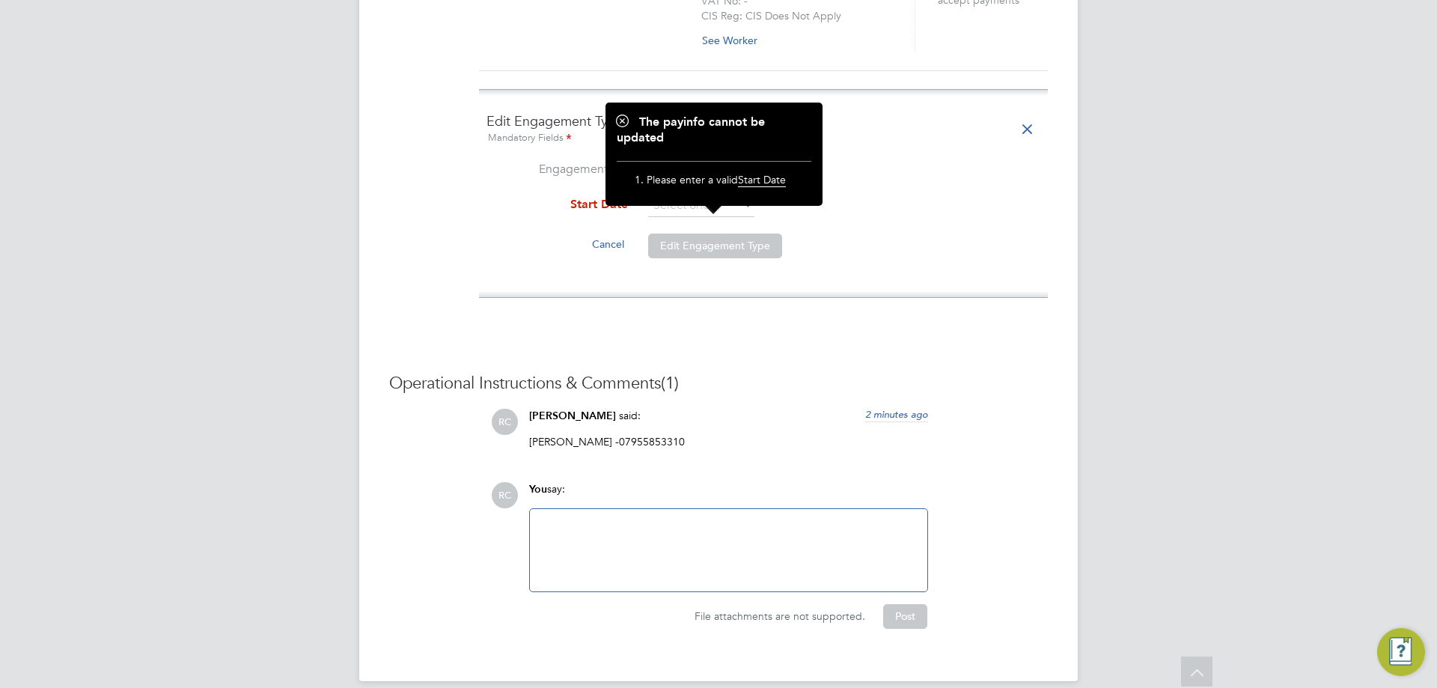
click at [890, 141] on ng-form "Edit Engagement Type - 276239 Mandatory Fields Engagement Type Self-employed St…" at bounding box center [763, 193] width 554 height 162
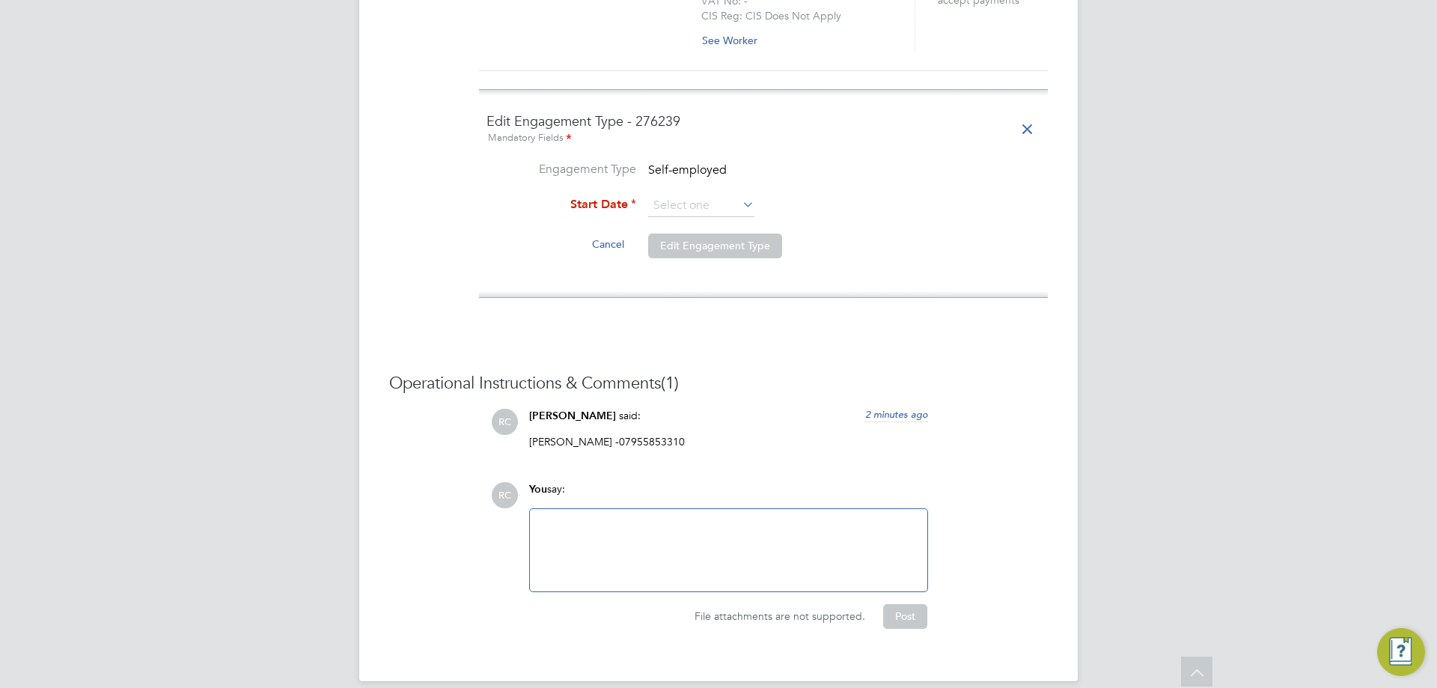
click at [751, 233] on button "Edit Engagement Type" at bounding box center [715, 245] width 134 height 24
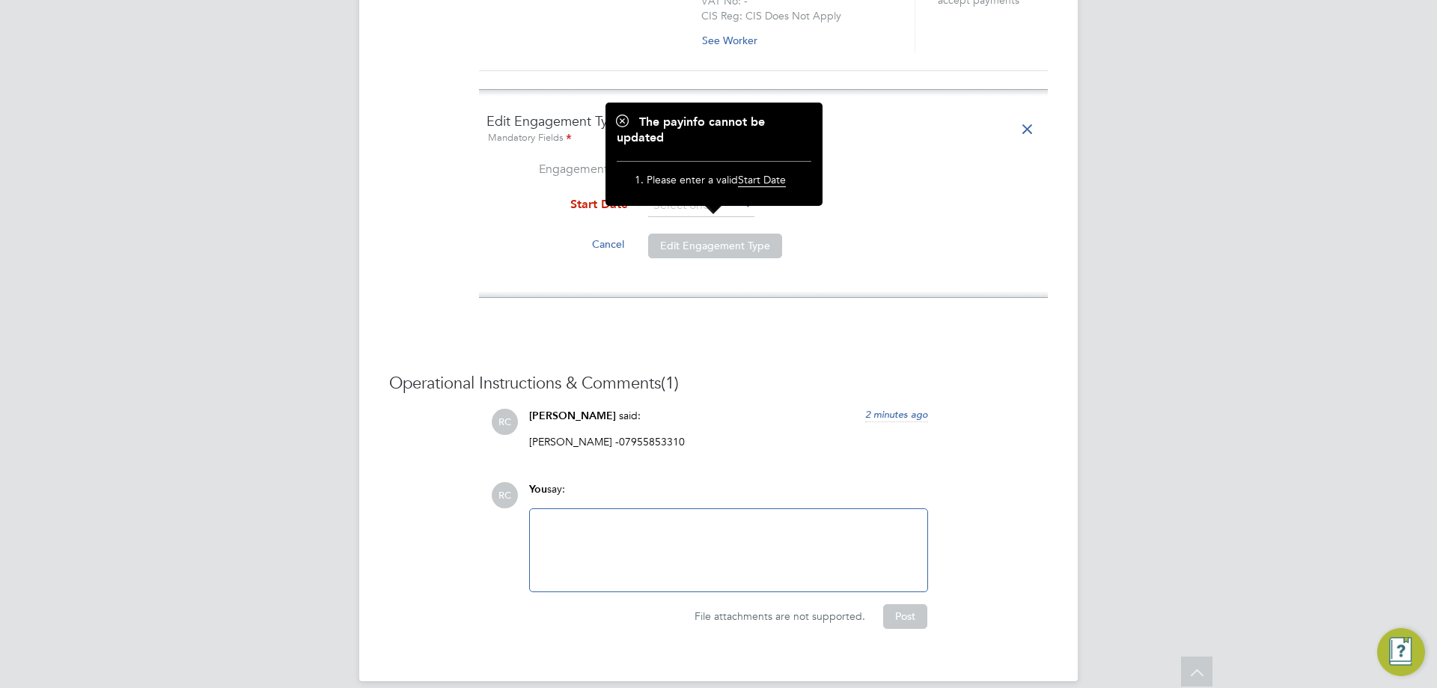
click at [774, 173] on li "Please enter a valid Start Date" at bounding box center [721, 183] width 150 height 21
click at [773, 180] on span "Start Date" at bounding box center [762, 180] width 48 height 14
click at [772, 174] on span "Start Date" at bounding box center [762, 180] width 48 height 14
drag, startPoint x: 668, startPoint y: 218, endPoint x: 678, endPoint y: 195, distance: 25.2
click at [668, 233] on button "Edit Engagement Type" at bounding box center [715, 245] width 134 height 24
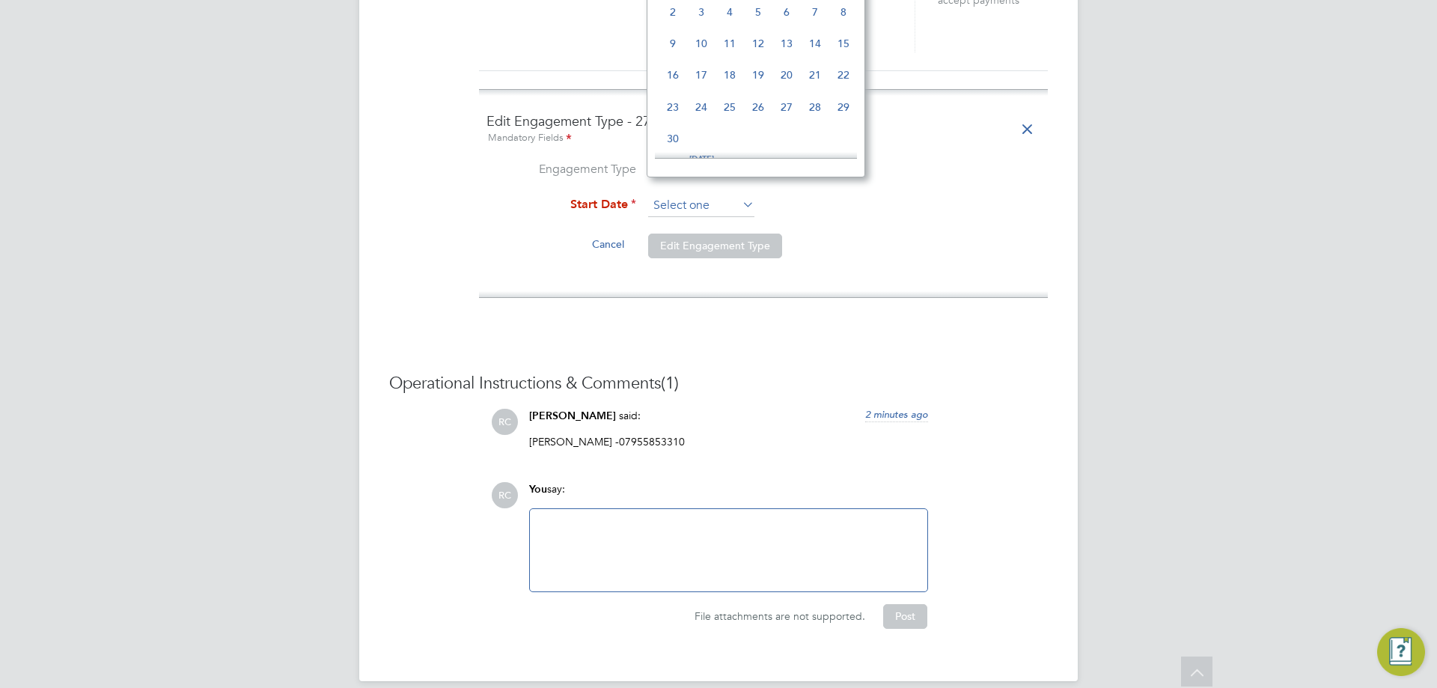
click at [687, 195] on input at bounding box center [701, 206] width 106 height 22
click at [725, 71] on span "16" at bounding box center [729, 78] width 28 height 28
type input "[DATE]"
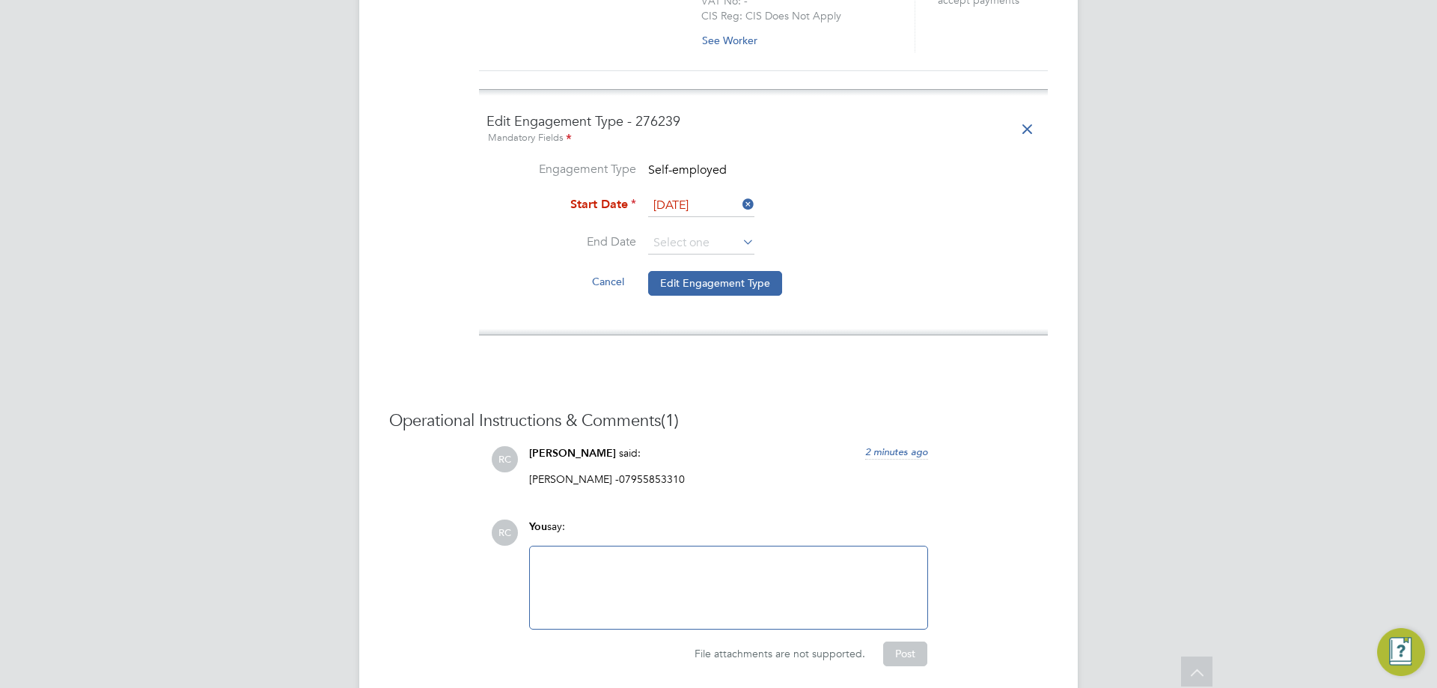
click at [682, 214] on li "Start Date [DATE]" at bounding box center [763, 213] width 554 height 37
click at [704, 232] on input at bounding box center [701, 243] width 106 height 22
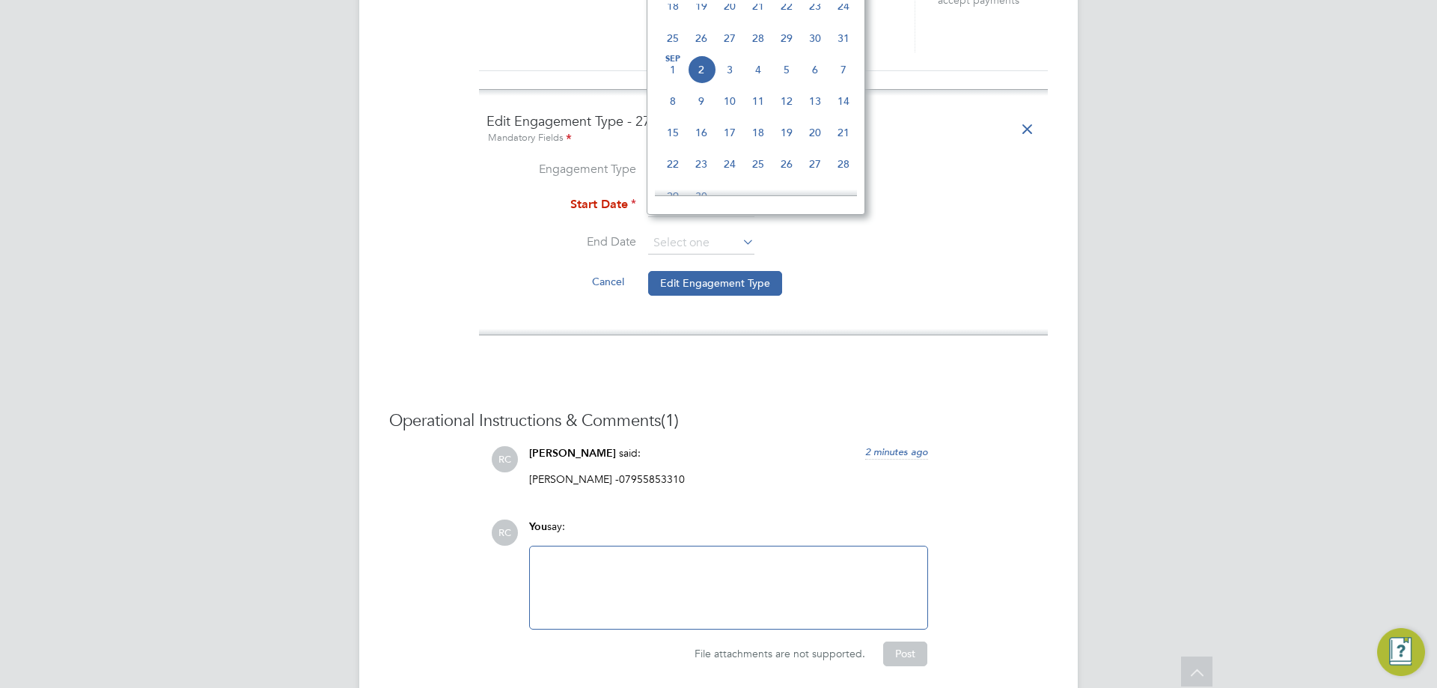
click at [712, 173] on span "23" at bounding box center [701, 164] width 28 height 28
type input "[DATE]"
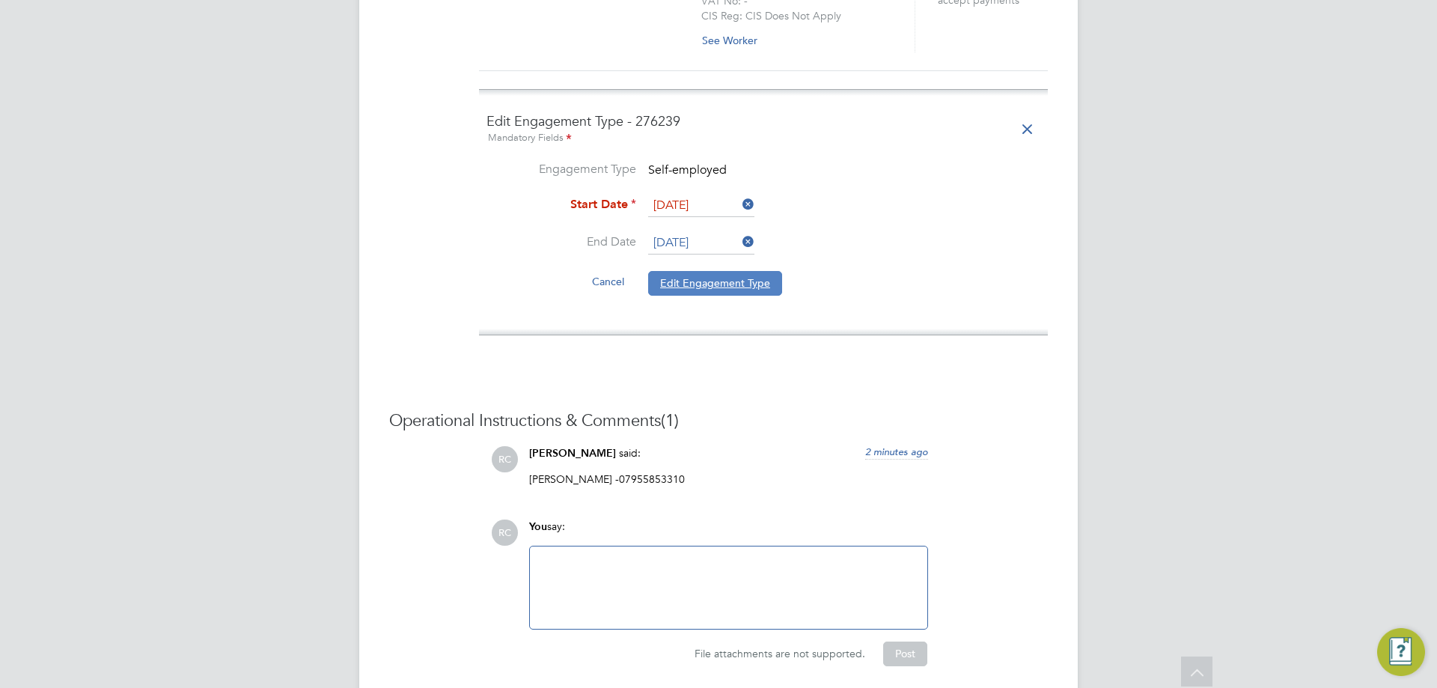
drag, startPoint x: 717, startPoint y: 254, endPoint x: 715, endPoint y: 263, distance: 8.4
click at [715, 271] on button "Edit Engagement Type" at bounding box center [715, 283] width 134 height 24
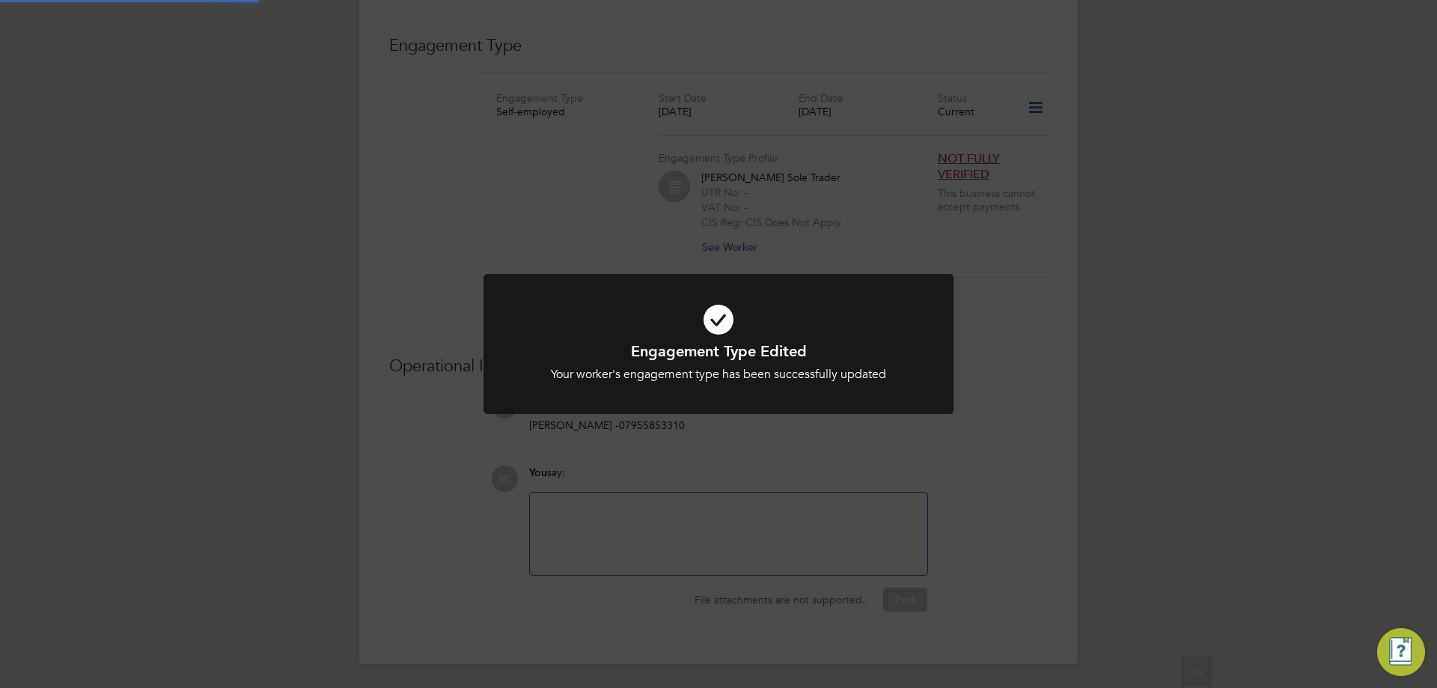
scroll to position [1089, 0]
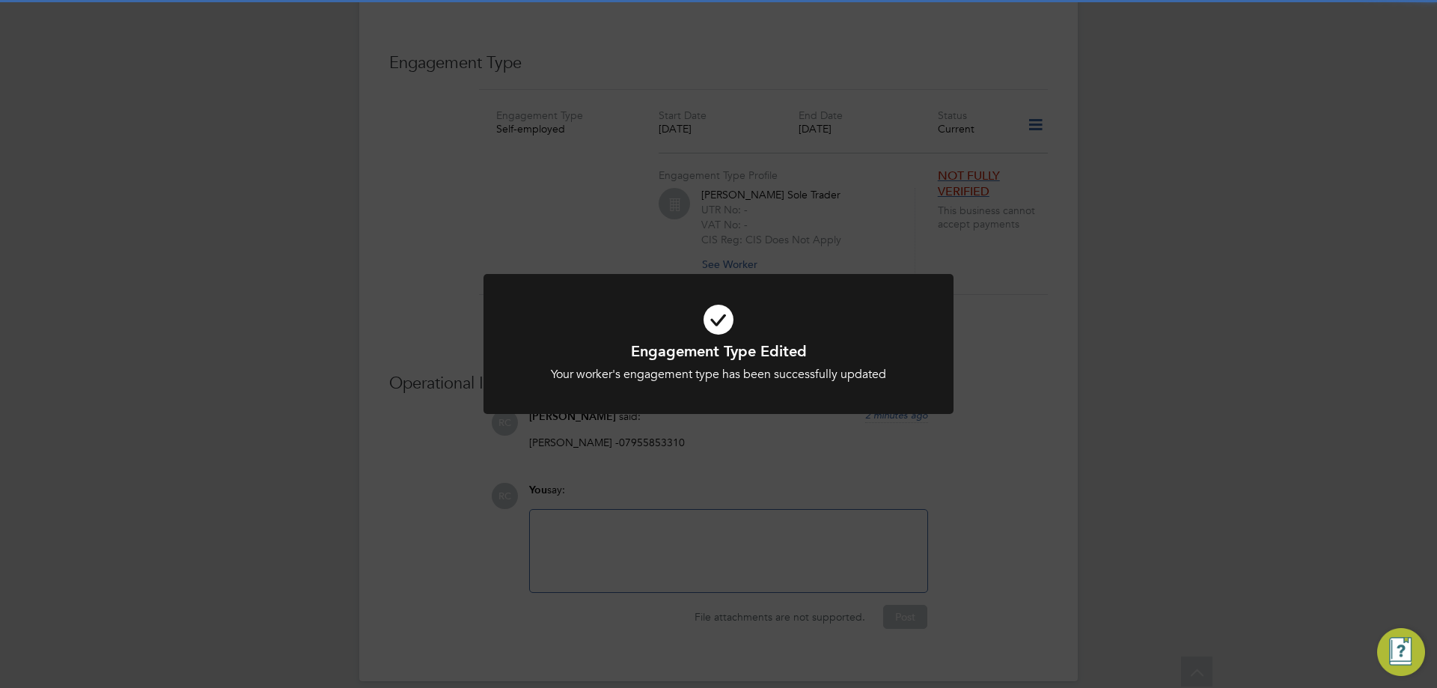
click at [792, 218] on div "Engagement Type Edited Your worker's engagement type has been successfully upda…" at bounding box center [718, 344] width 1437 height 688
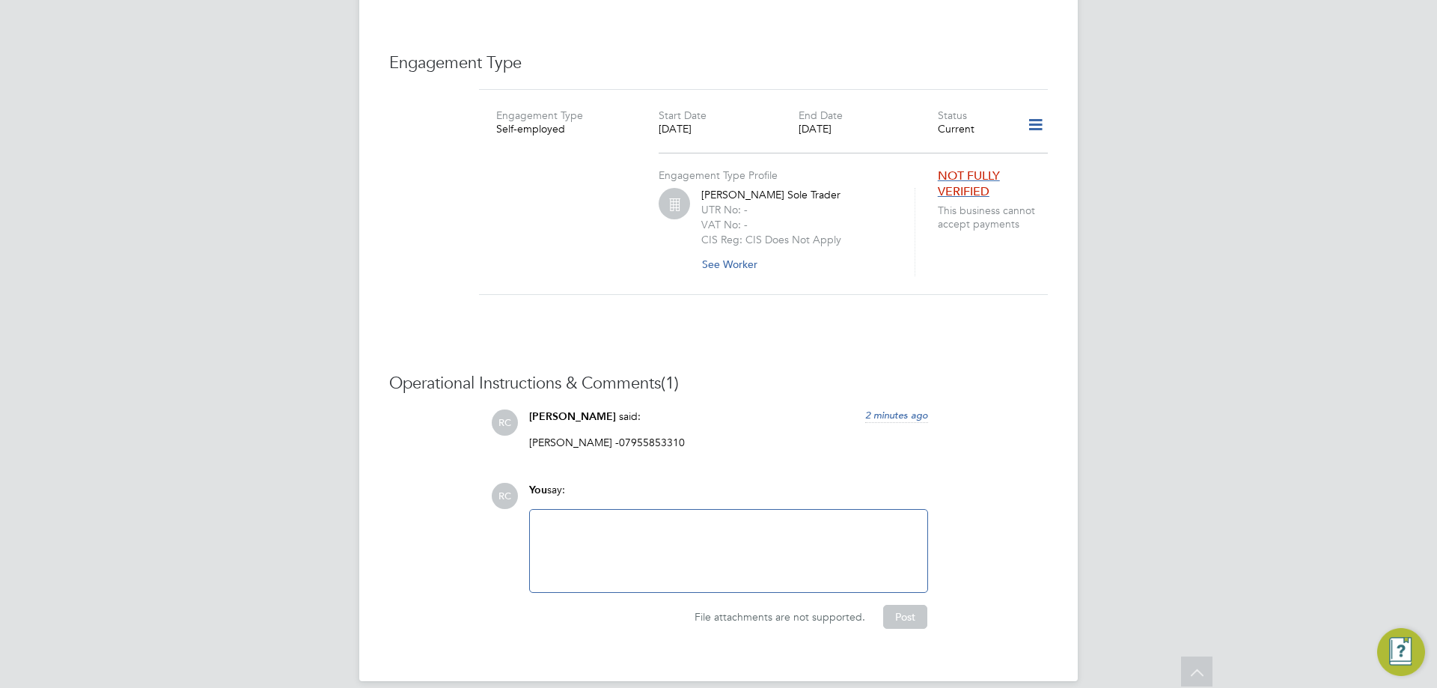
click at [1027, 110] on icon at bounding box center [1035, 125] width 26 height 34
click at [952, 150] on li "Edit Engagement Type" at bounding box center [956, 152] width 171 height 21
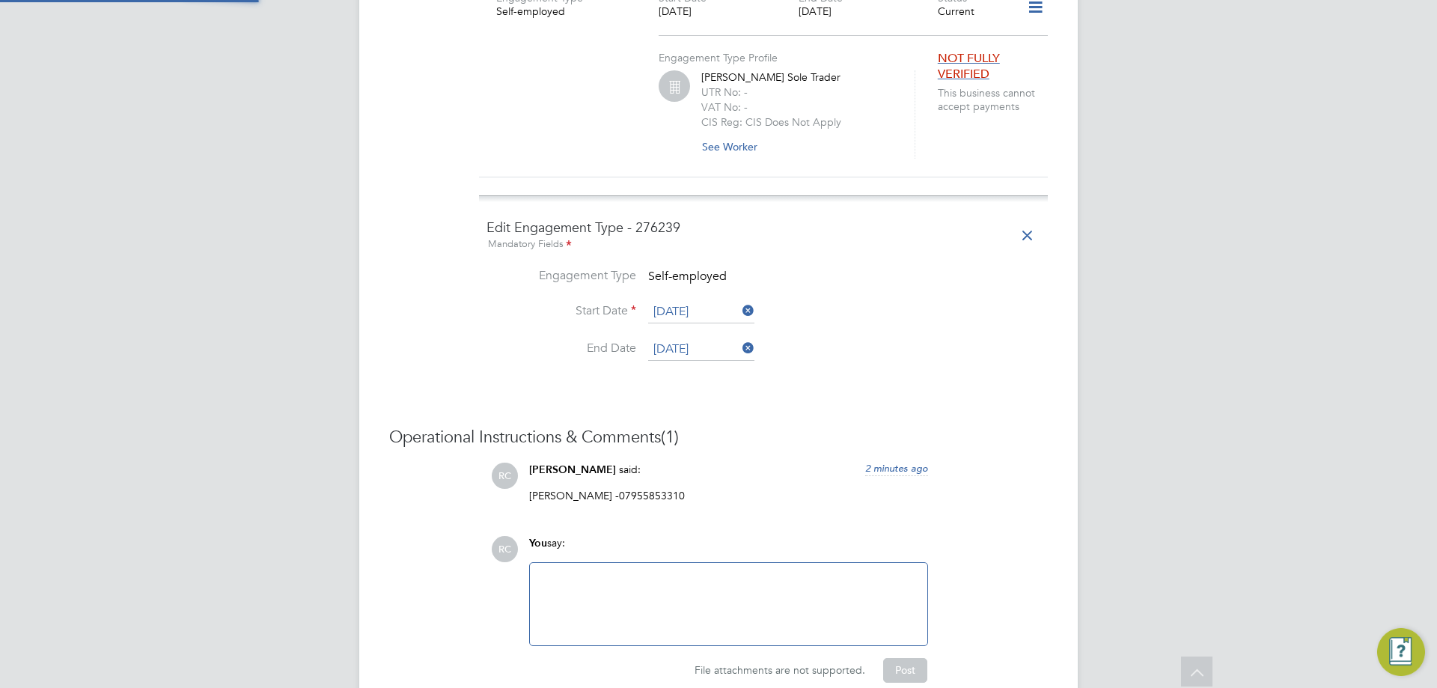
scroll to position [1313, 0]
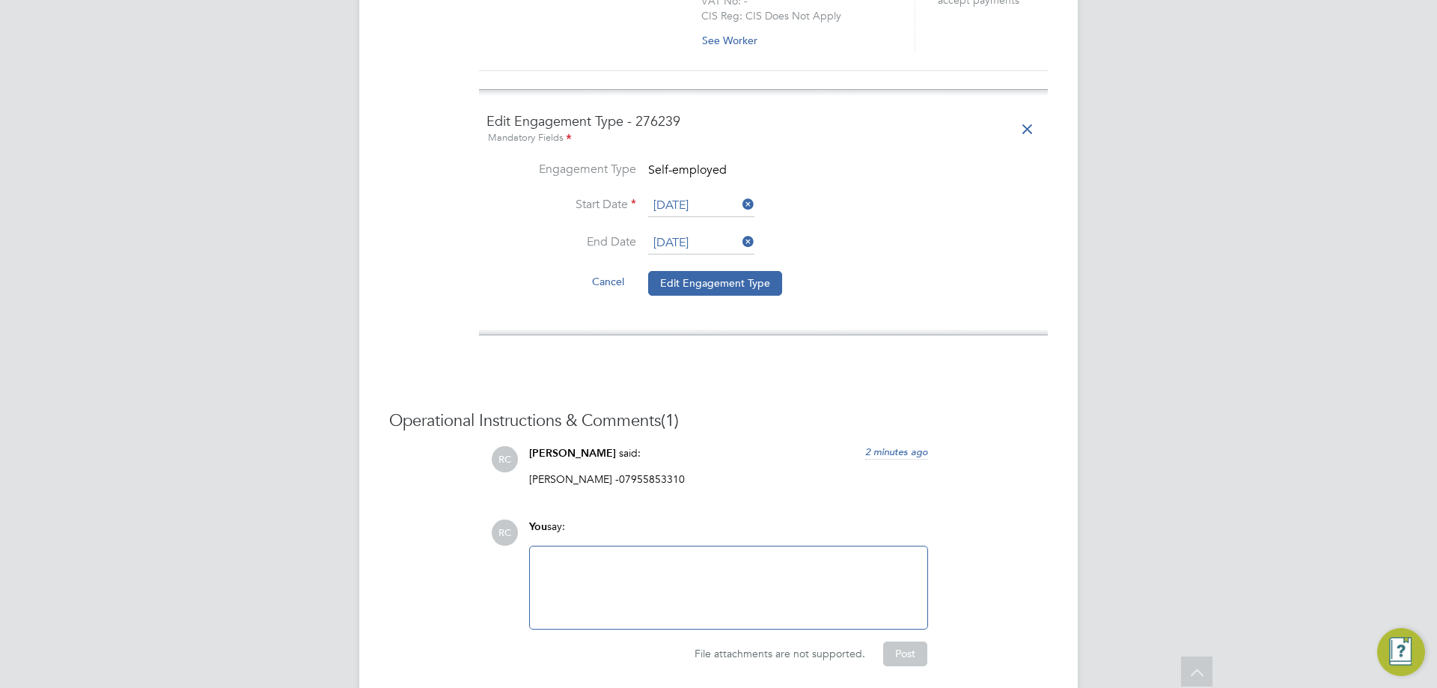
click at [739, 194] on icon at bounding box center [739, 204] width 0 height 21
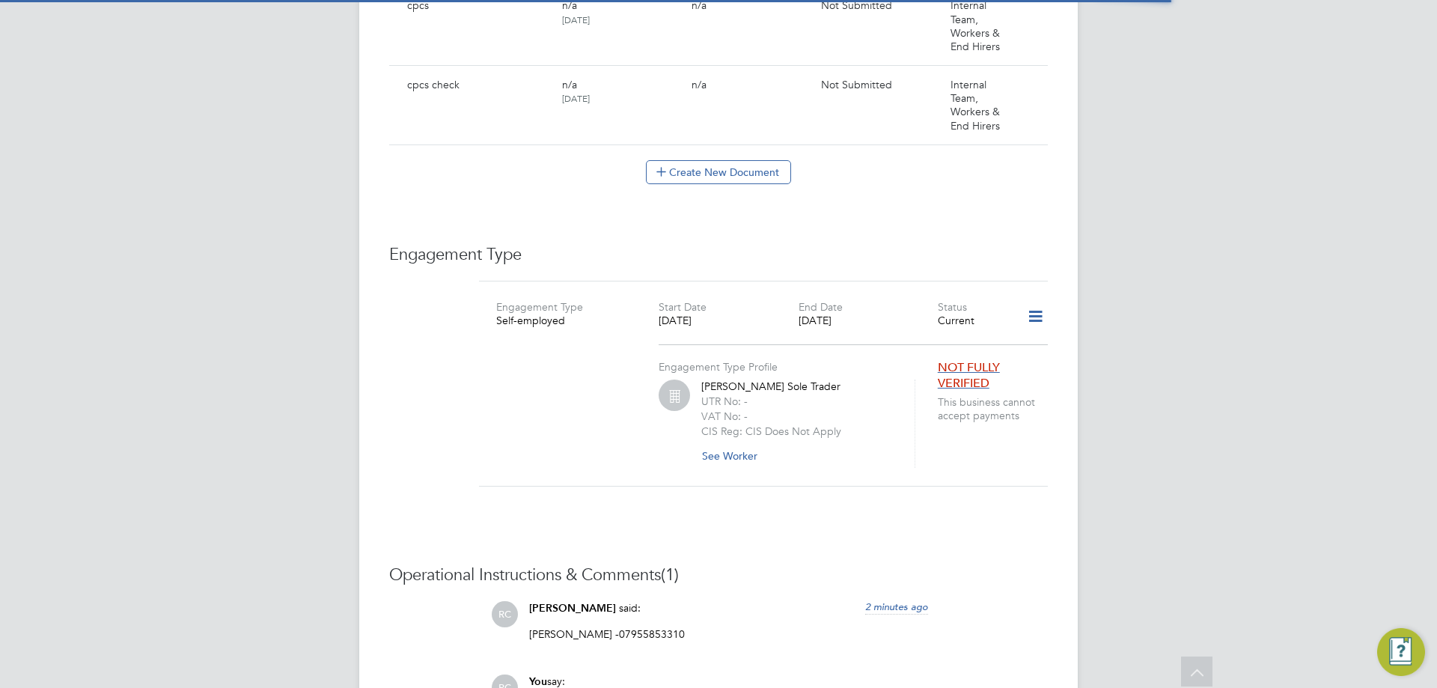
scroll to position [973, 0]
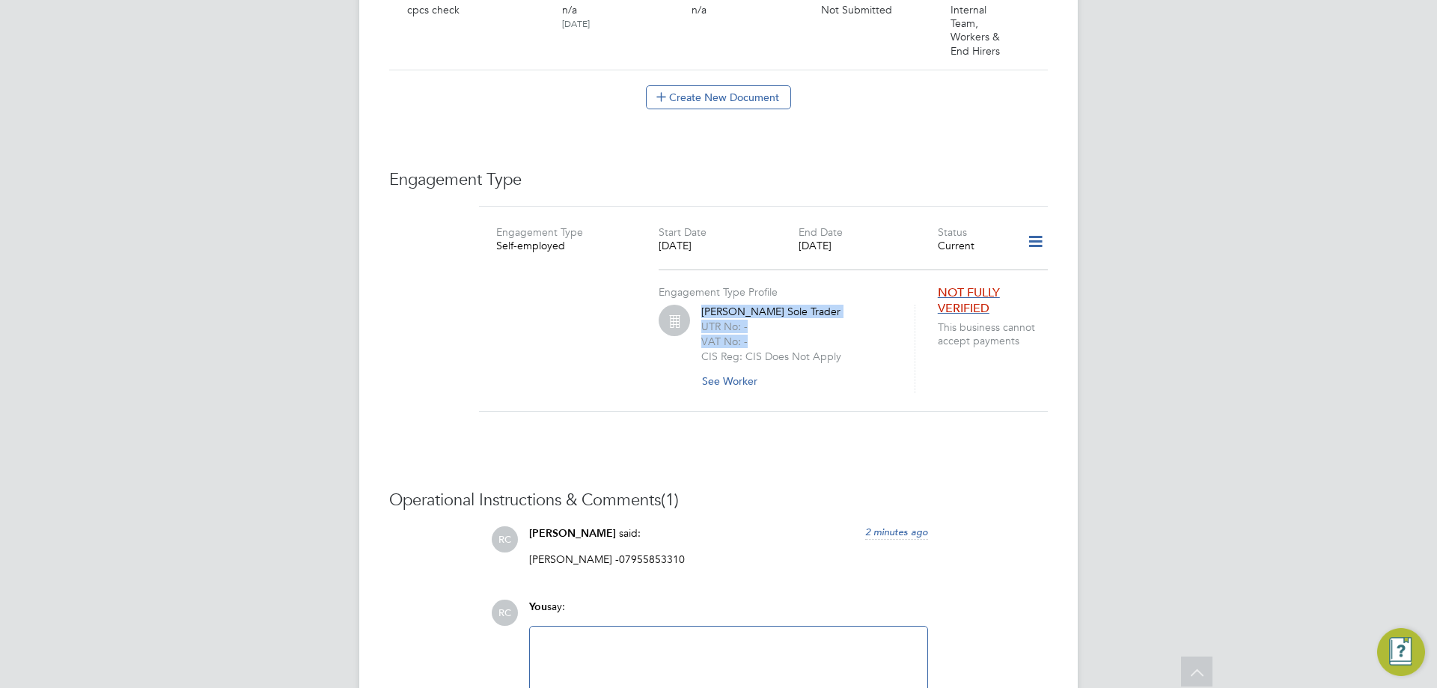
drag, startPoint x: 807, startPoint y: 321, endPoint x: 677, endPoint y: 294, distance: 132.2
click at [677, 305] on div "Tomasz Gabys Sole Trader UTR No: - VAT No: - CIS Reg: CIS Does Not Apply See Wo…" at bounding box center [786, 349] width 256 height 88
click at [1046, 225] on icon at bounding box center [1035, 241] width 26 height 34
click at [964, 268] on li "Edit Engagement Type" at bounding box center [956, 269] width 171 height 21
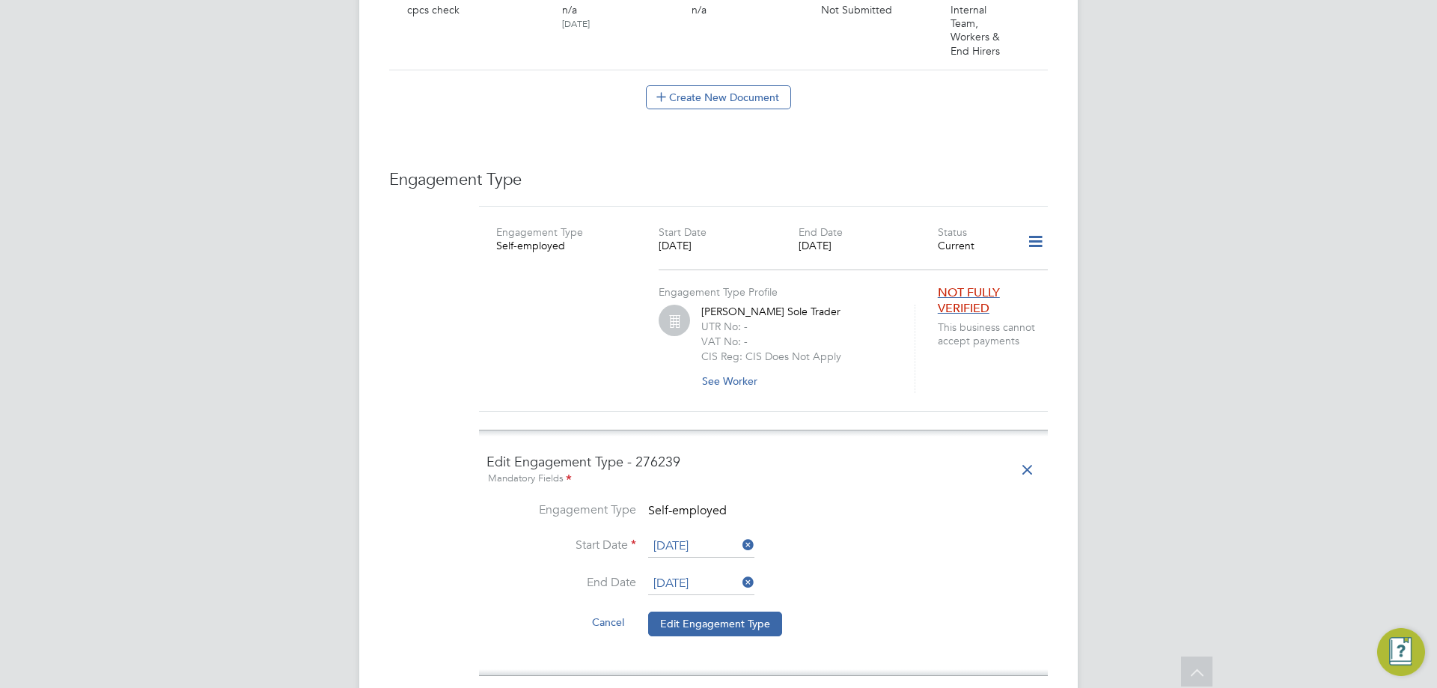
click at [725, 572] on input "[DATE]" at bounding box center [701, 583] width 106 height 22
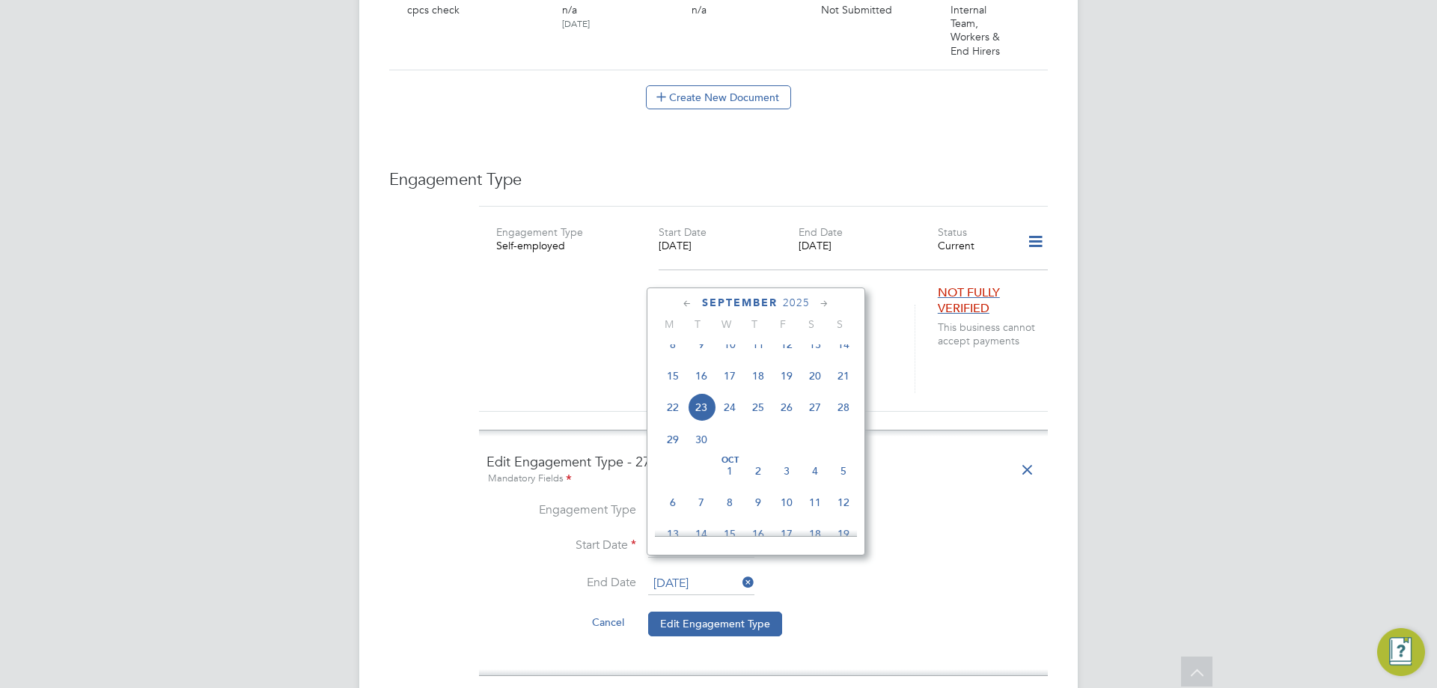
click at [707, 452] on span "30" at bounding box center [701, 439] width 28 height 28
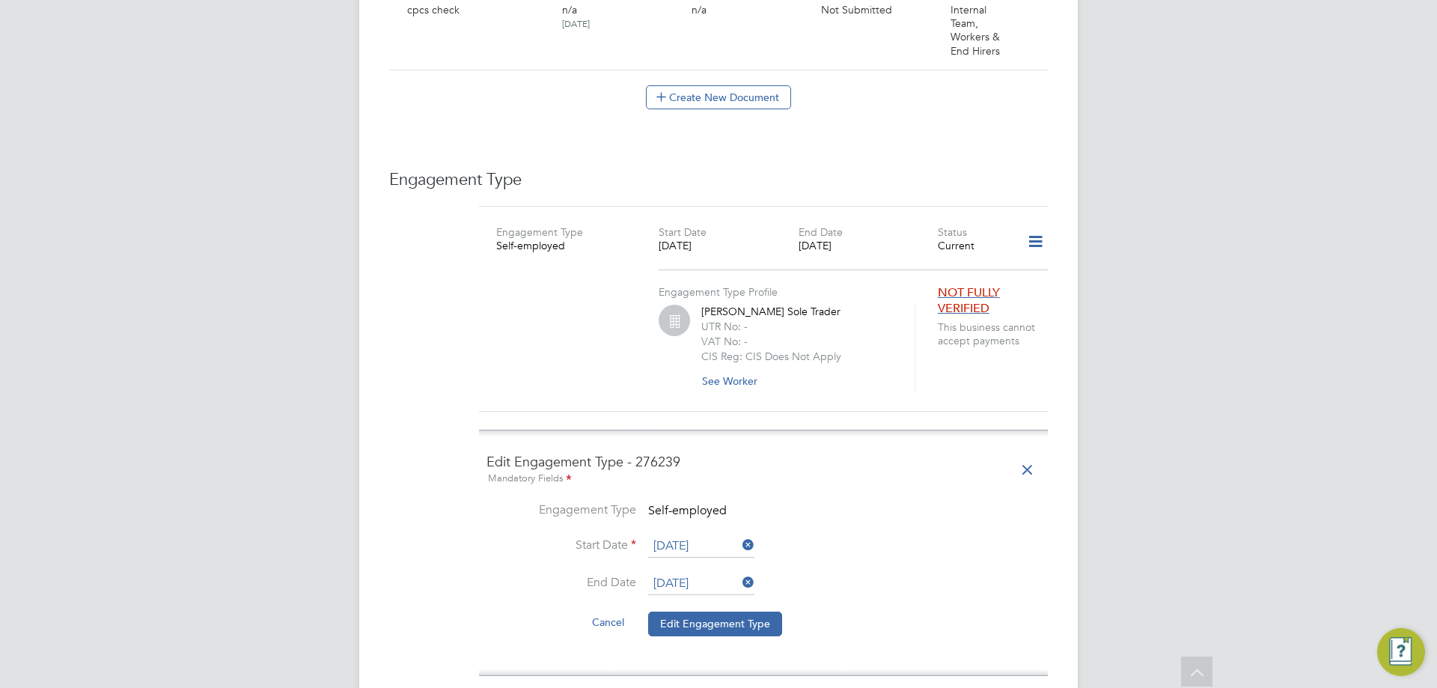
click at [697, 572] on input "30 Sep 2025" at bounding box center [701, 583] width 106 height 22
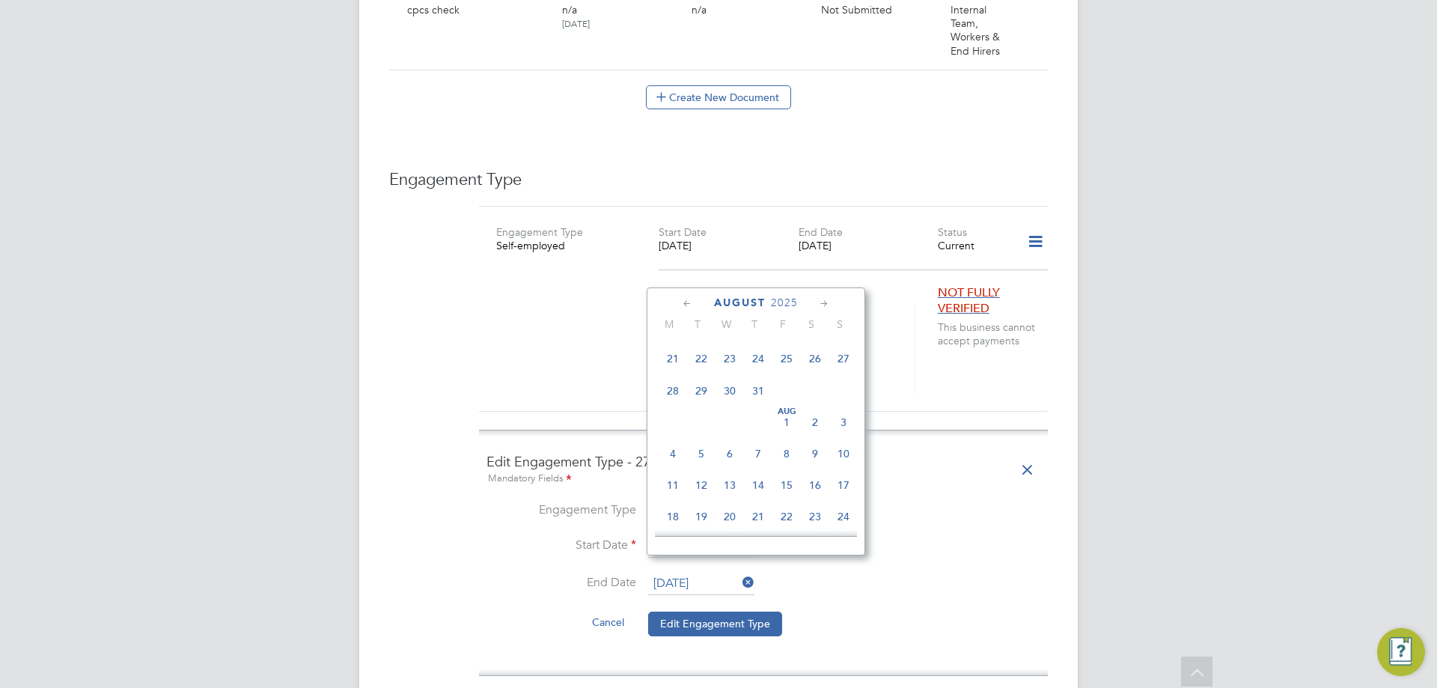
scroll to position [358, 0]
click at [847, 482] on span "31" at bounding box center [843, 473] width 28 height 28
type input "31 Aug 2025"
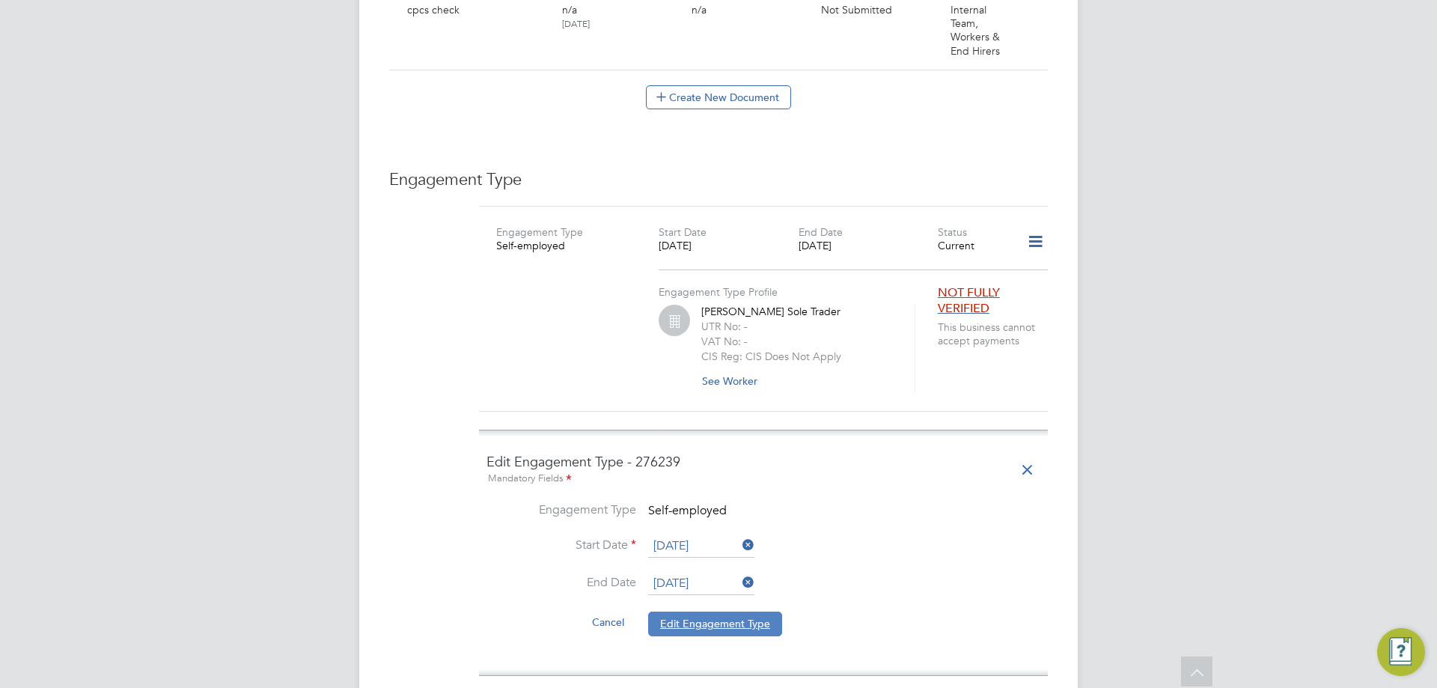
click at [761, 611] on button "Edit Engagement Type" at bounding box center [715, 623] width 134 height 24
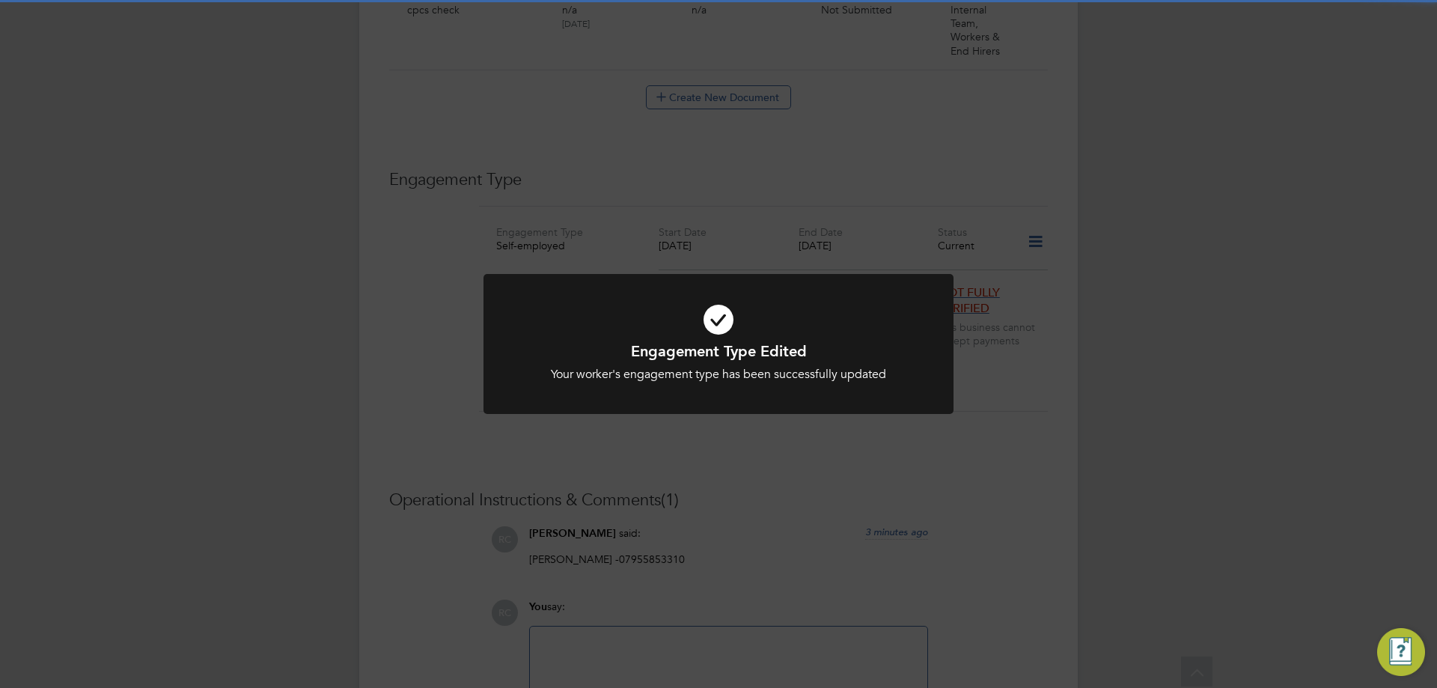
click at [819, 541] on div "Engagement Type Edited Your worker's engagement type has been successfully upda…" at bounding box center [718, 344] width 1437 height 688
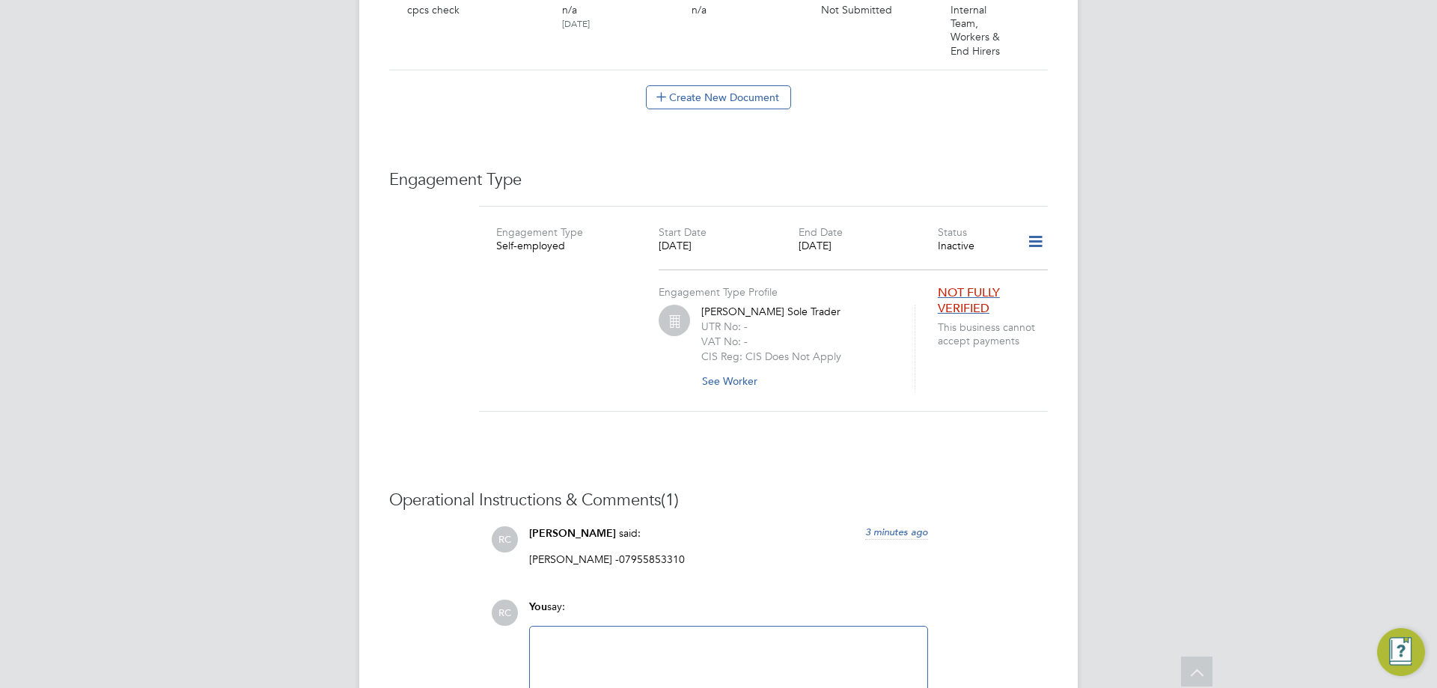
click at [1043, 224] on icon at bounding box center [1035, 241] width 26 height 34
click at [928, 284] on li "Add Engagement Type" at bounding box center [956, 291] width 171 height 21
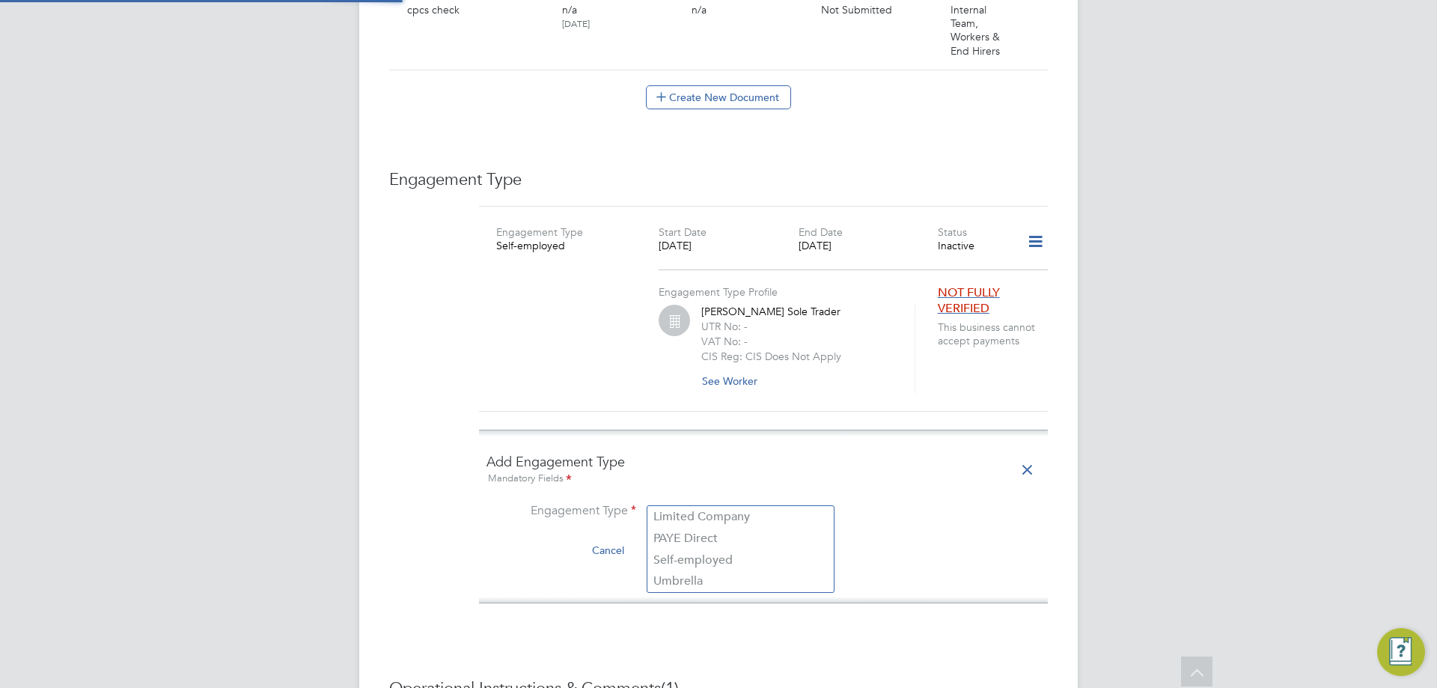
click at [656, 502] on input at bounding box center [740, 512] width 185 height 21
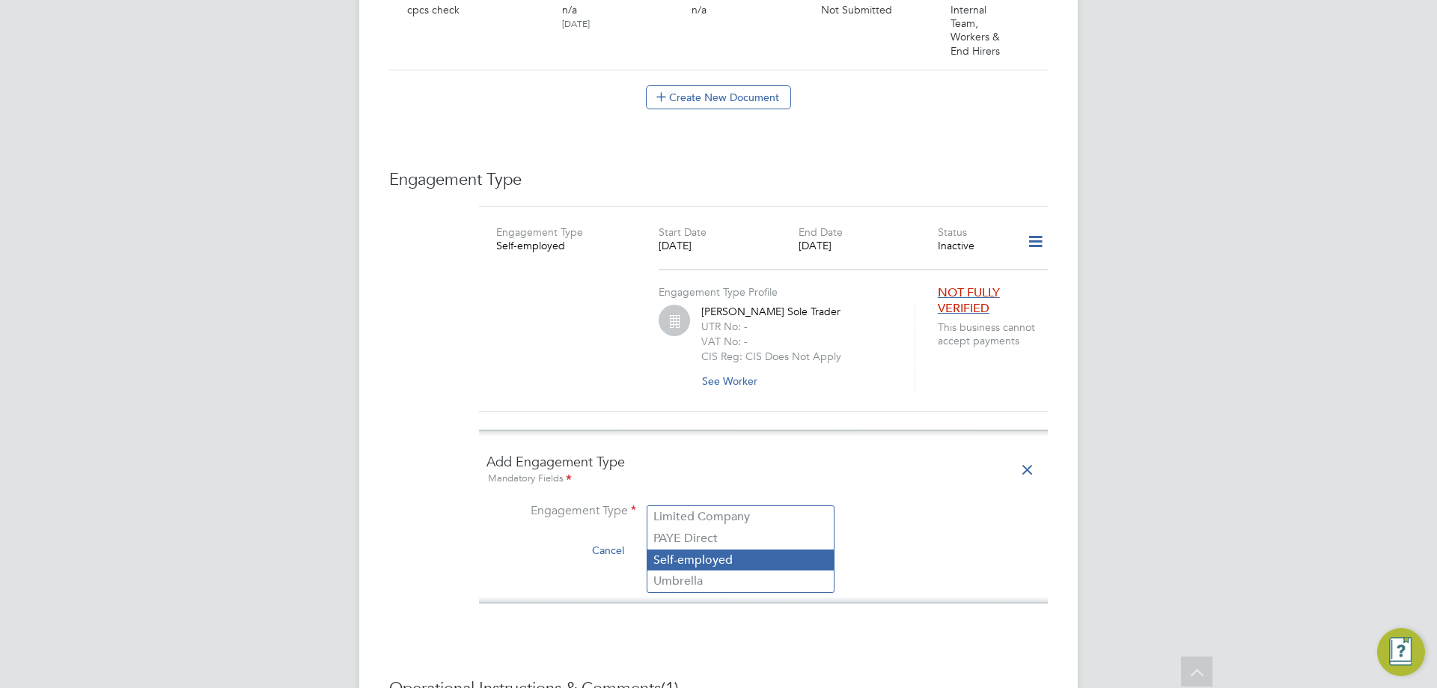
drag, startPoint x: 723, startPoint y: 576, endPoint x: 725, endPoint y: 567, distance: 9.3
click at [724, 577] on li "Umbrella" at bounding box center [740, 581] width 186 height 22
type input "Umbrella"
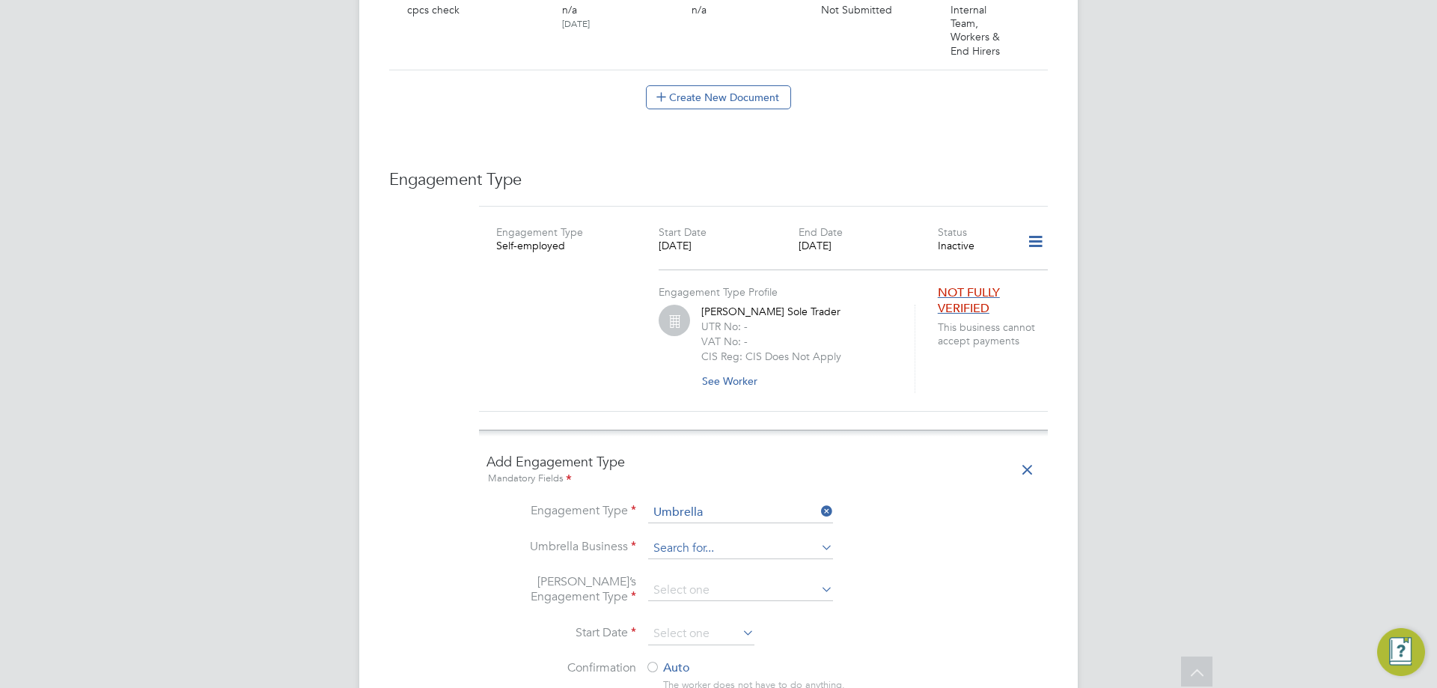
click at [723, 538] on input at bounding box center [740, 548] width 185 height 21
click at [765, 568] on li "Sa pphire DNP Limited" at bounding box center [740, 574] width 186 height 22
type input "Sapphire DNP Limited"
click at [709, 580] on input at bounding box center [740, 590] width 185 height 21
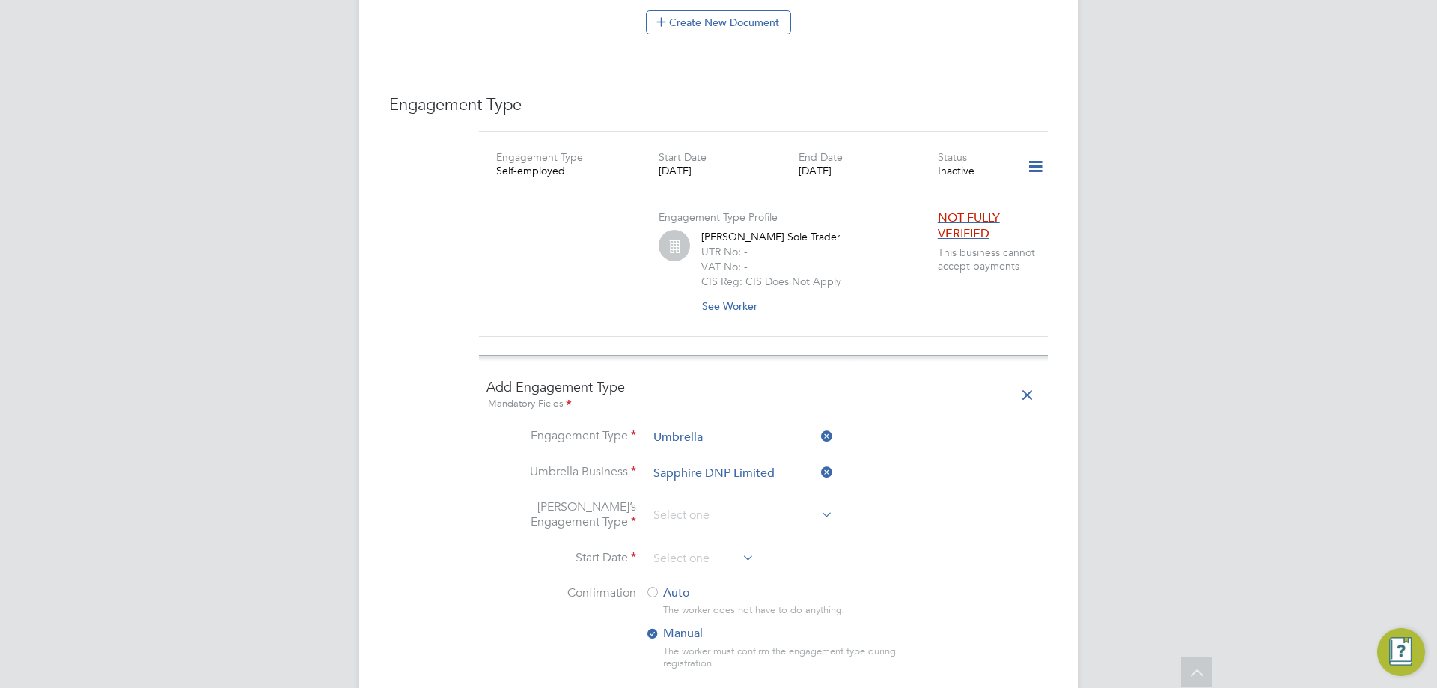
click at [707, 549] on li "CIS Self-employed" at bounding box center [740, 542] width 186 height 22
type input "CIS Self-employed"
click at [715, 548] on input at bounding box center [701, 559] width 106 height 22
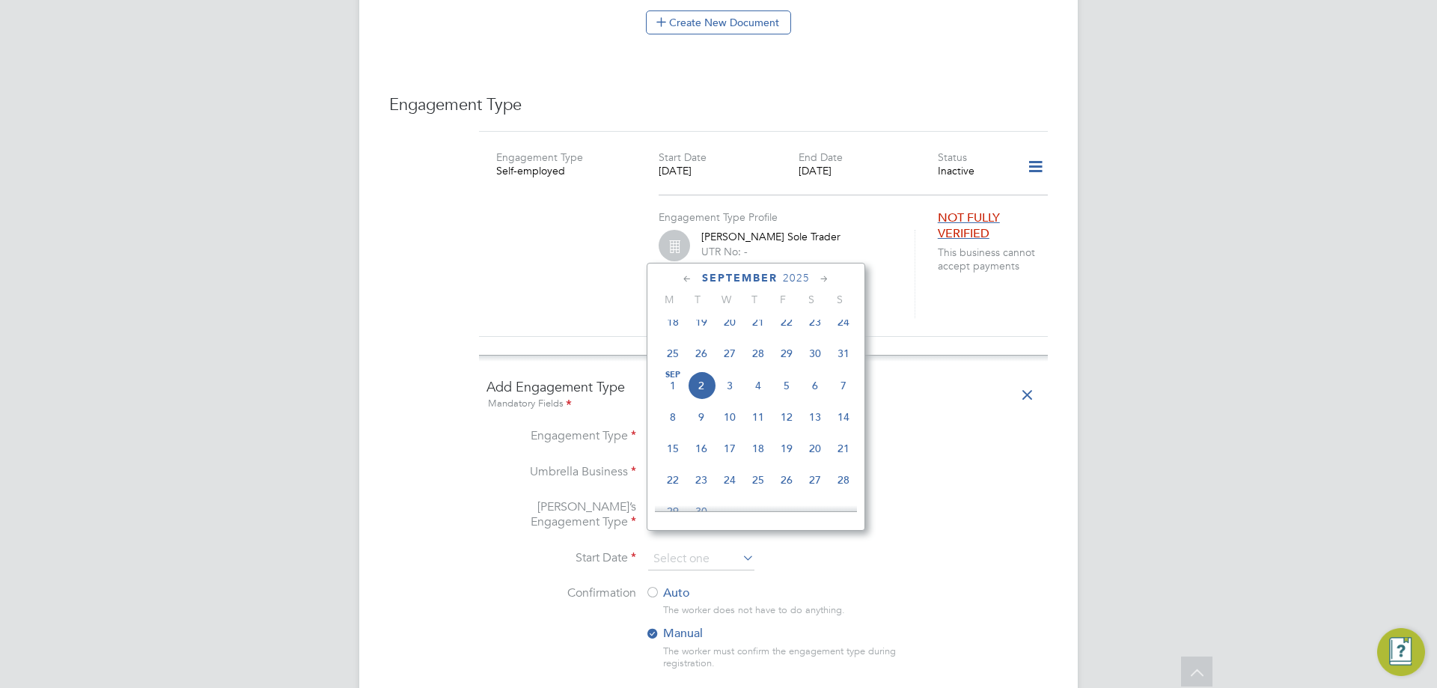
click at [673, 395] on span "[DATE]" at bounding box center [672, 385] width 28 height 28
type input "[DATE]"
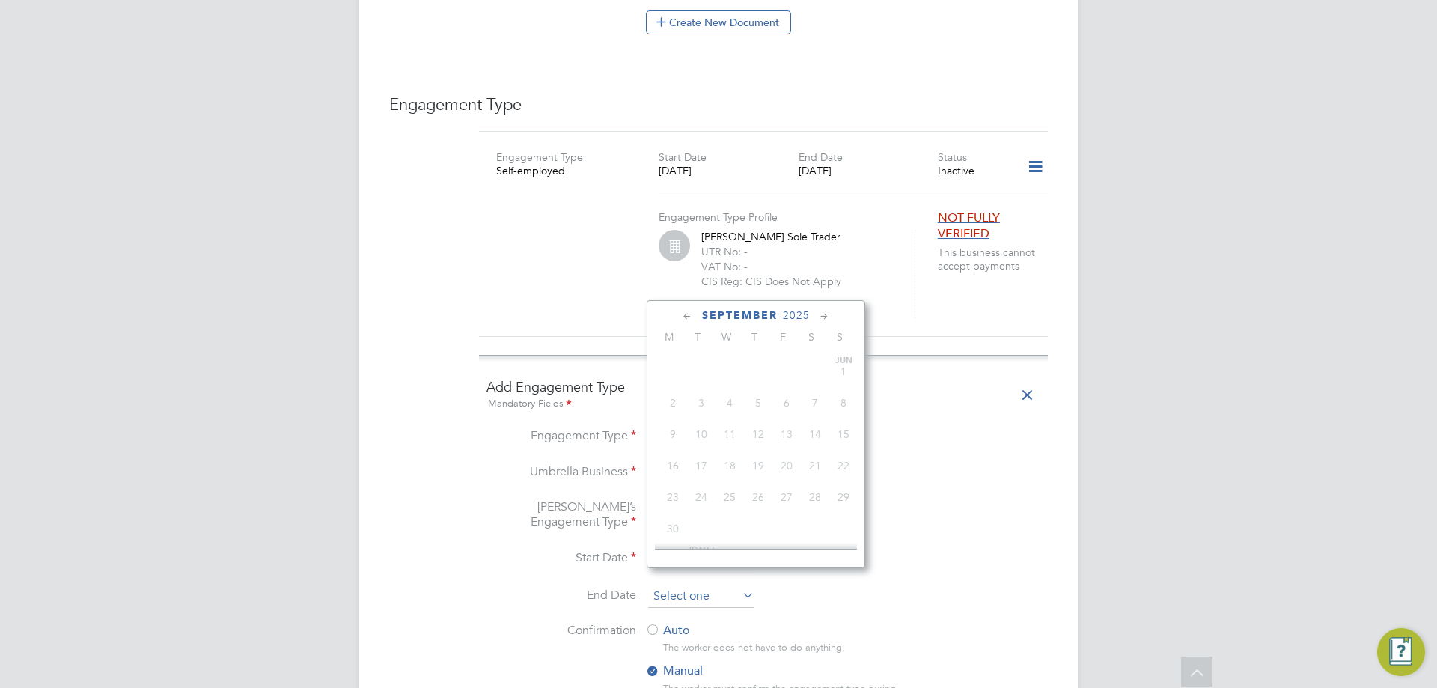
click at [678, 585] on input at bounding box center [701, 596] width 106 height 22
click at [801, 309] on span "2025" at bounding box center [796, 315] width 27 height 13
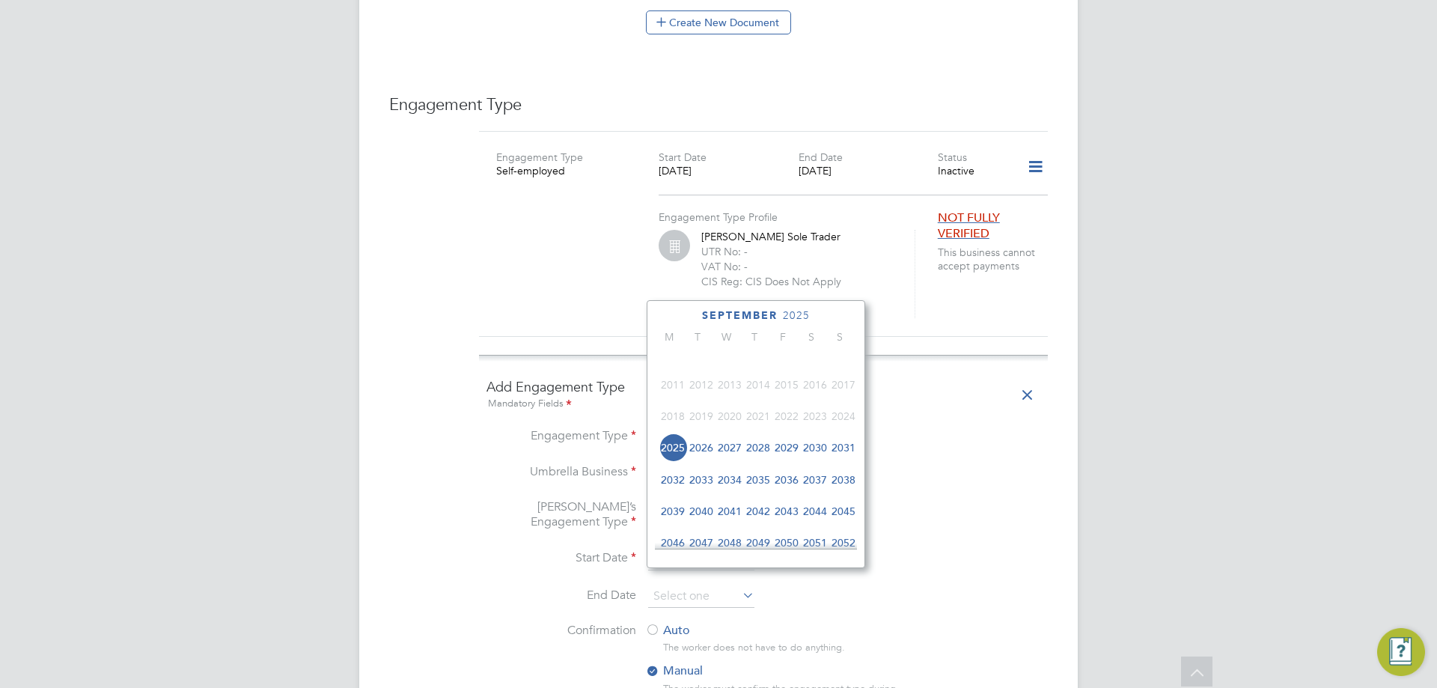
click at [736, 453] on span "2027" at bounding box center [729, 447] width 28 height 28
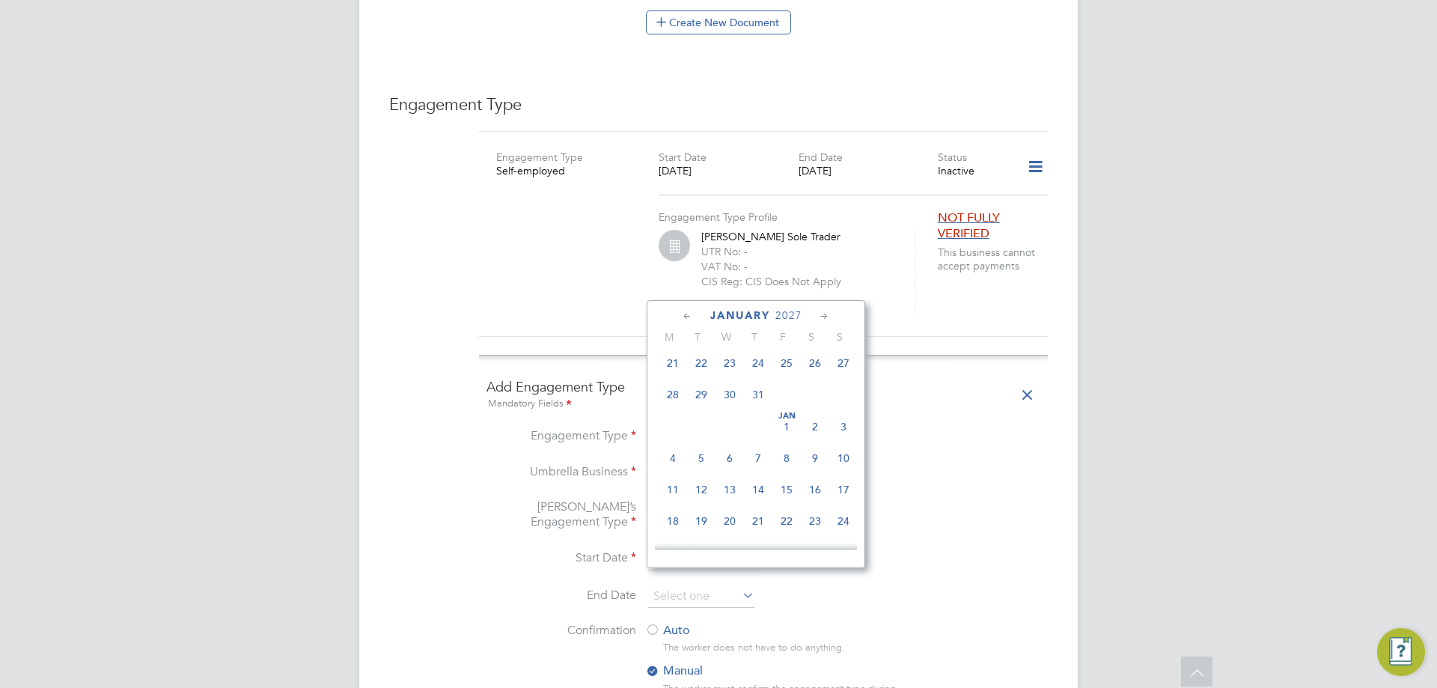
click at [786, 435] on span "[DATE]" at bounding box center [786, 426] width 28 height 28
type input "[DATE]"
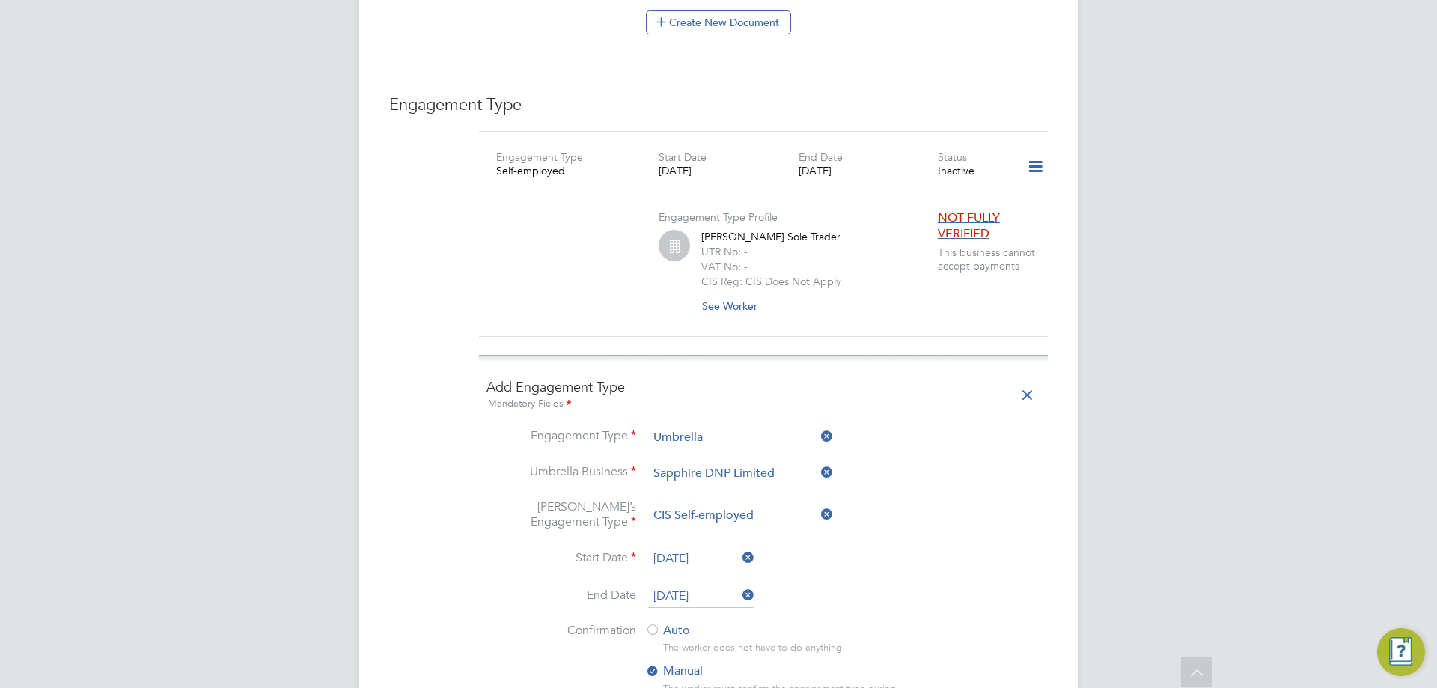
scroll to position [1347, 0]
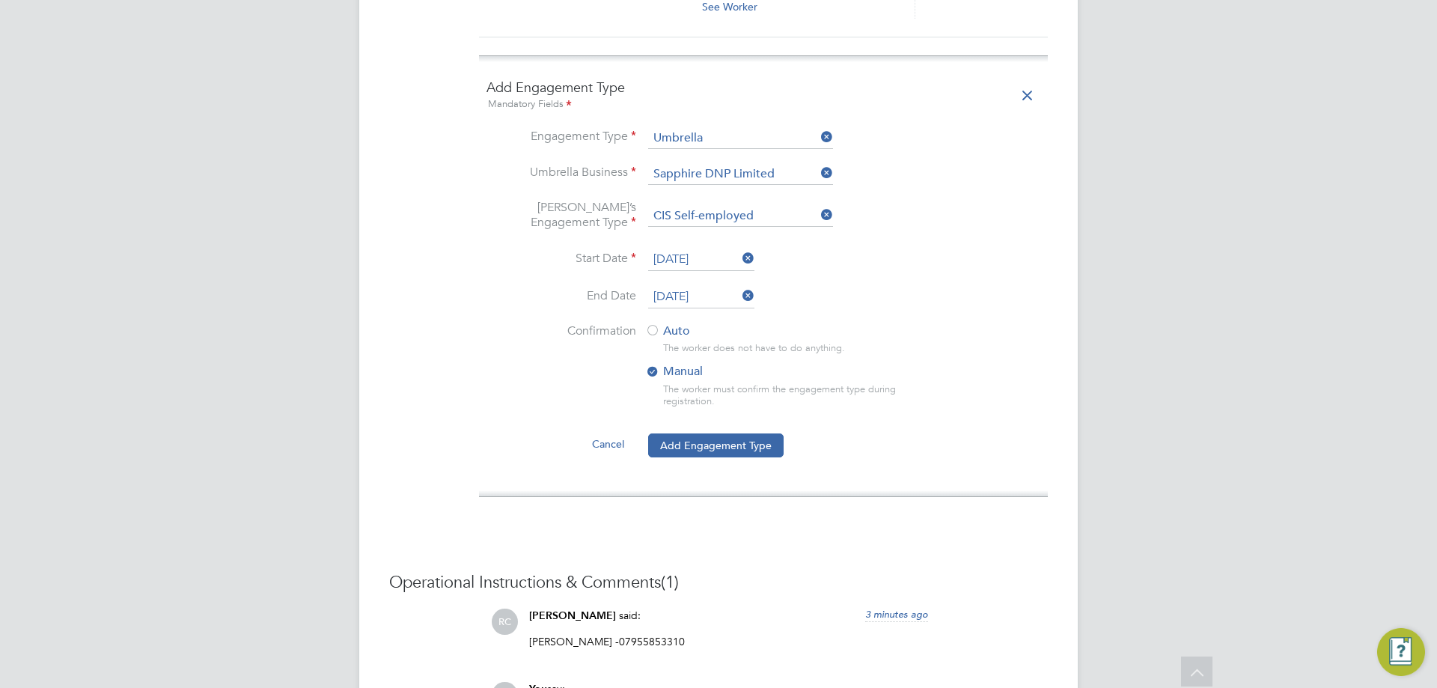
click at [664, 323] on label "Auto" at bounding box center [779, 331] width 269 height 16
click at [706, 433] on button "Add Engagement Type" at bounding box center [715, 445] width 135 height 24
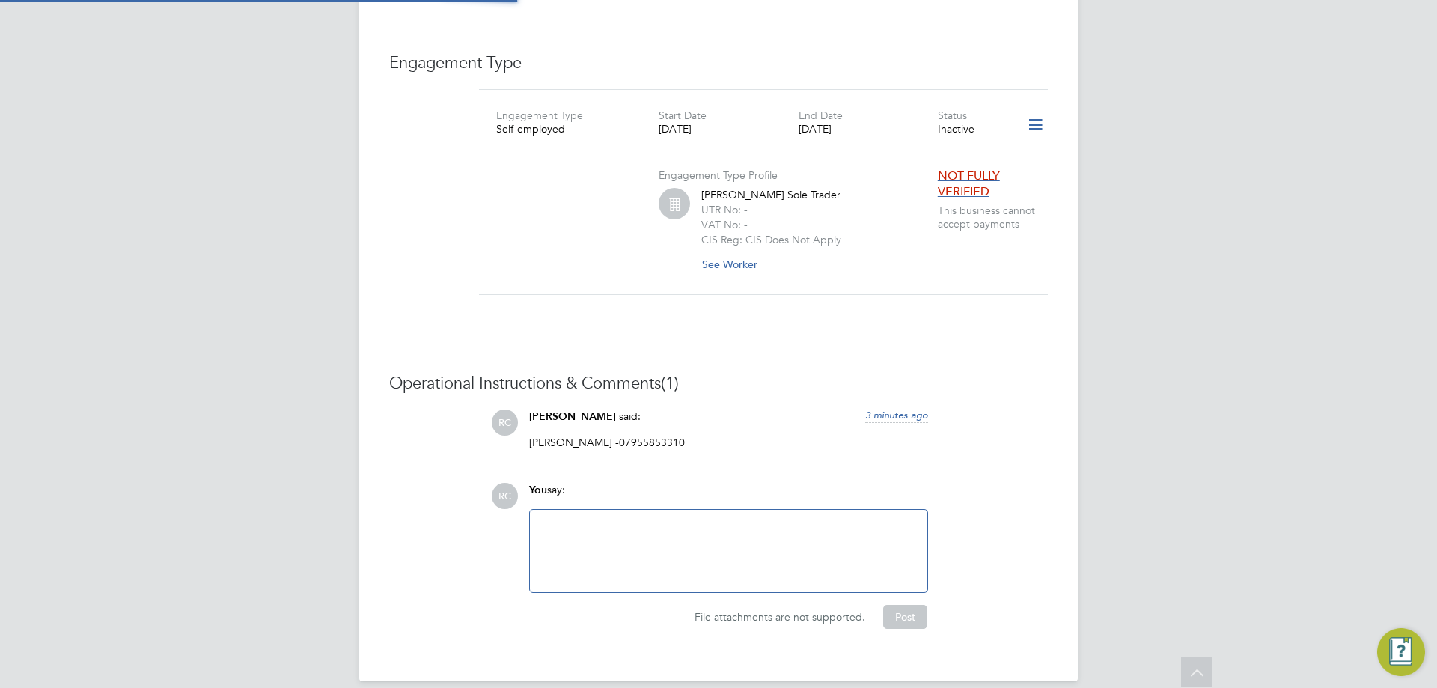
scroll to position [1076, 0]
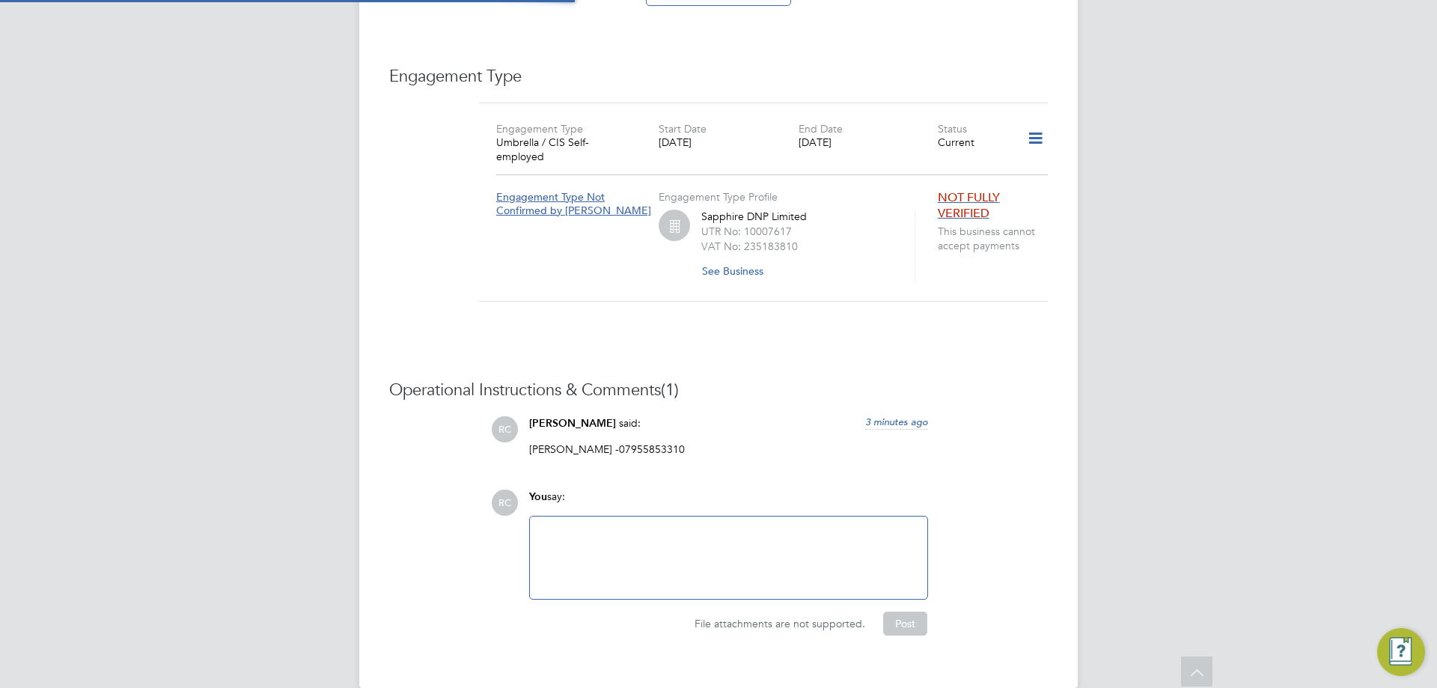
click at [761, 539] on div at bounding box center [728, 557] width 379 height 64
